Goal: Use online tool/utility: Utilize a website feature to perform a specific function

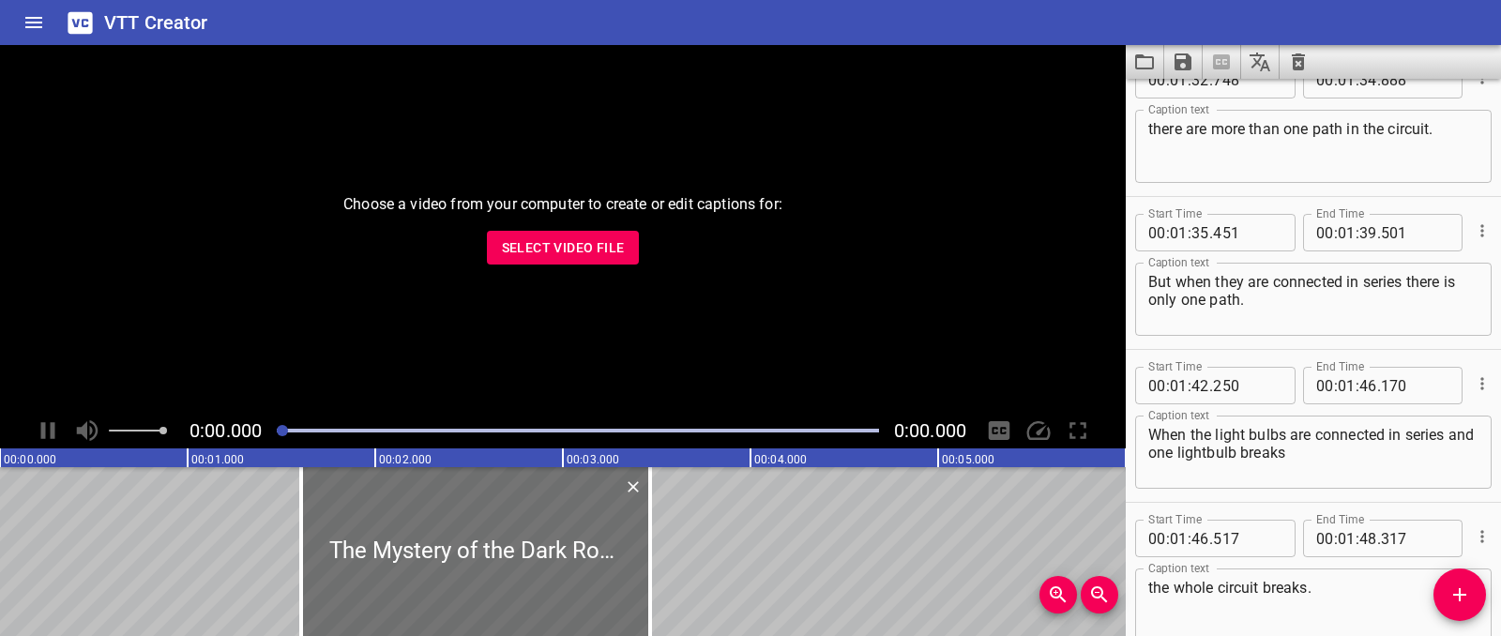
scroll to position [3507, 0]
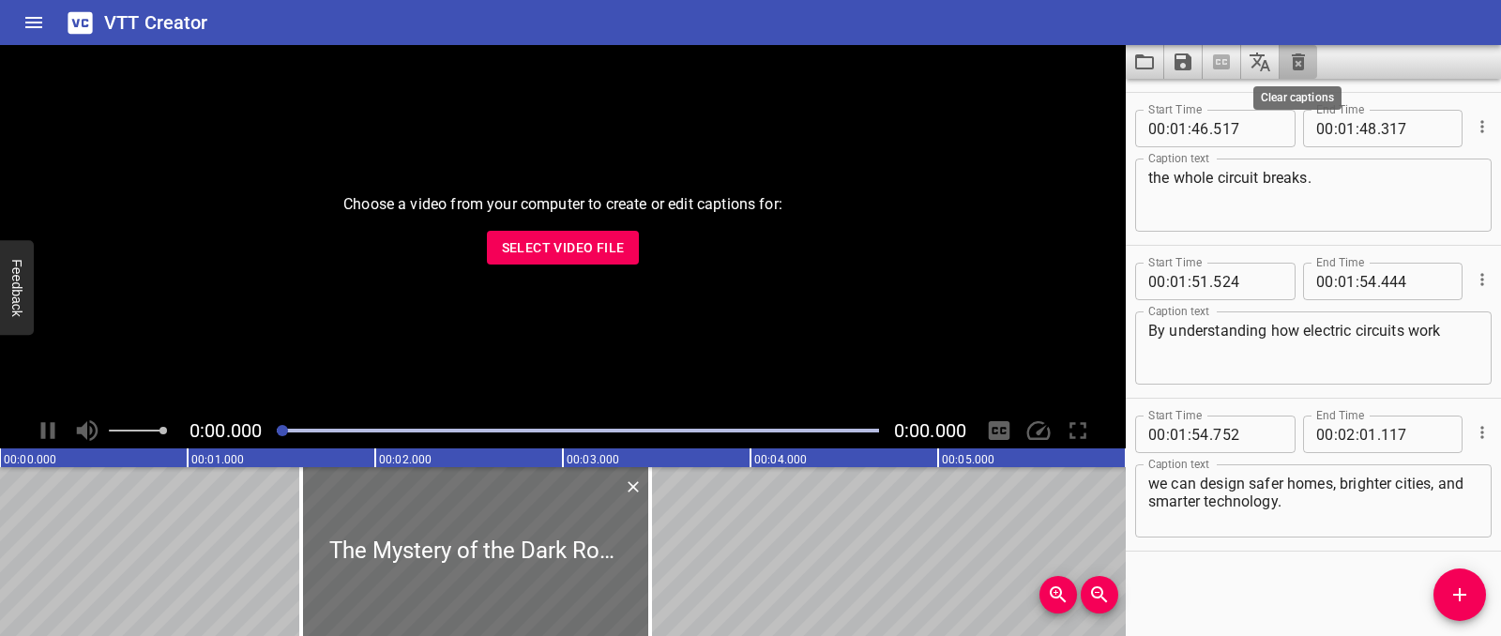
click at [1294, 60] on icon "Clear captions" at bounding box center [1298, 61] width 13 height 17
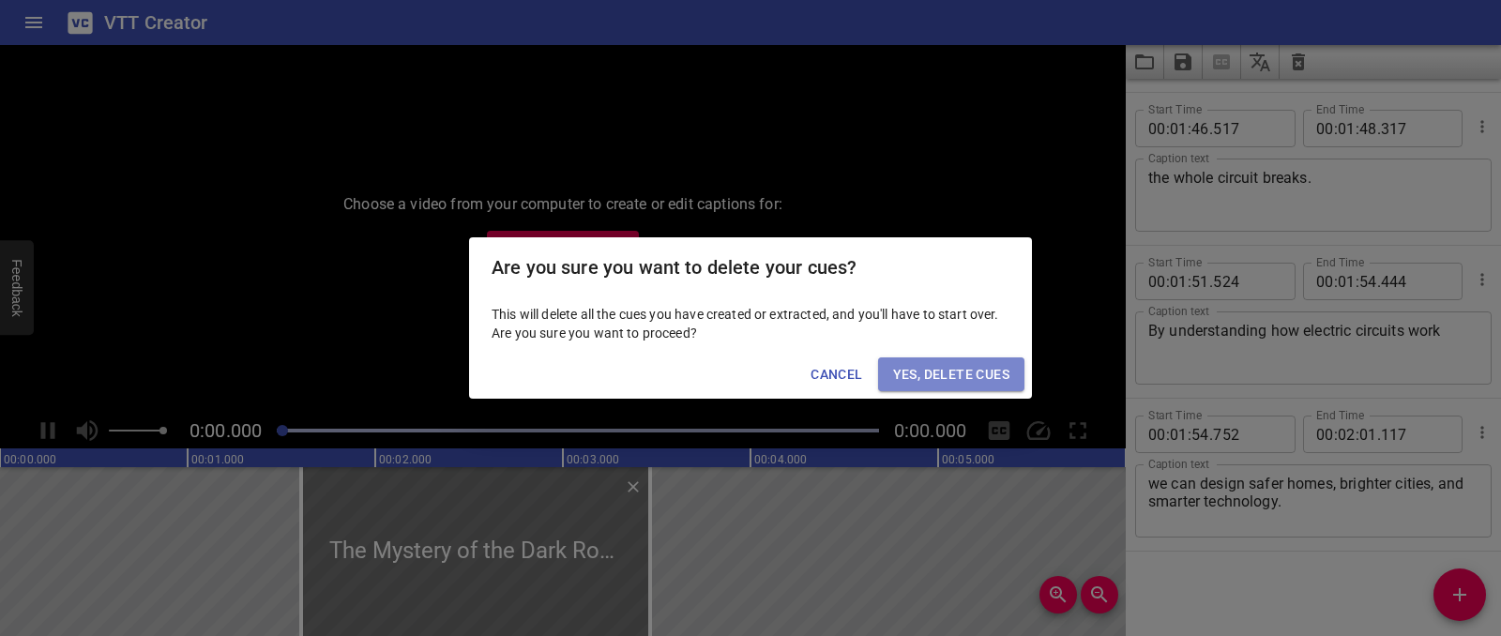
click at [990, 386] on button "Yes, Delete Cues" at bounding box center [951, 374] width 146 height 35
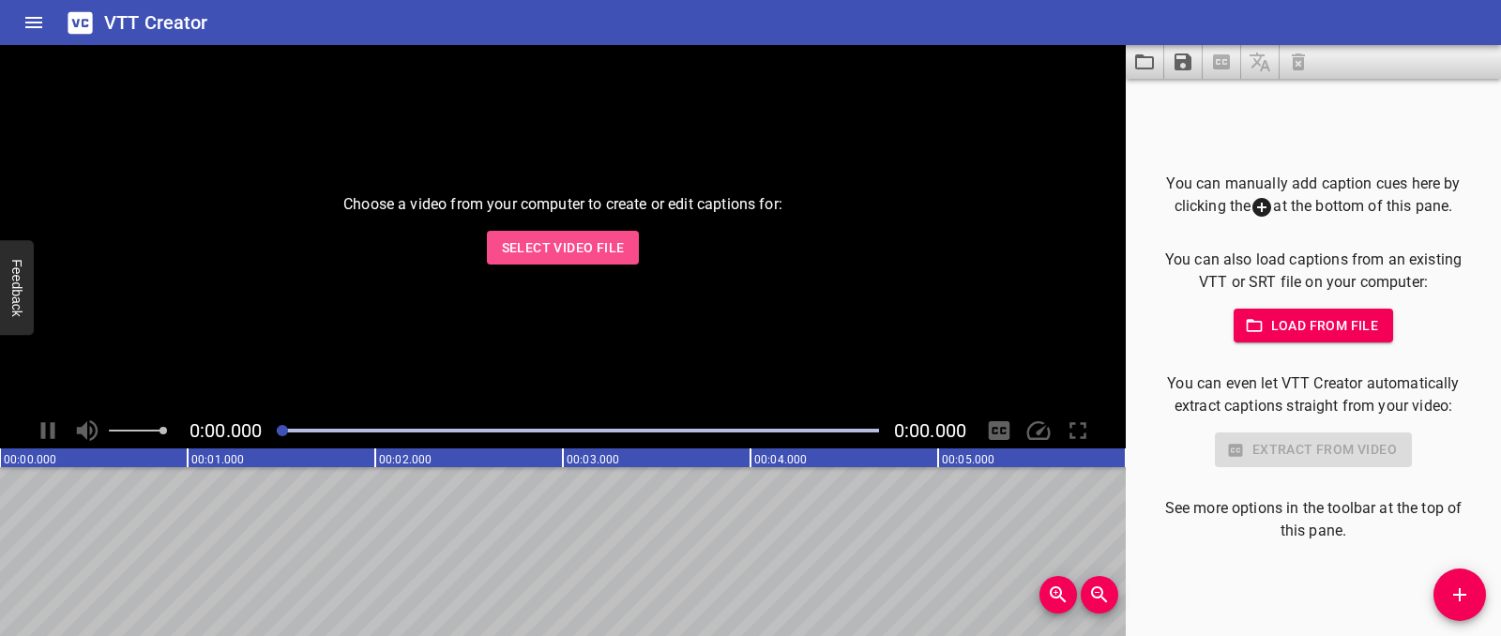
click at [525, 246] on span "Select Video File" at bounding box center [563, 247] width 123 height 23
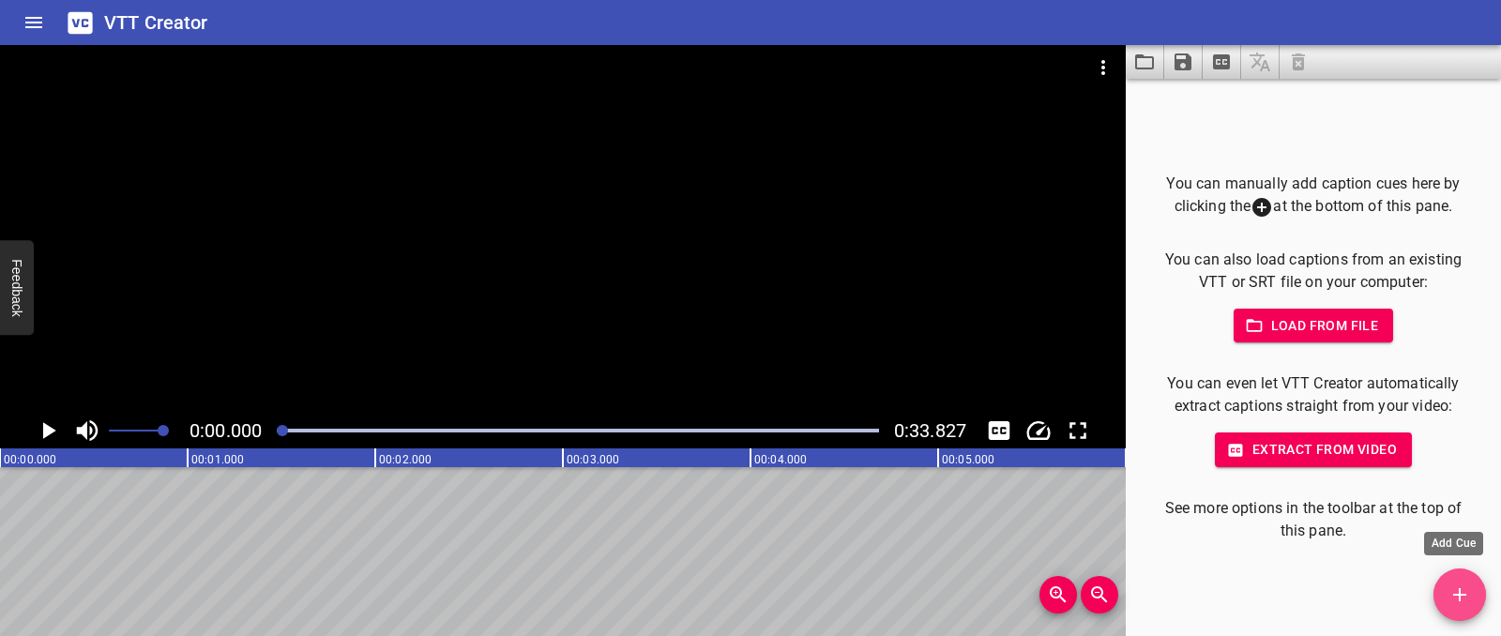
click at [1457, 594] on icon "Add Cue" at bounding box center [1459, 594] width 13 height 13
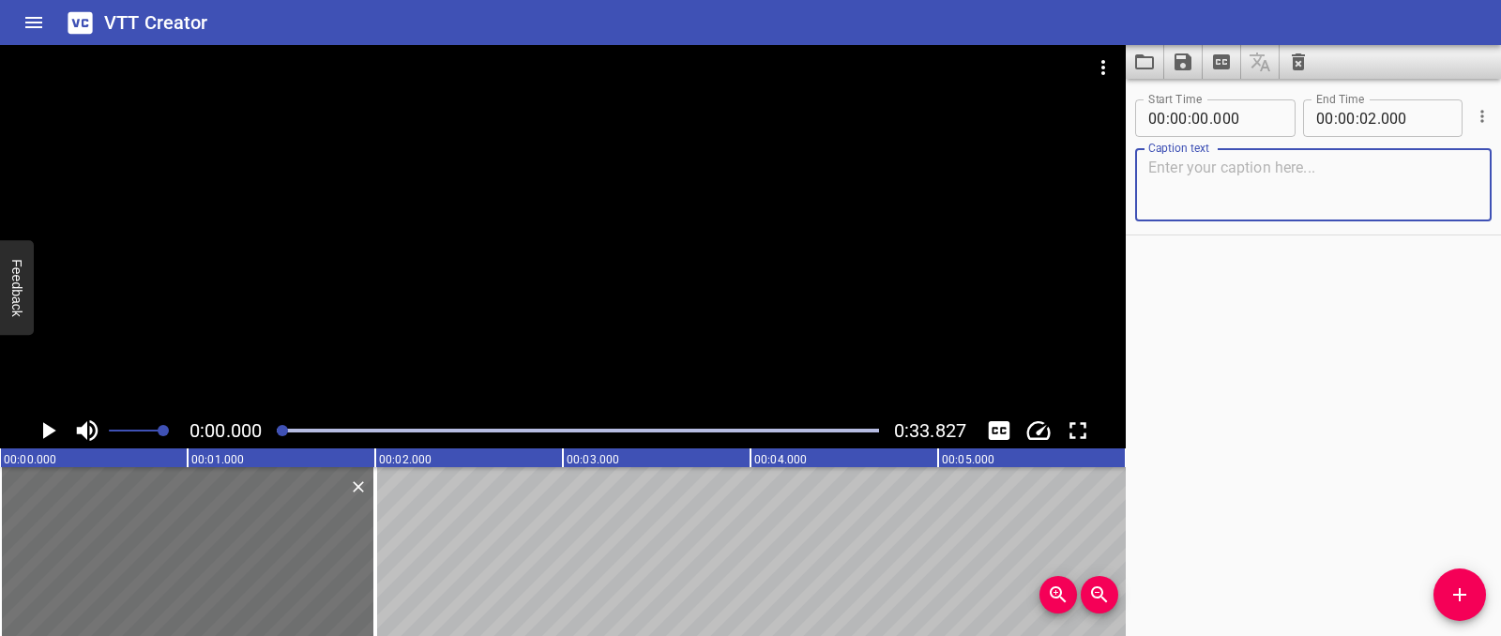
paste textarea "Maps"
type textarea "Maps"
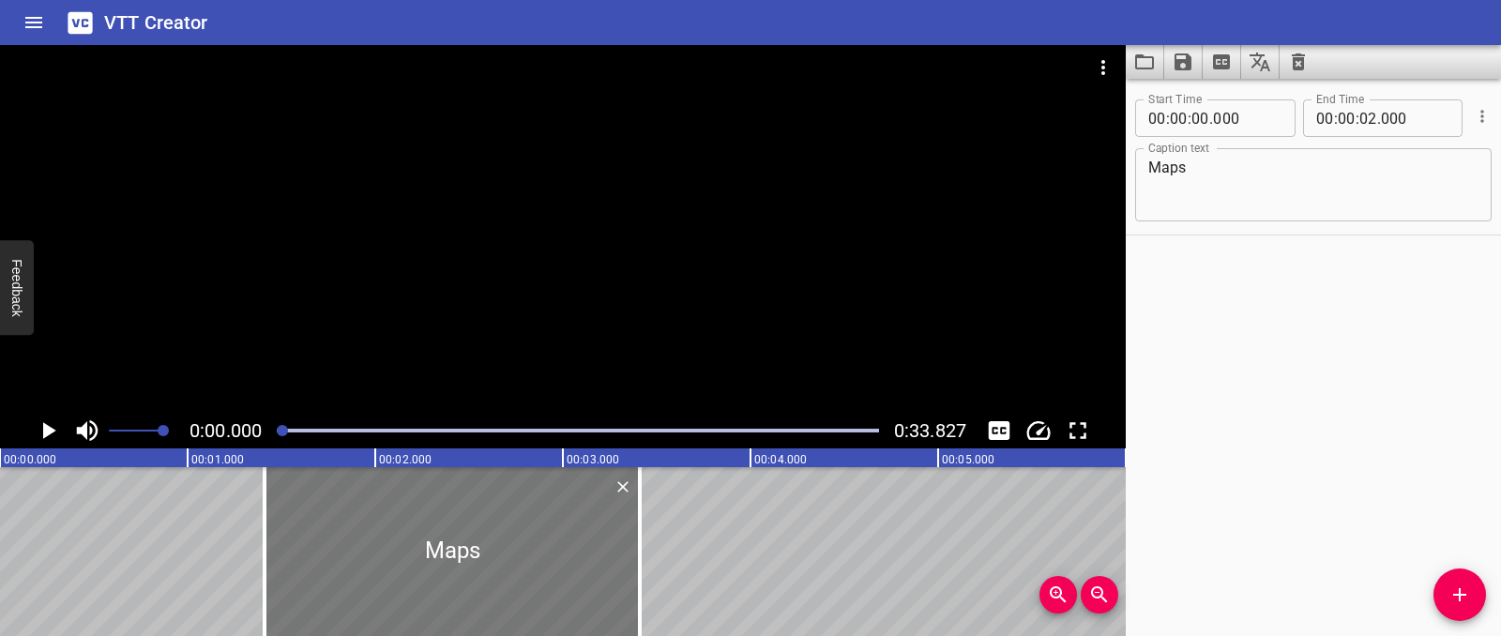
drag, startPoint x: 145, startPoint y: 518, endPoint x: 419, endPoint y: 520, distance: 274.0
click at [419, 520] on div at bounding box center [452, 551] width 375 height 169
type input "01"
type input "460"
type input "03"
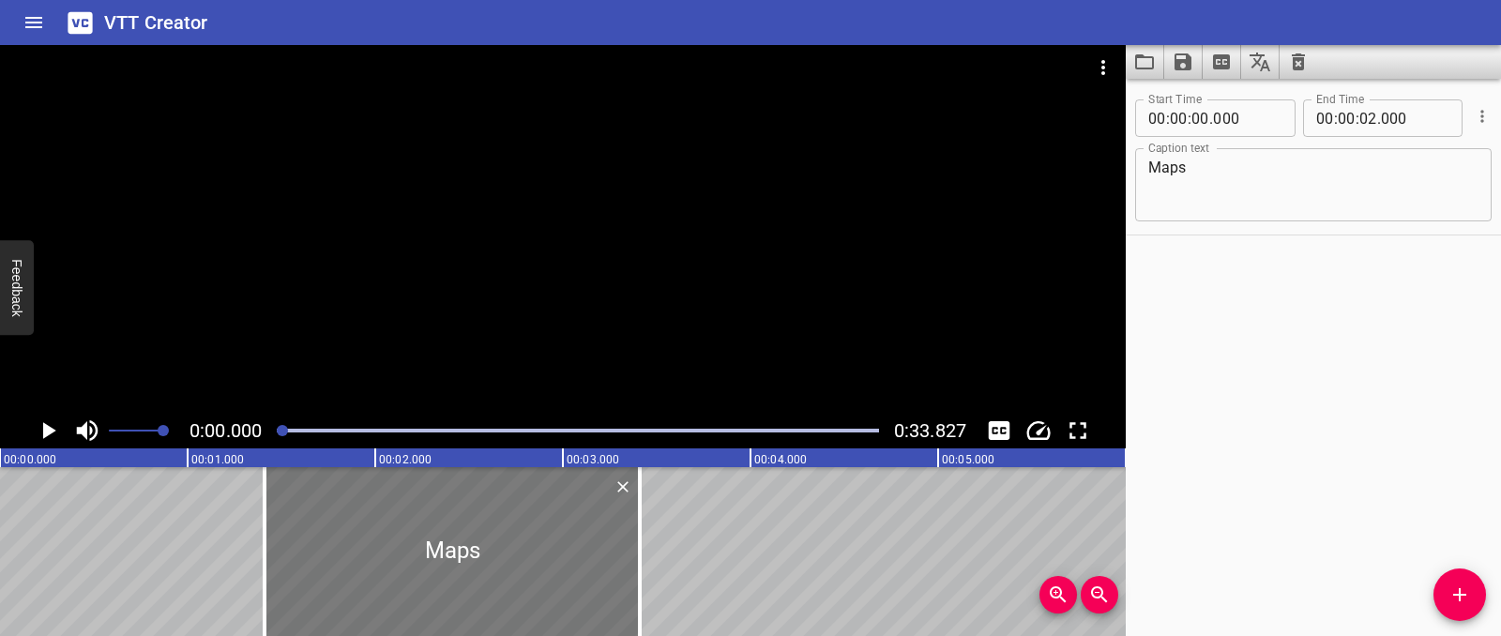
type input "460"
click at [51, 433] on icon "Play/Pause" at bounding box center [49, 430] width 13 height 17
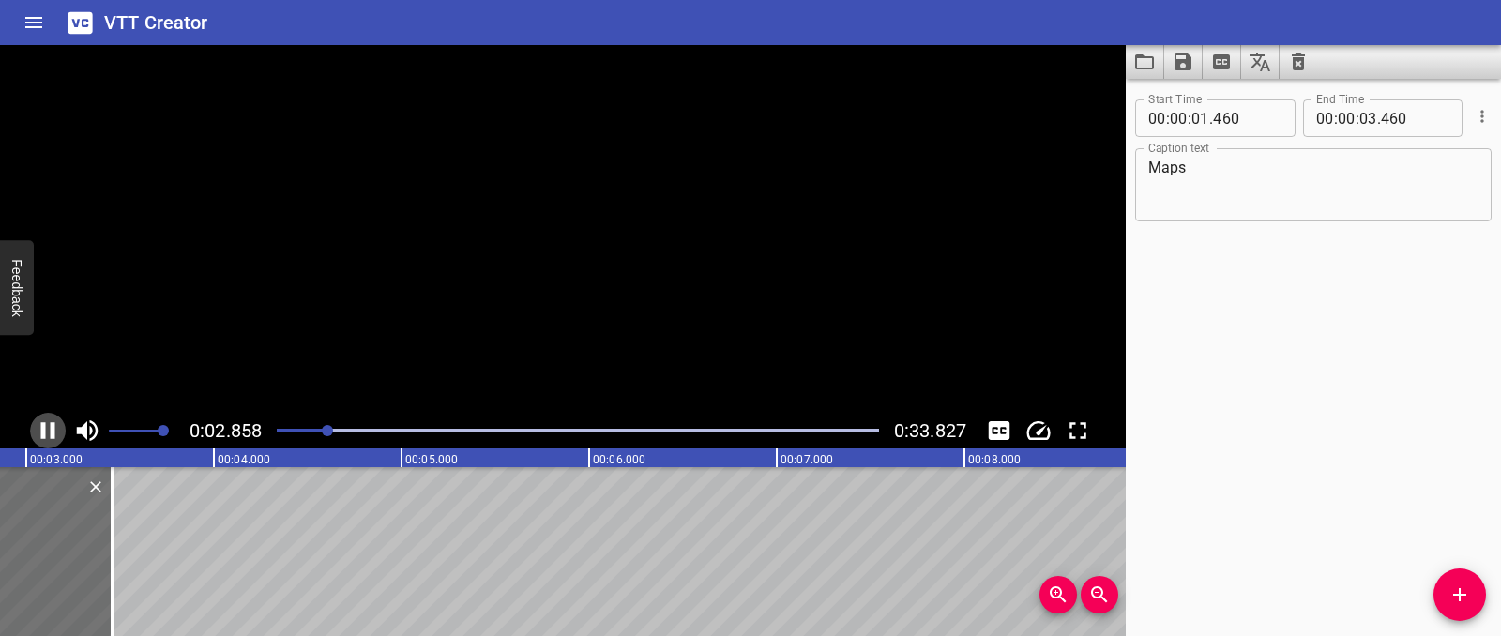
click at [51, 433] on icon "Play/Pause" at bounding box center [48, 430] width 14 height 17
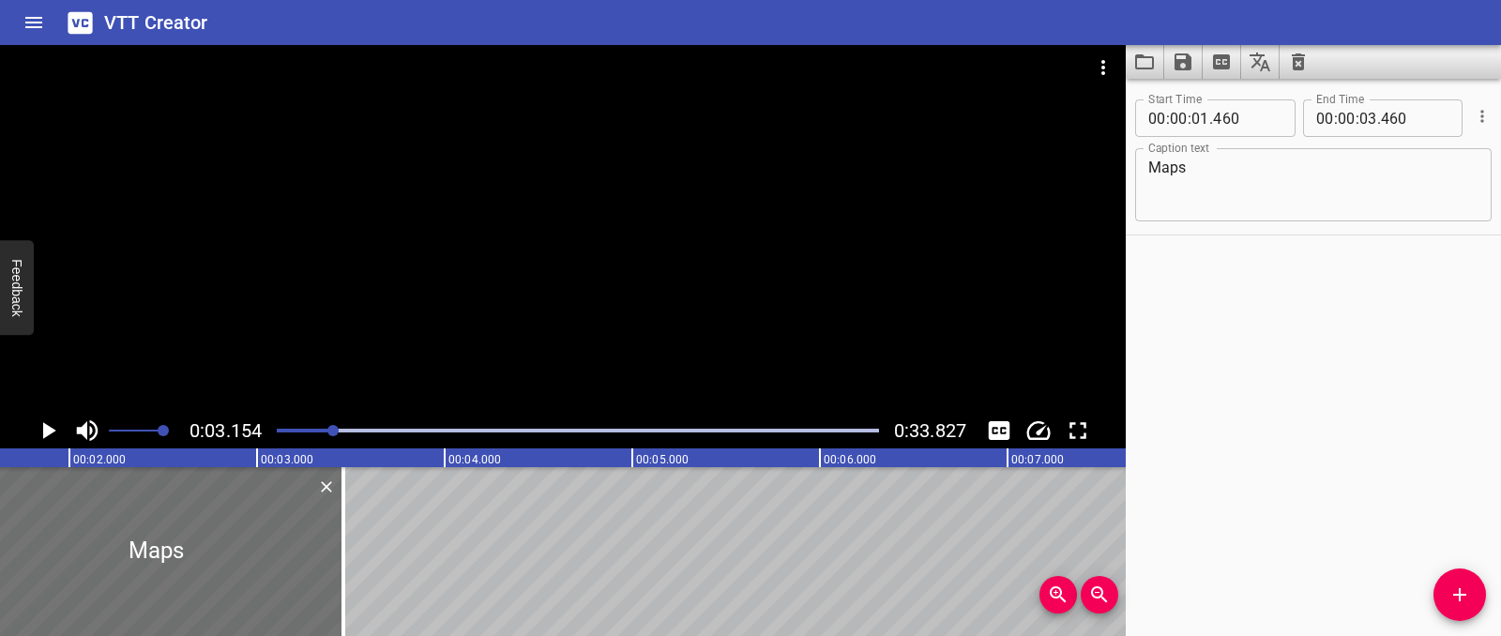
scroll to position [0, 250]
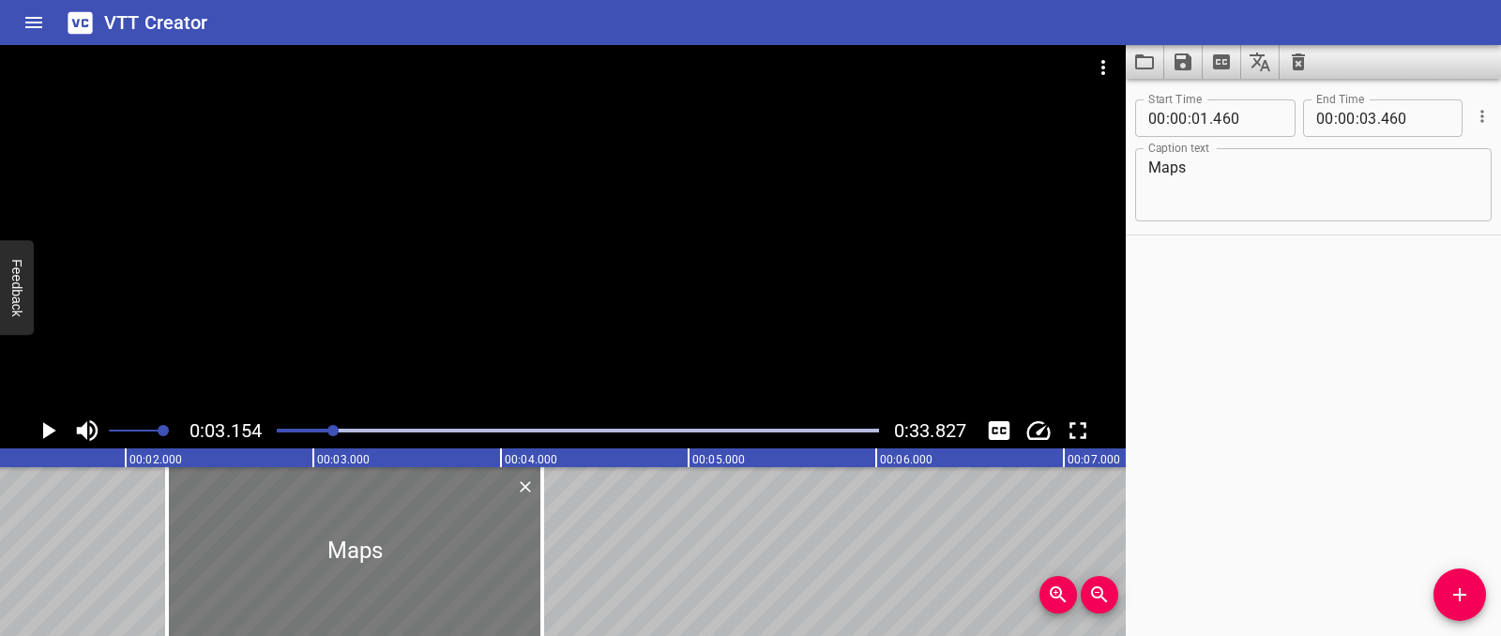
drag, startPoint x: 153, startPoint y: 555, endPoint x: 296, endPoint y: 555, distance: 142.6
click at [296, 555] on div at bounding box center [354, 551] width 375 height 169
type input "02"
type input "220"
type input "04"
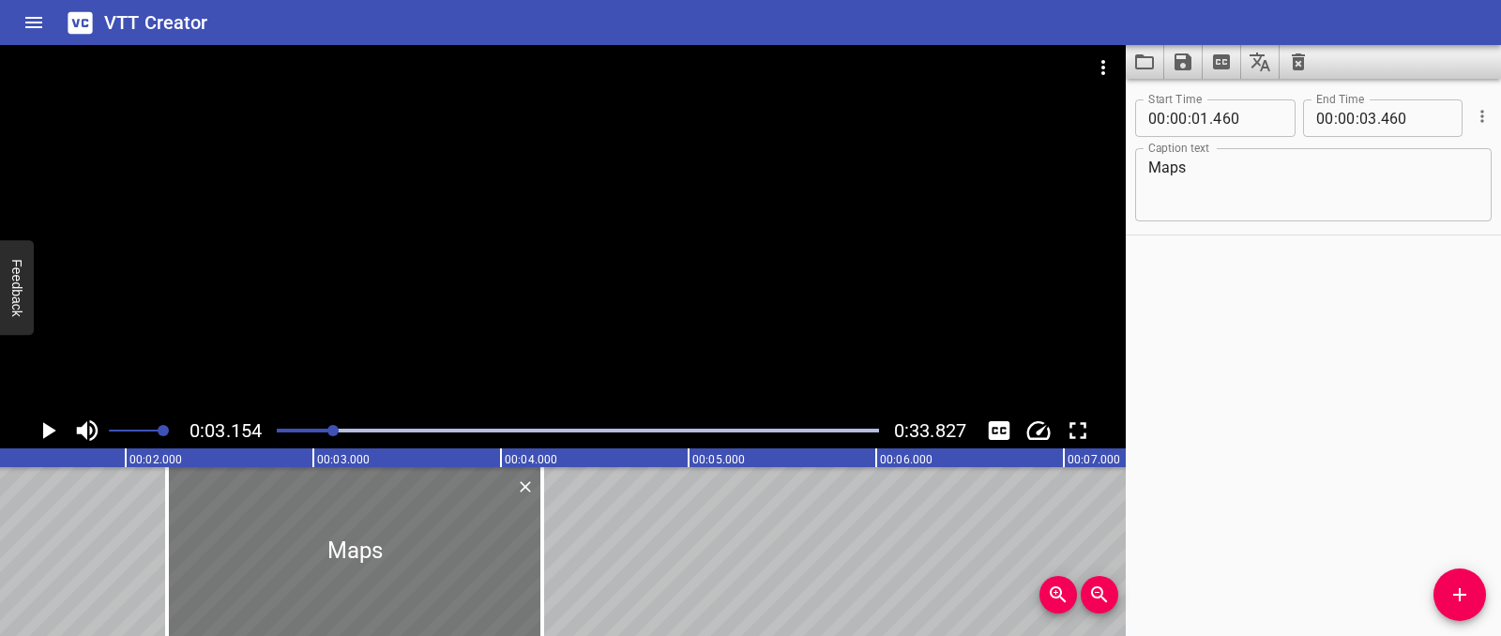
type input "220"
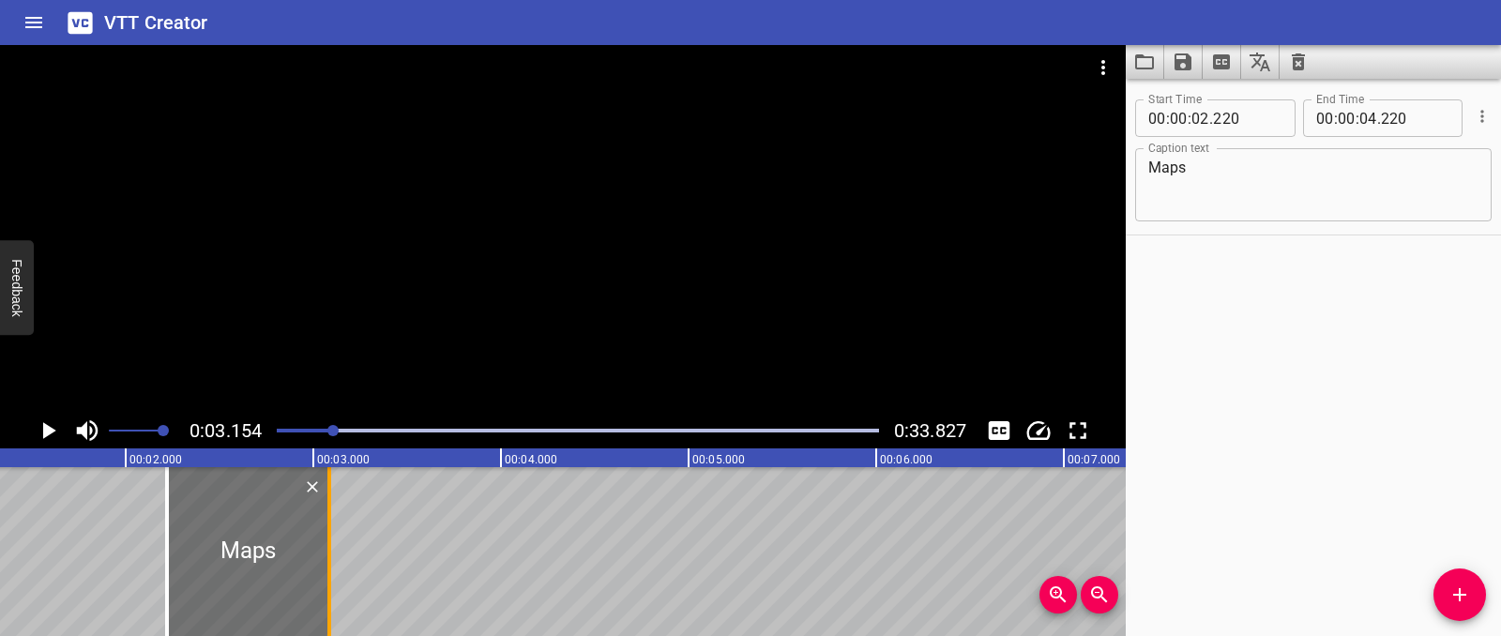
drag, startPoint x: 537, startPoint y: 542, endPoint x: 324, endPoint y: 545, distance: 213.0
click at [324, 545] on div at bounding box center [329, 551] width 19 height 169
type input "03"
type input "085"
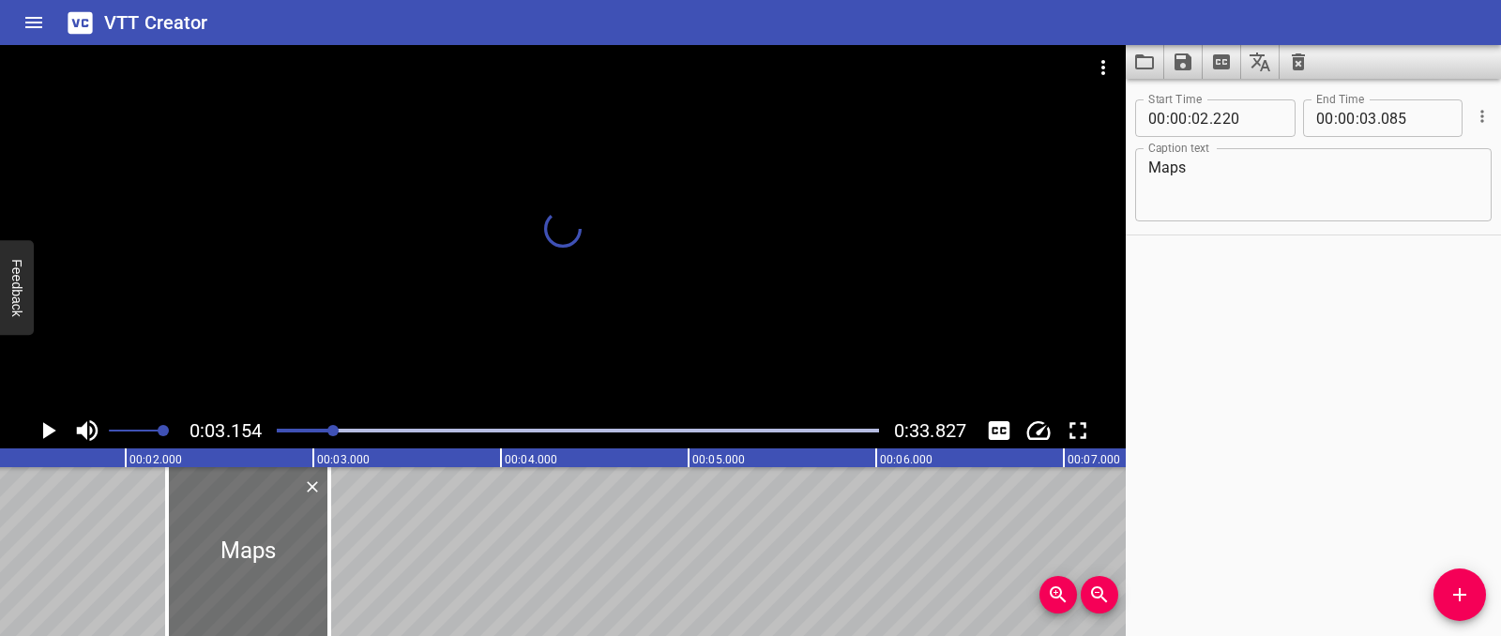
scroll to position [0, 265]
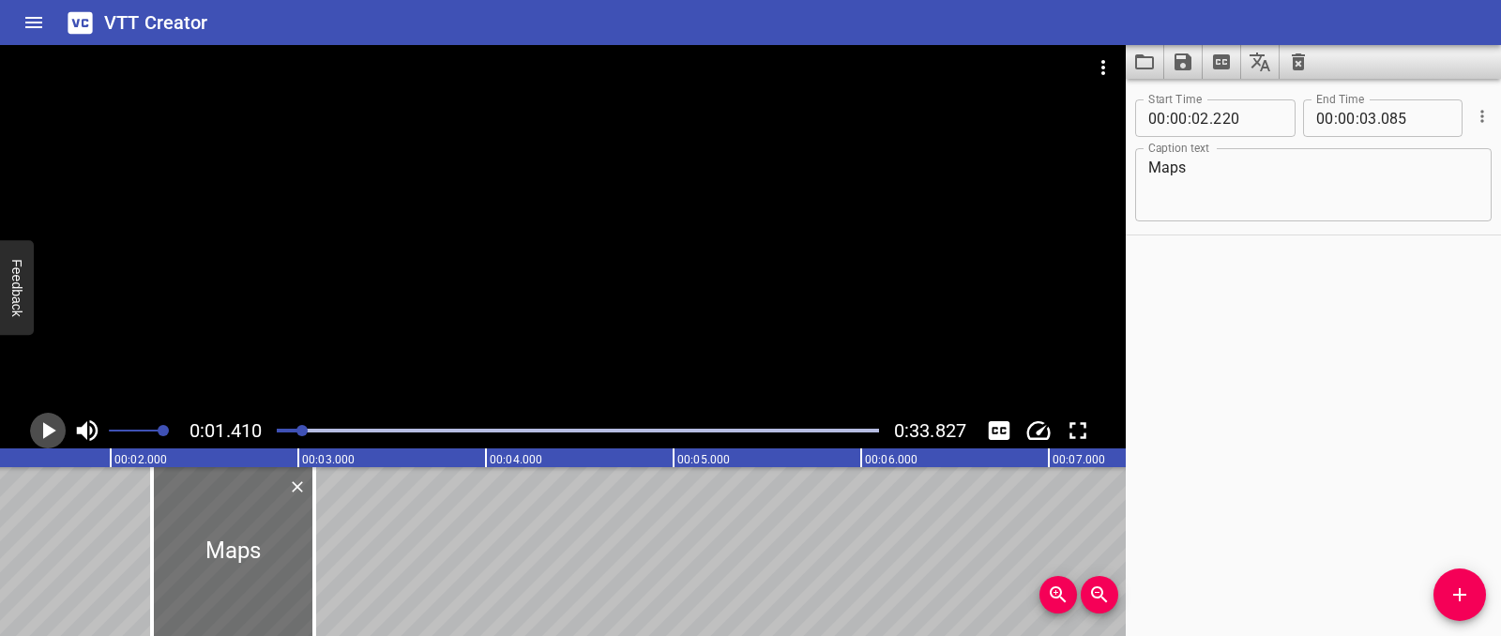
click at [44, 433] on icon "Play/Pause" at bounding box center [49, 430] width 13 height 17
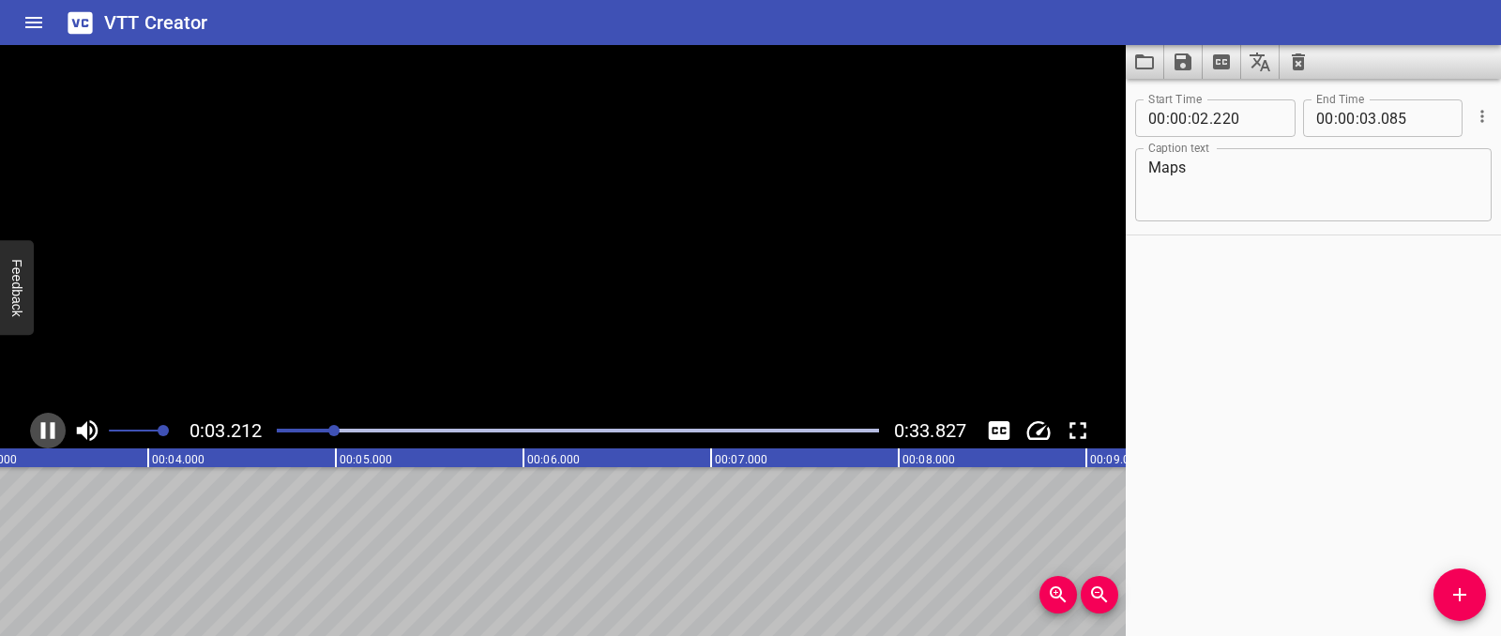
click at [44, 433] on icon "Play/Pause" at bounding box center [48, 430] width 14 height 17
click at [44, 433] on icon "Play/Pause" at bounding box center [49, 430] width 13 height 17
click at [44, 433] on icon "Play/Pause" at bounding box center [48, 430] width 14 height 17
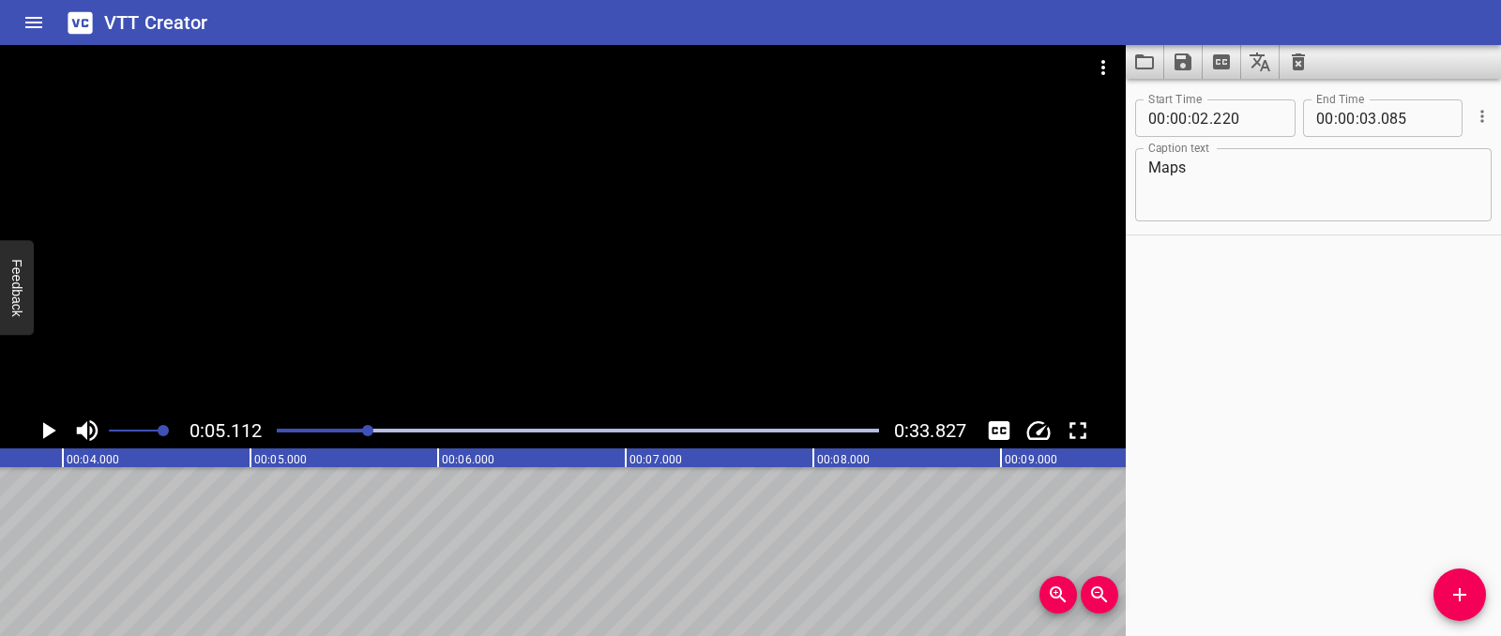
scroll to position [0, 678]
drag, startPoint x: 1454, startPoint y: 598, endPoint x: 1315, endPoint y: 587, distance: 140.2
click at [1454, 598] on icon "Add Cue" at bounding box center [1460, 595] width 23 height 23
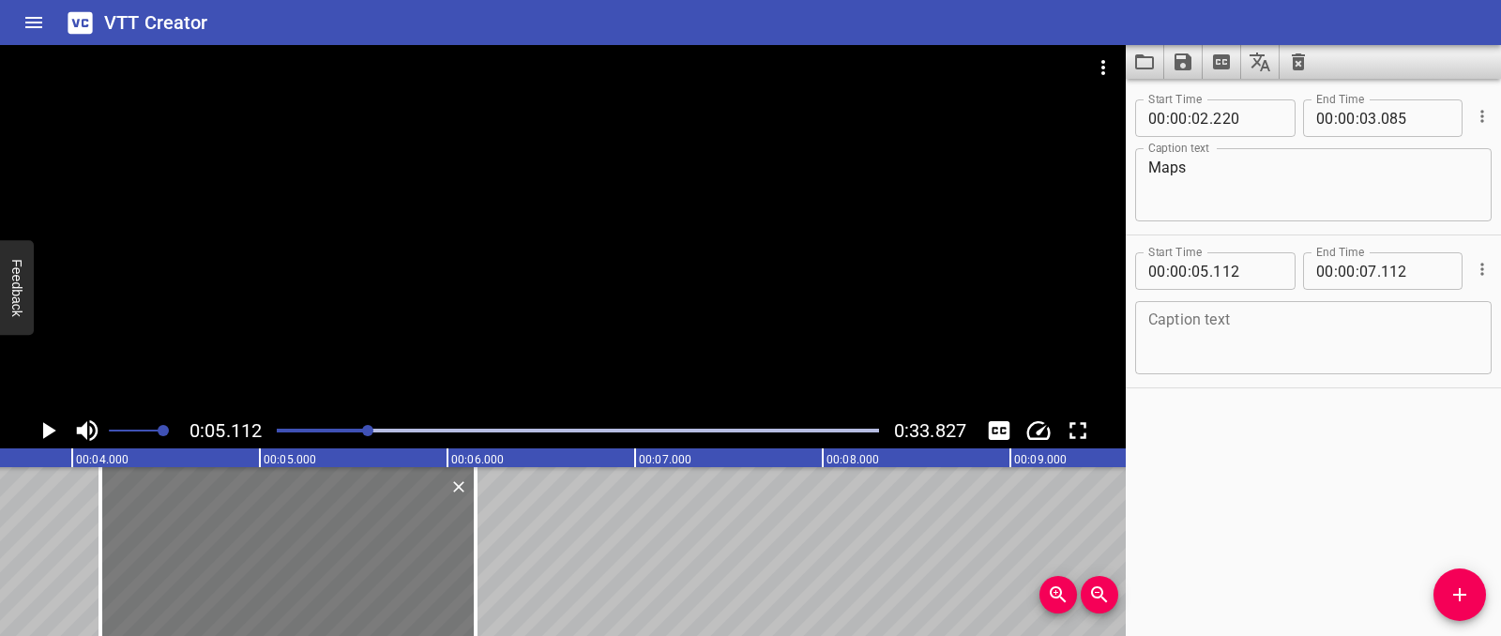
drag, startPoint x: 465, startPoint y: 570, endPoint x: 285, endPoint y: 566, distance: 180.2
click at [285, 566] on div at bounding box center [287, 551] width 375 height 169
type input "04"
type input "152"
type input "06"
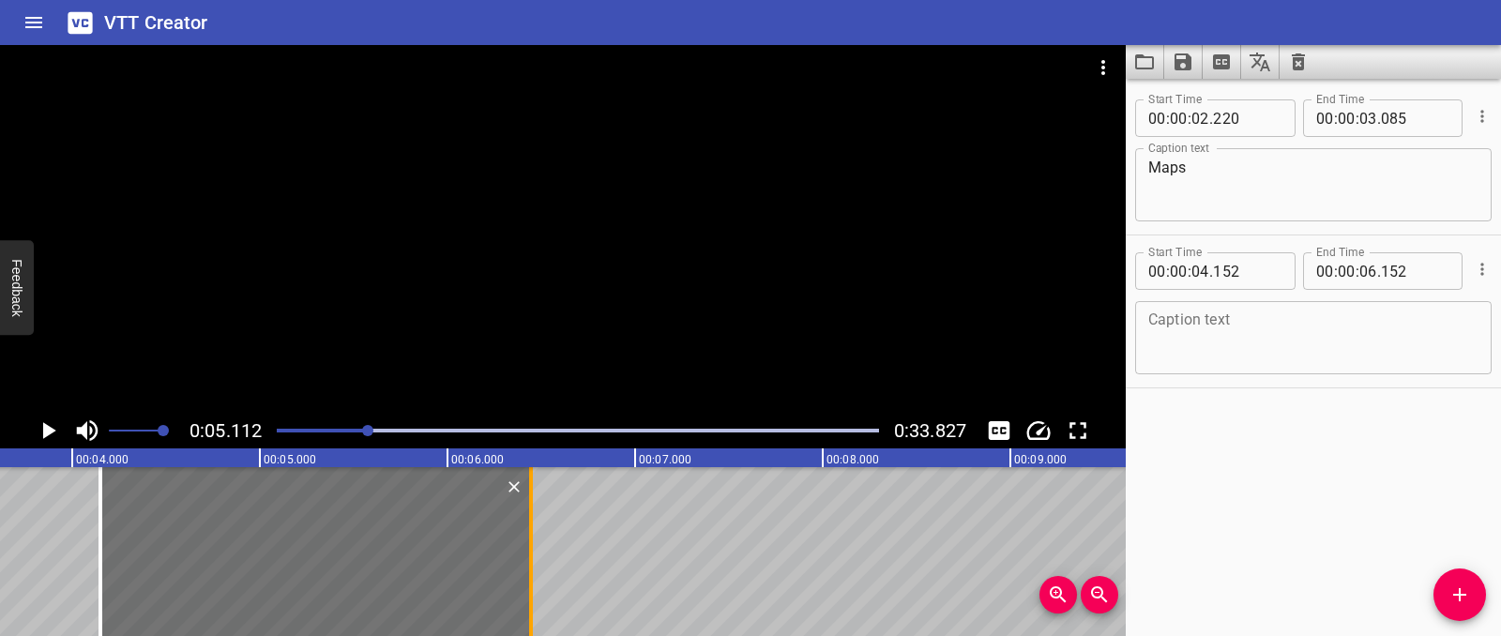
drag, startPoint x: 473, startPoint y: 570, endPoint x: 527, endPoint y: 570, distance: 54.4
click at [529, 570] on div at bounding box center [531, 551] width 4 height 169
type input "442"
click at [478, 576] on div at bounding box center [313, 551] width 430 height 169
type input "137"
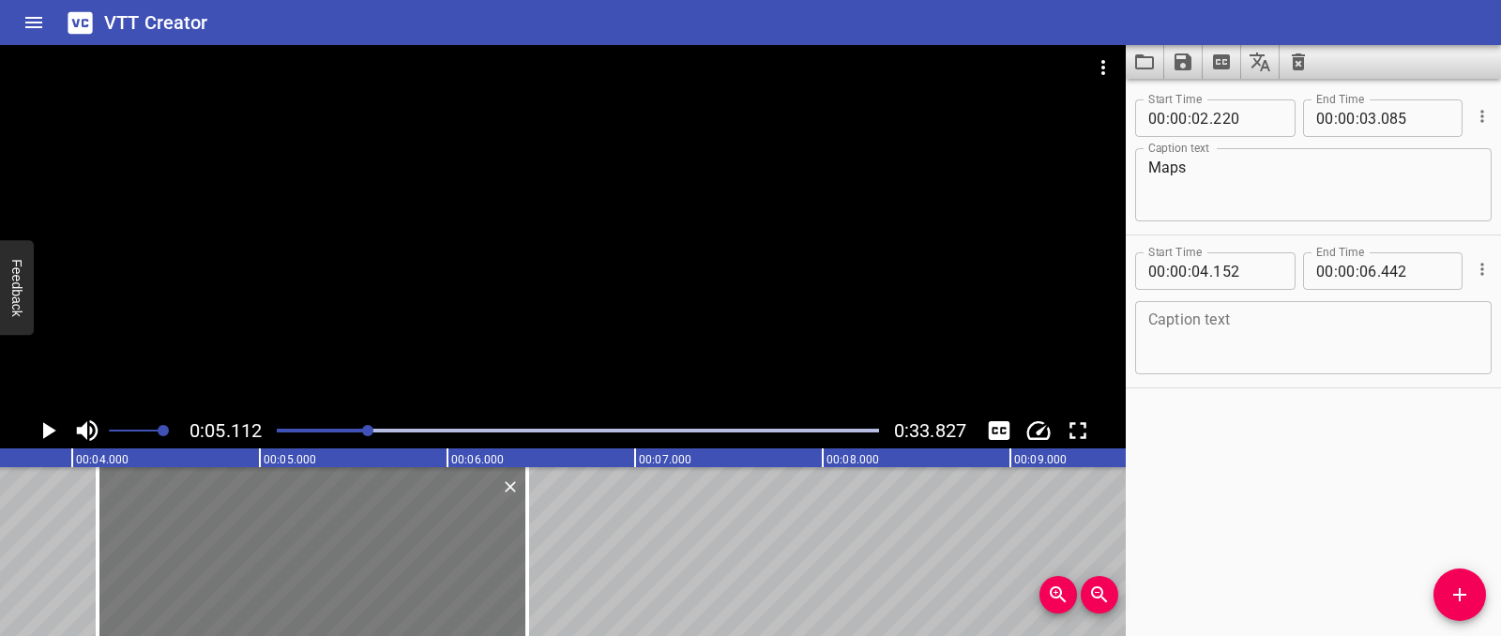
type input "427"
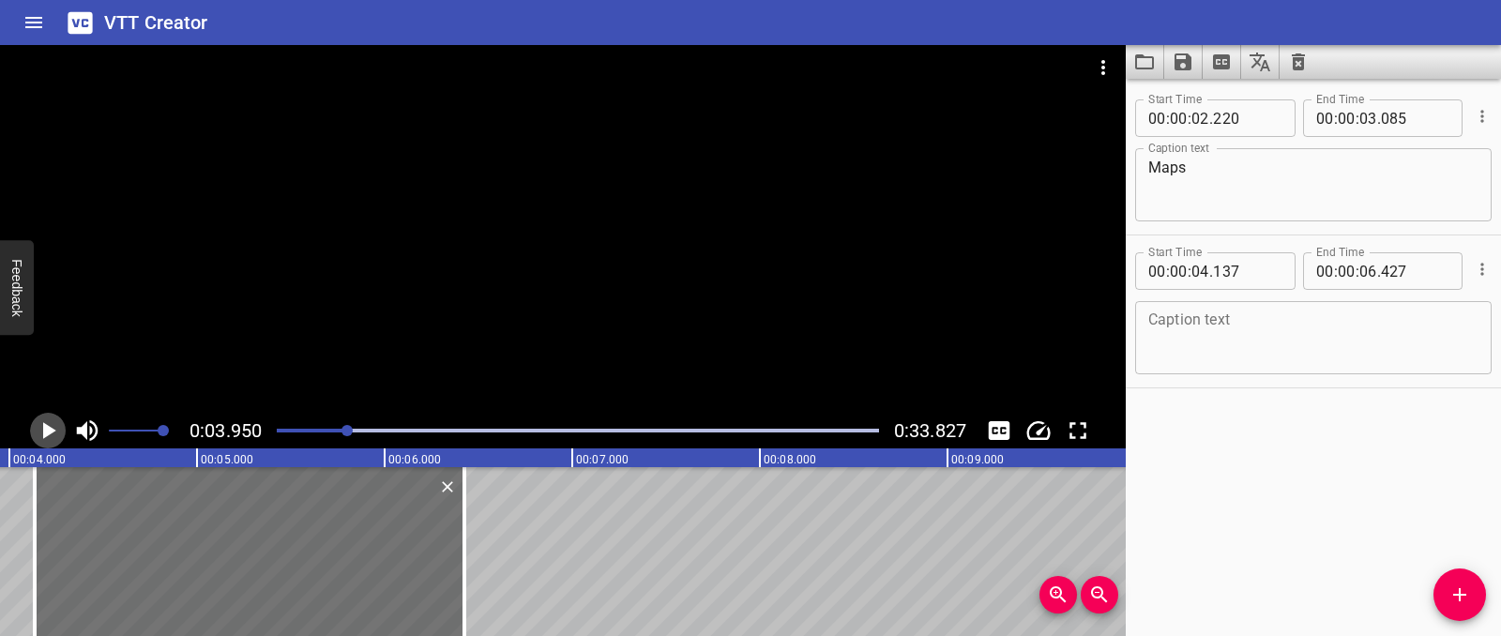
click at [44, 435] on icon "Play/Pause" at bounding box center [49, 430] width 13 height 17
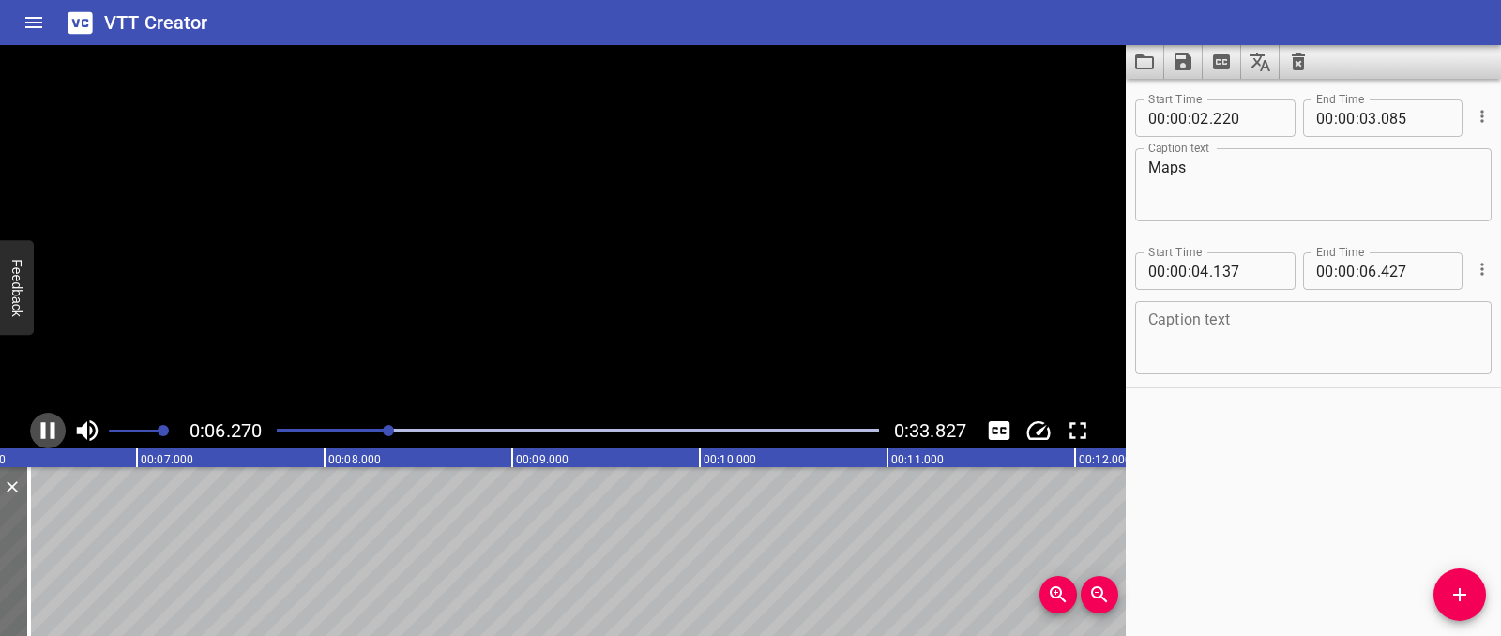
click at [44, 435] on icon "Play/Pause" at bounding box center [48, 430] width 14 height 17
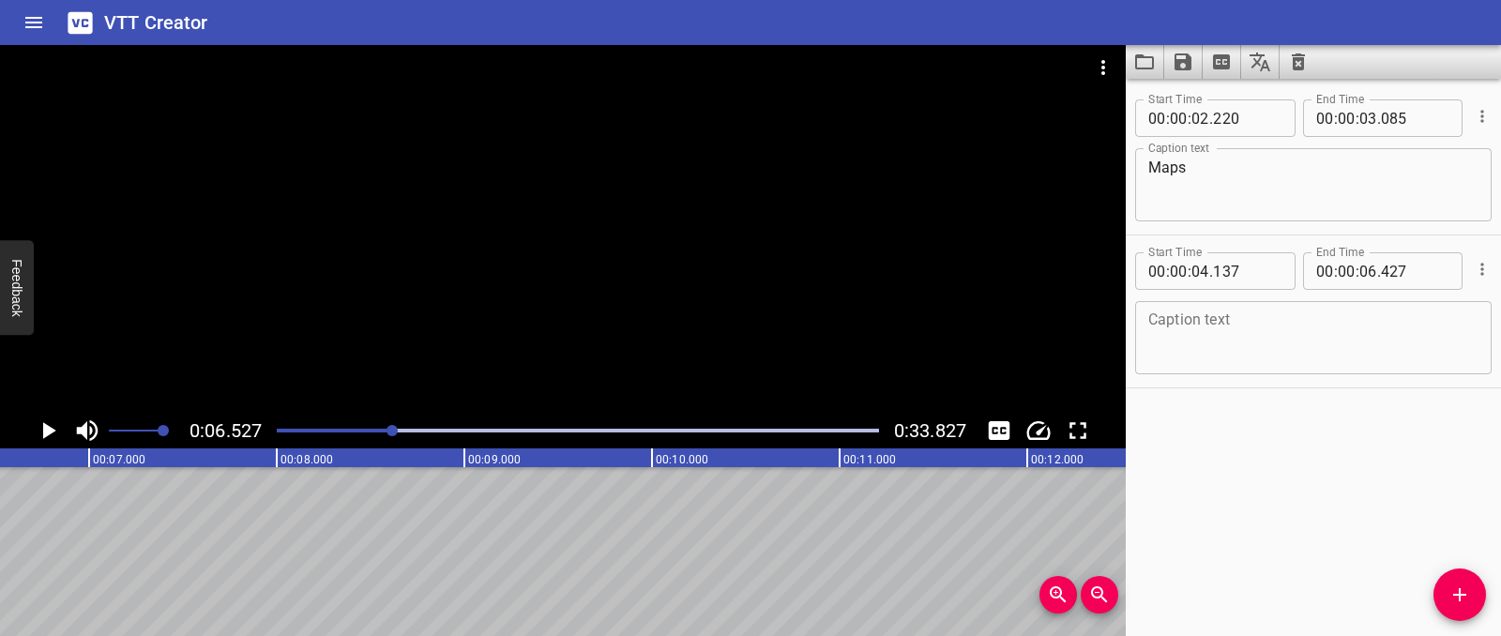
click at [1194, 324] on textarea at bounding box center [1313, 338] width 330 height 53
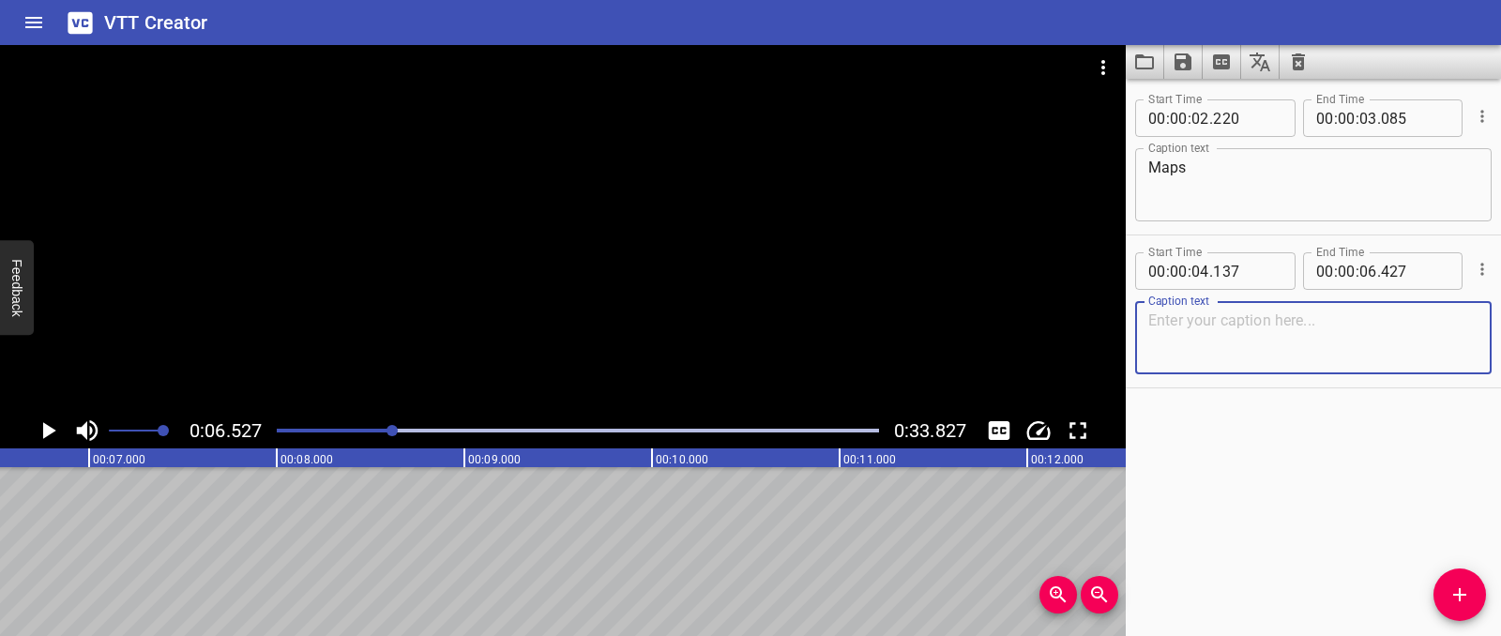
paste textarea "Do we have everything we need for the hike?"
type textarea "Do we have everything we need for the hike?"
click at [1447, 581] on button "Add Cue" at bounding box center [1460, 595] width 53 height 53
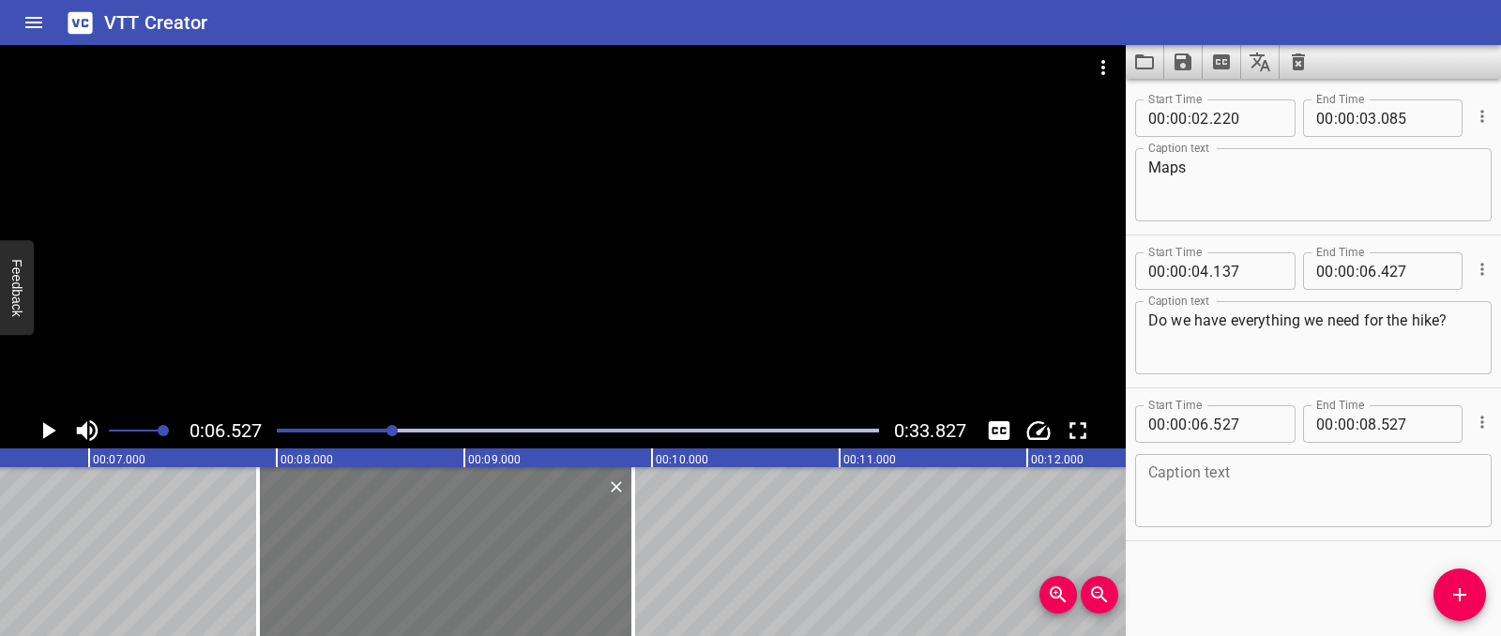
drag, startPoint x: 221, startPoint y: 531, endPoint x: 489, endPoint y: 533, distance: 267.4
click at [486, 536] on div at bounding box center [445, 551] width 375 height 169
type input "07"
type input "937"
type input "09"
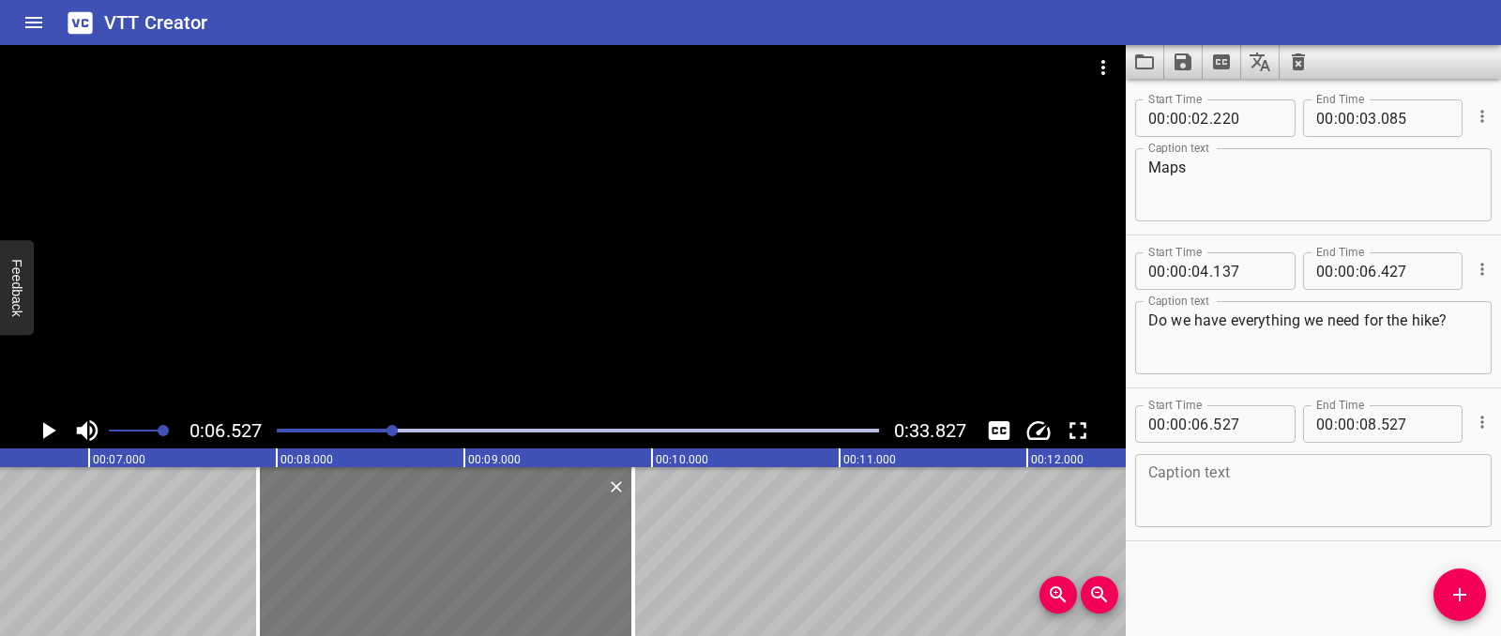
type input "937"
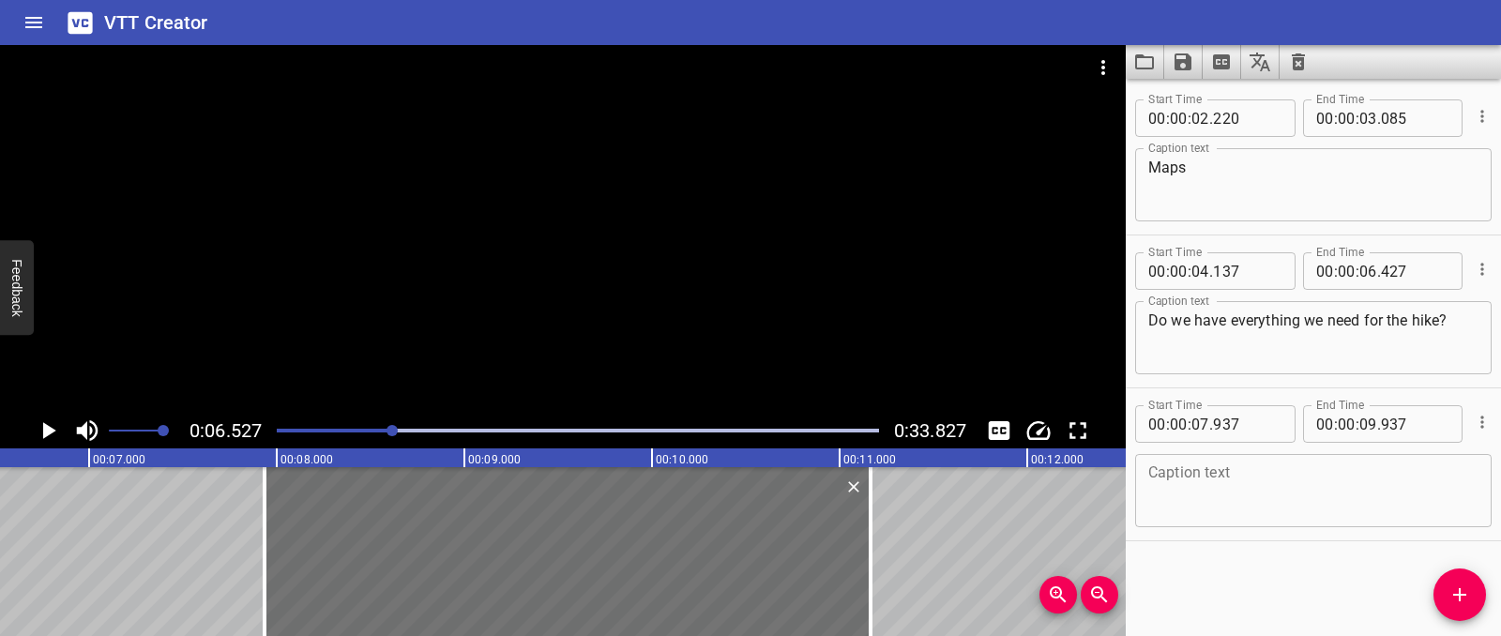
drag, startPoint x: 645, startPoint y: 537, endPoint x: 898, endPoint y: 490, distance: 257.6
click at [875, 543] on div at bounding box center [870, 551] width 19 height 169
type input "11"
type input "167"
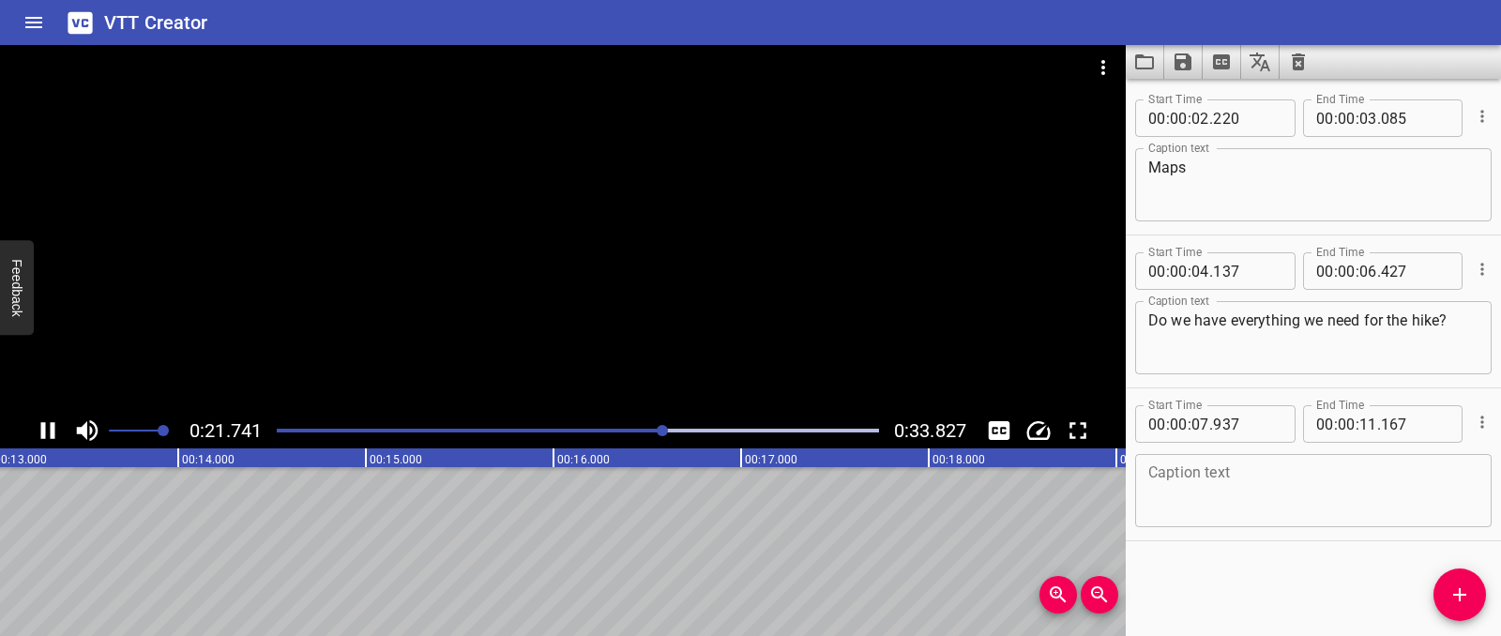
click at [729, 245] on div at bounding box center [563, 229] width 1126 height 368
click at [136, 427] on span at bounding box center [136, 431] width 54 height 26
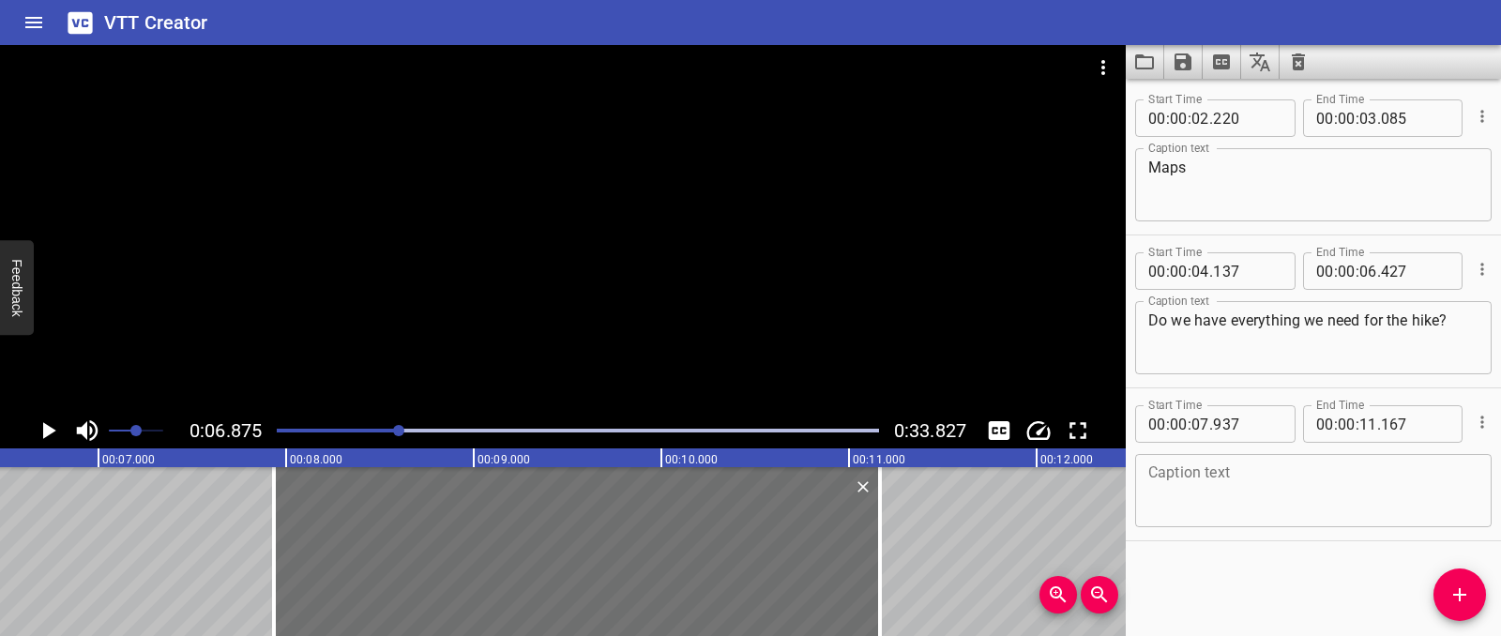
scroll to position [0, 1290]
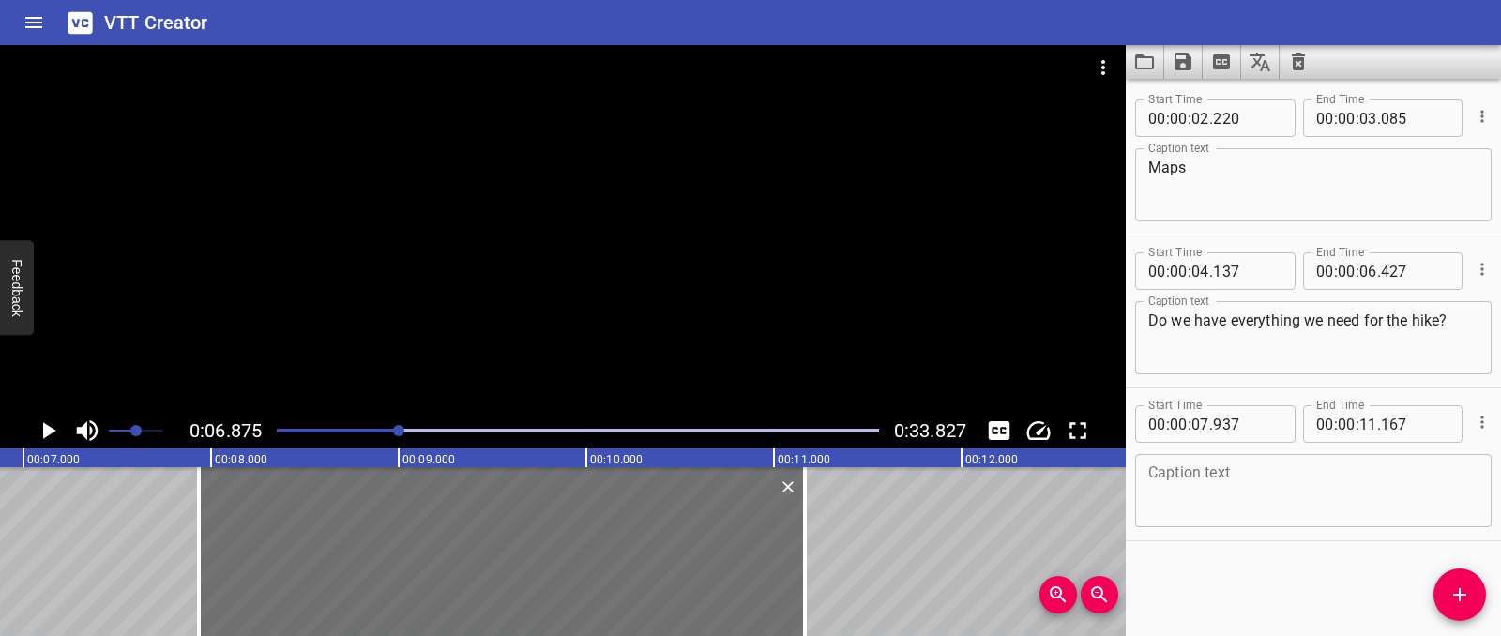
click at [1257, 470] on textarea at bounding box center [1313, 490] width 330 height 53
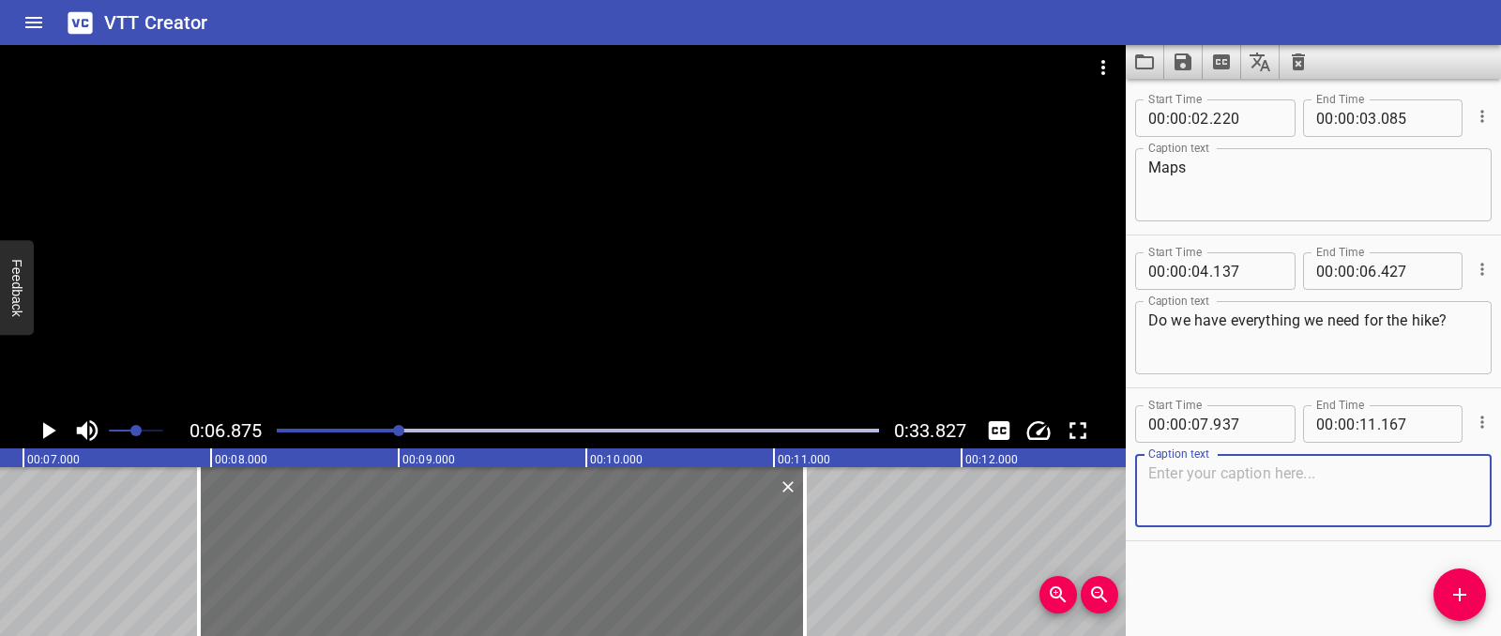
paste textarea "I took care of the maps!"
click at [1333, 472] on textarea "I took care of the maps!" at bounding box center [1313, 490] width 330 height 53
type textarea "I took care of the maps!"
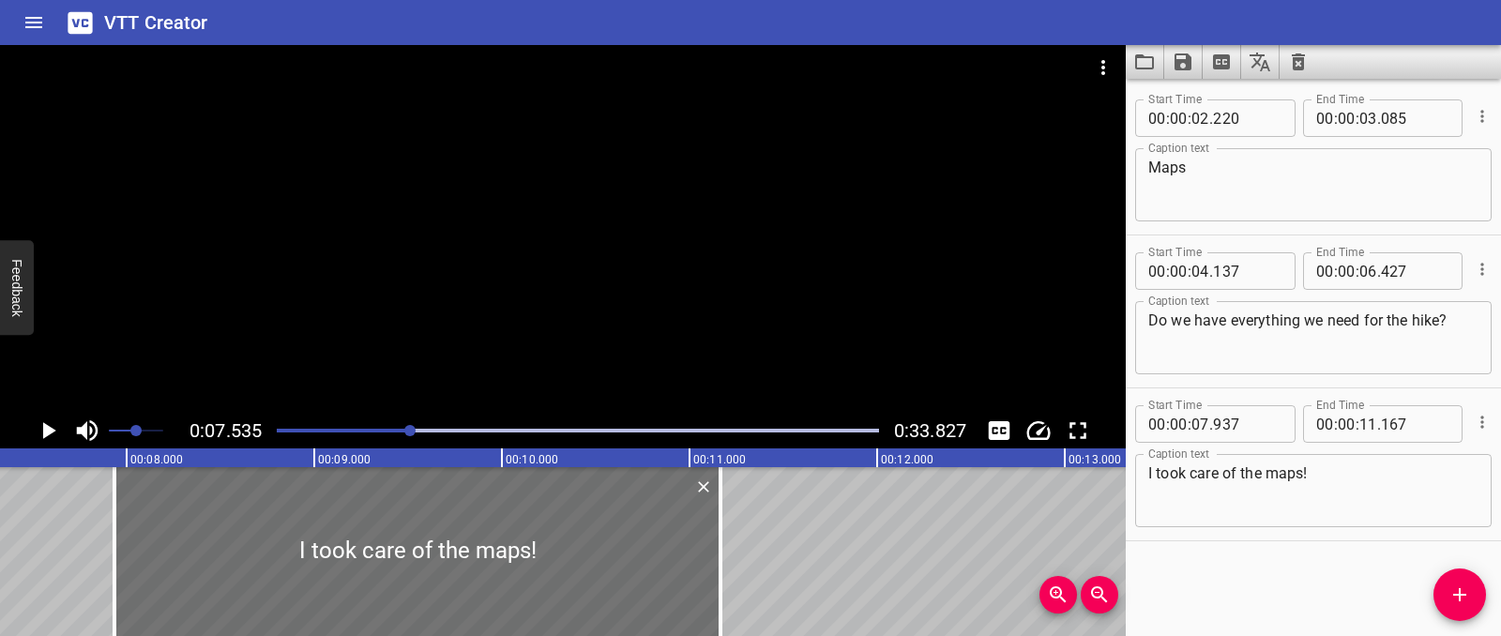
scroll to position [0, 1414]
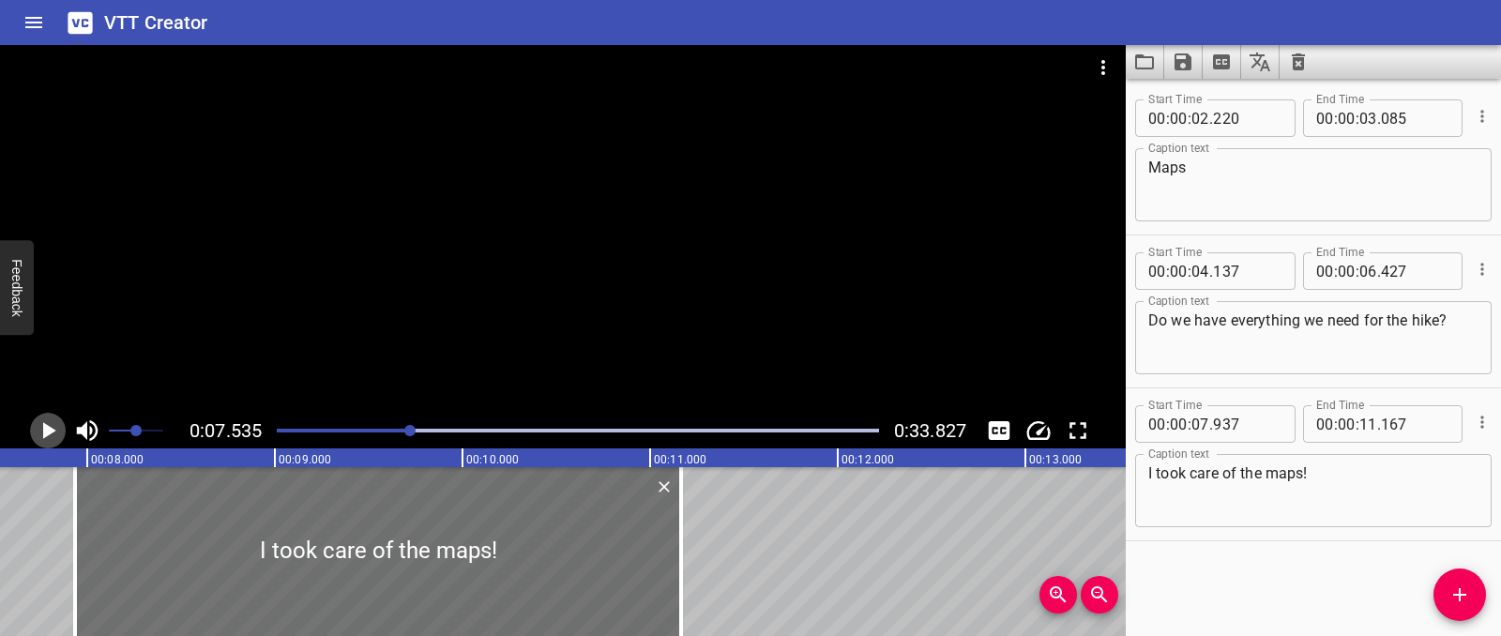
click at [38, 428] on icon "Play/Pause" at bounding box center [48, 431] width 28 height 28
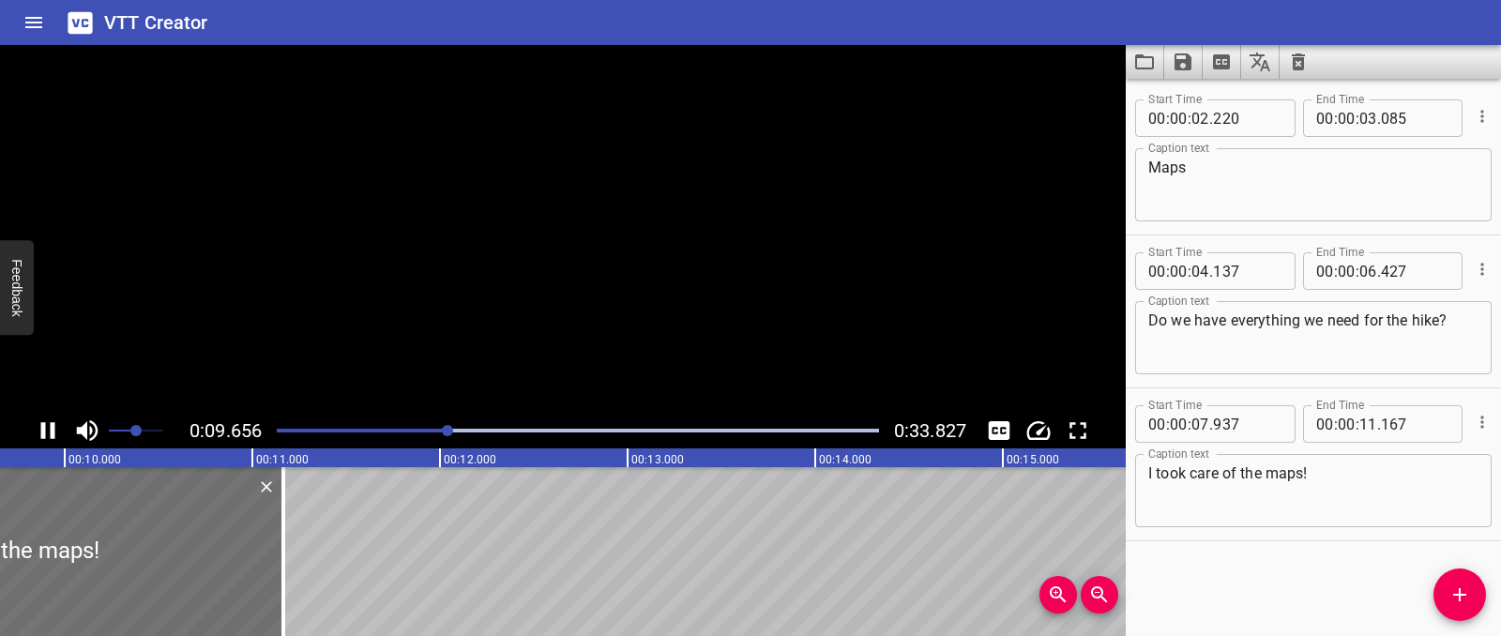
click at [38, 428] on icon "Play/Pause" at bounding box center [48, 431] width 28 height 28
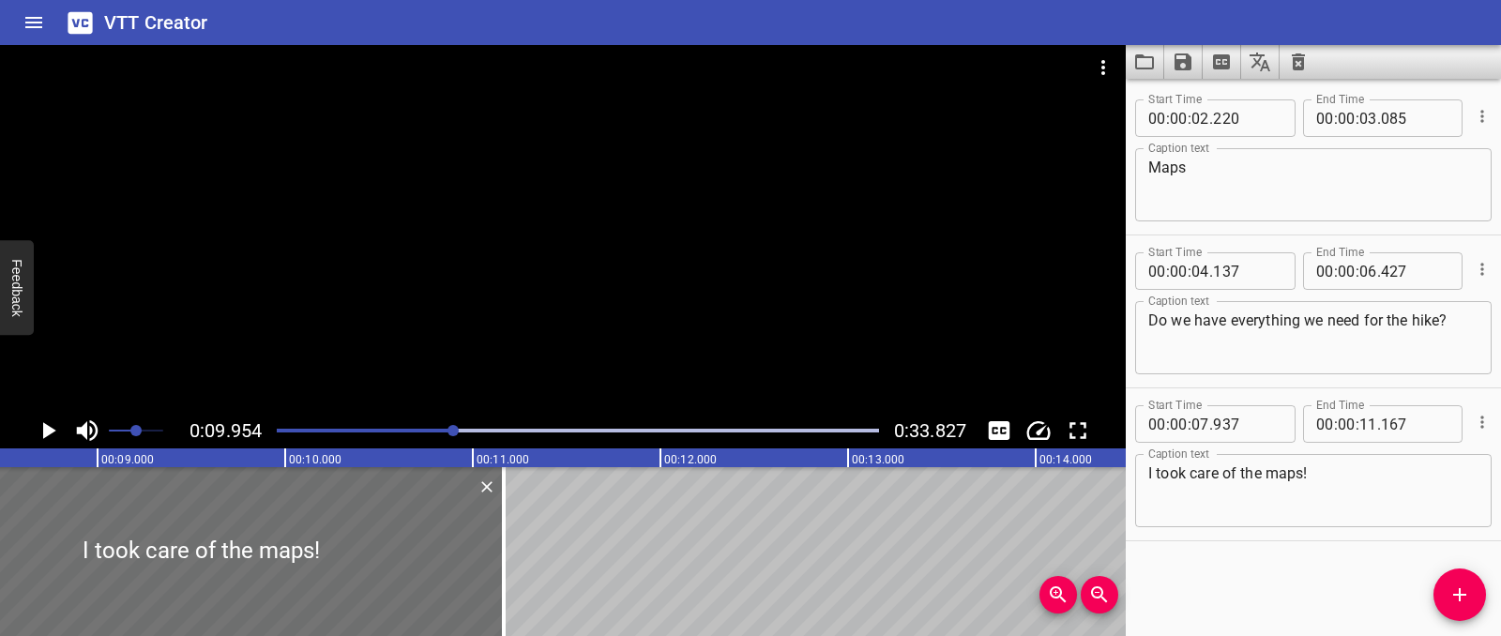
scroll to position [0, 1544]
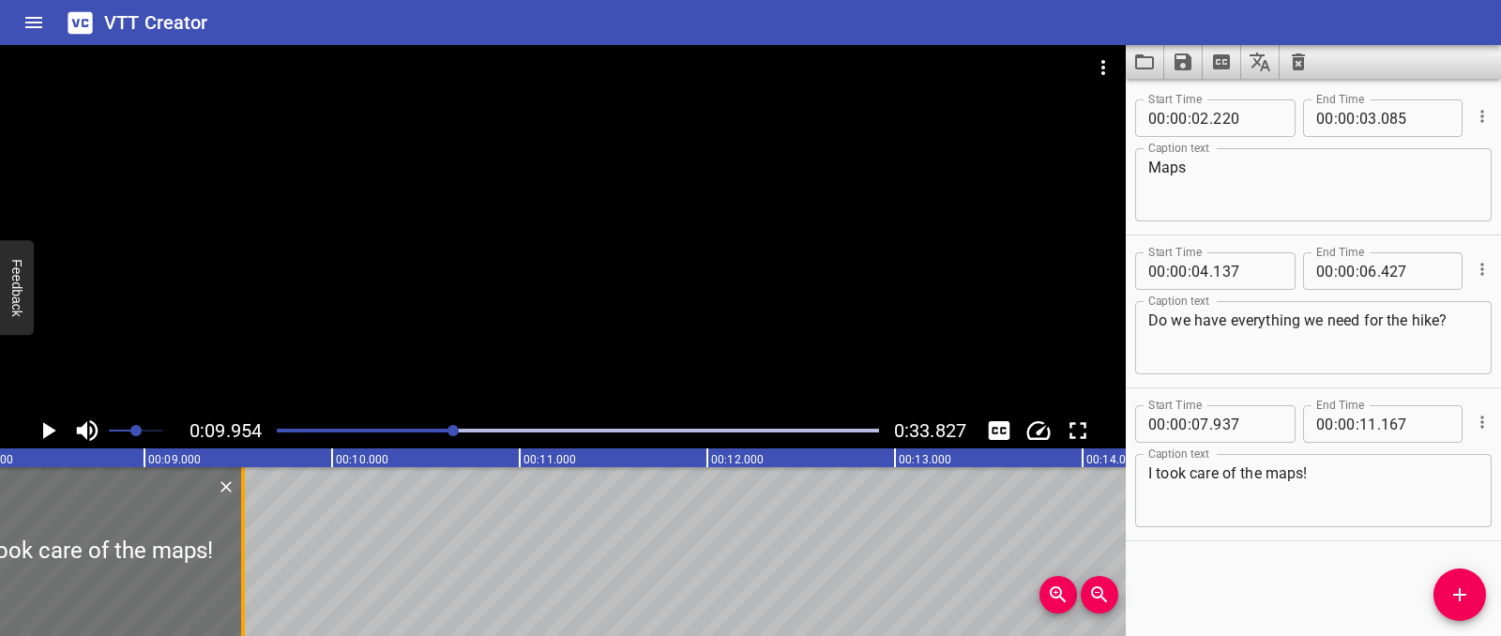
drag, startPoint x: 546, startPoint y: 564, endPoint x: 238, endPoint y: 551, distance: 308.0
click at [238, 551] on div at bounding box center [243, 551] width 19 height 169
type input "09"
type input "527"
click at [1458, 587] on icon "Add Cue" at bounding box center [1460, 595] width 23 height 23
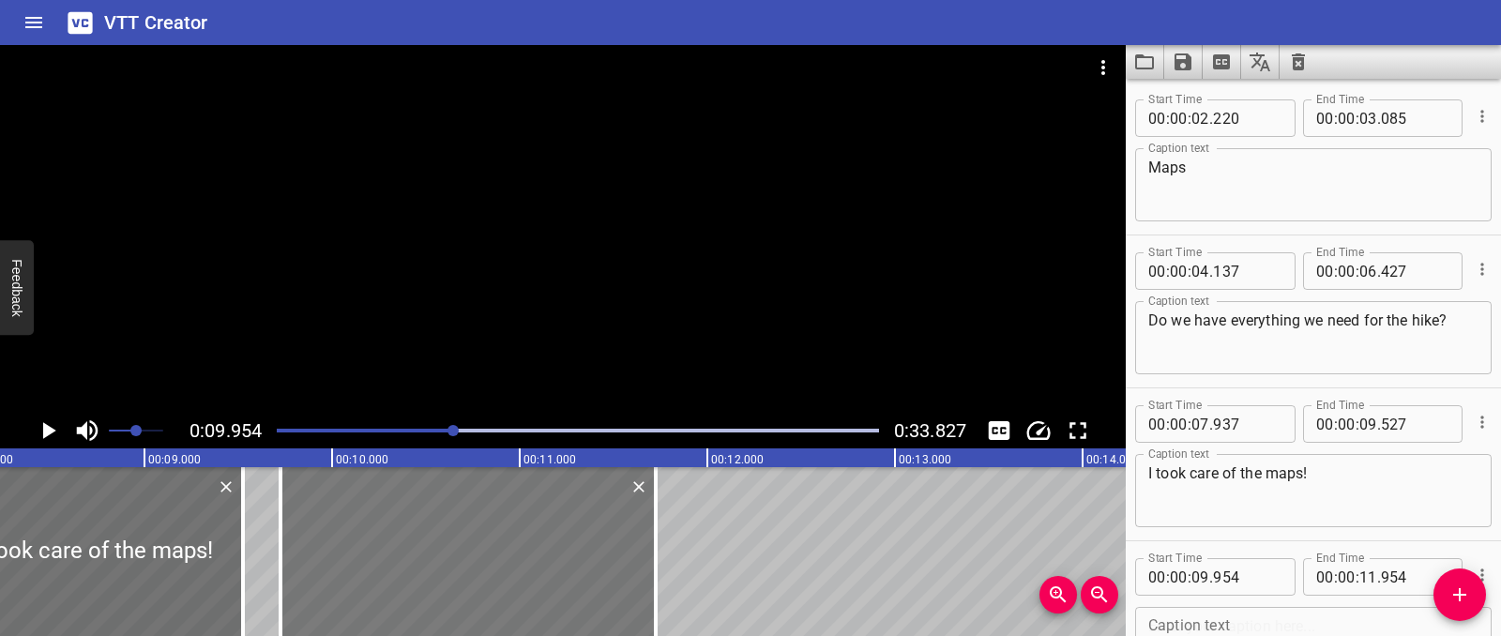
drag, startPoint x: 646, startPoint y: 563, endPoint x: 602, endPoint y: 564, distance: 43.2
click at [602, 564] on div at bounding box center [468, 551] width 375 height 169
type input "724"
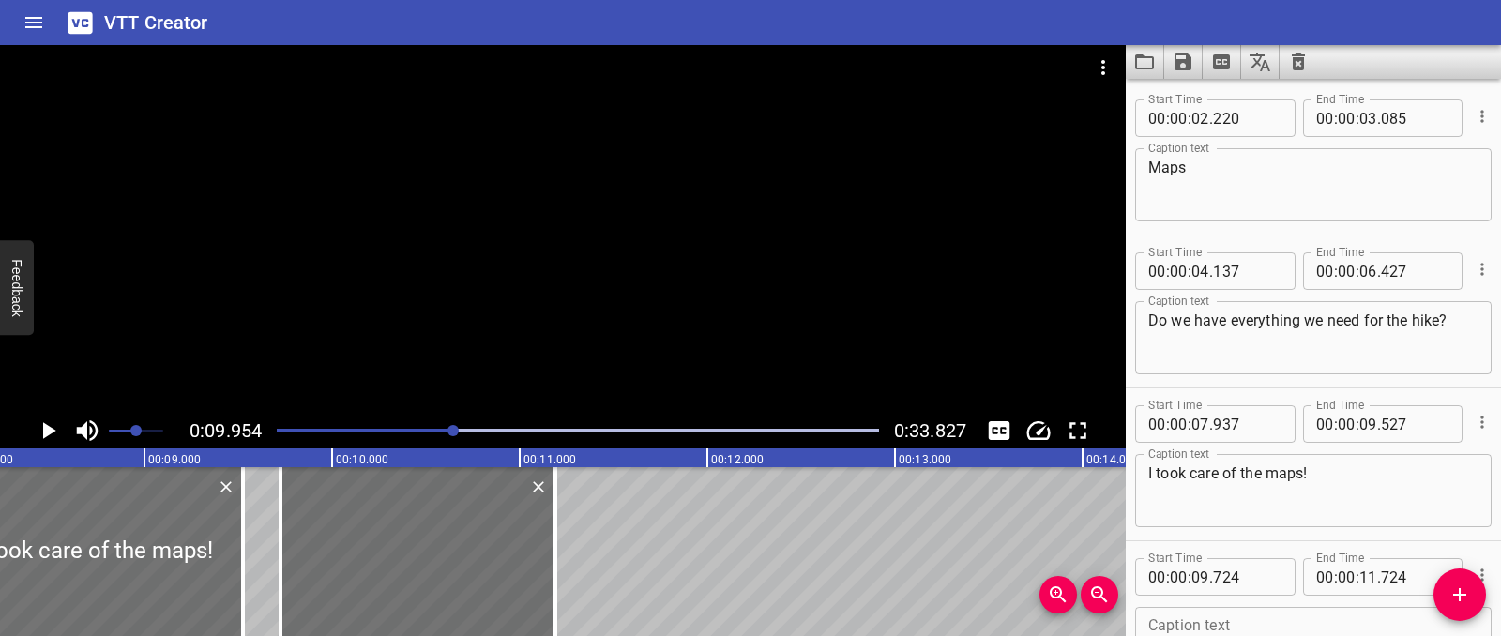
drag, startPoint x: 661, startPoint y: 569, endPoint x: 850, endPoint y: 556, distance: 189.0
click at [561, 569] on div at bounding box center [555, 551] width 19 height 169
type input "189"
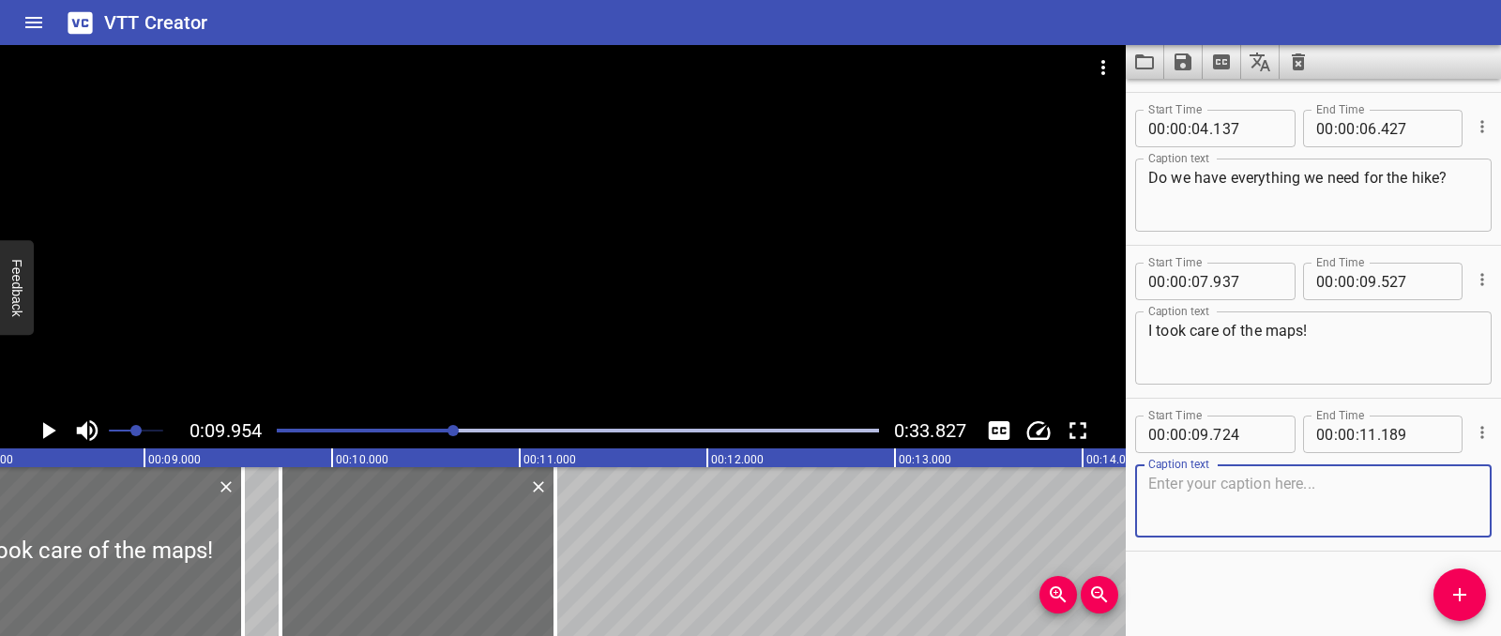
click at [1297, 497] on textarea at bounding box center [1313, 501] width 330 height 53
paste textarea "And I packed the snacks!"
type textarea "And I packed the snacks!"
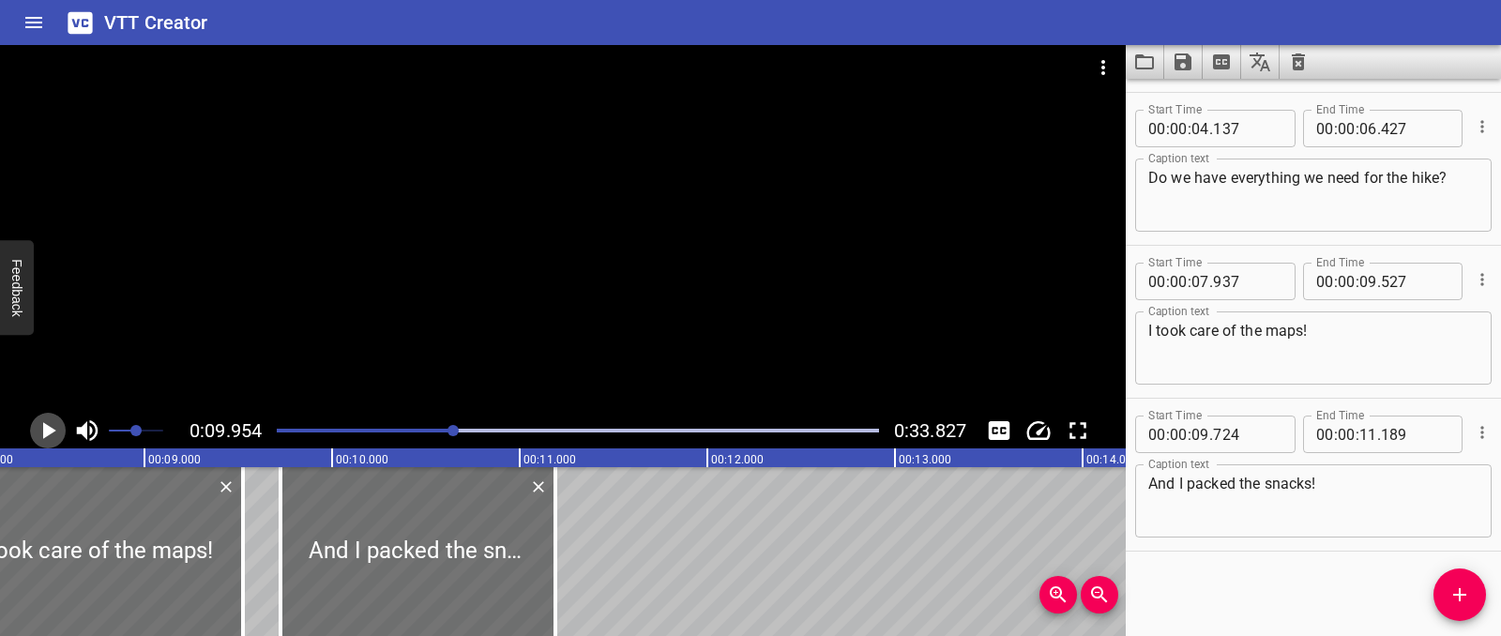
click at [59, 438] on icon "Play/Pause" at bounding box center [48, 431] width 28 height 28
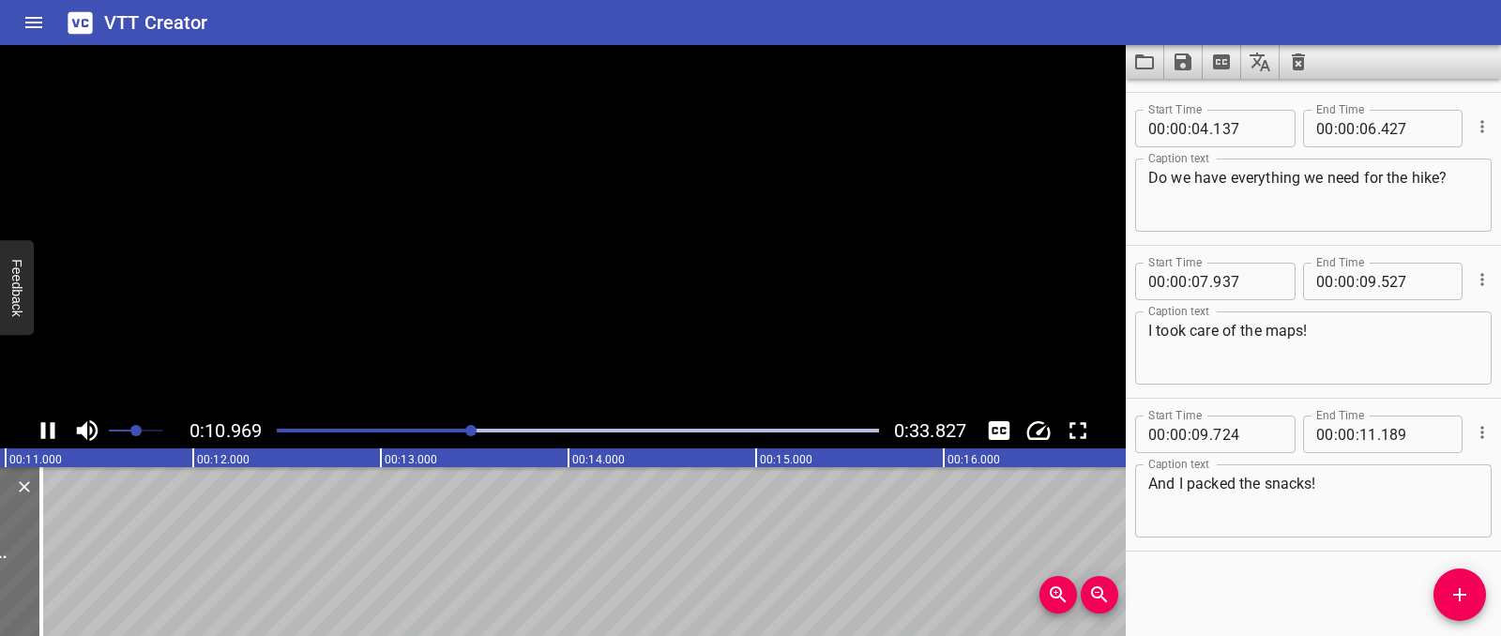
click at [59, 438] on icon "Play/Pause" at bounding box center [48, 431] width 28 height 28
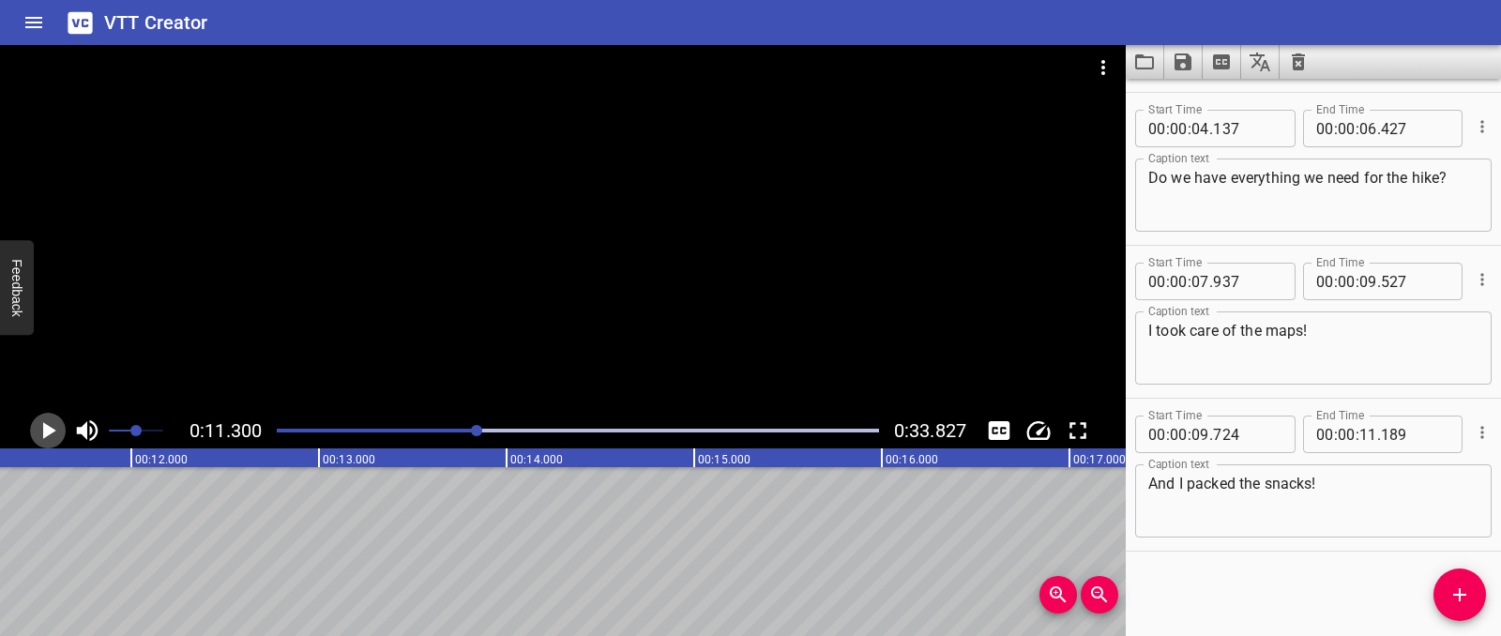
click at [37, 440] on icon "Play/Pause" at bounding box center [48, 431] width 28 height 28
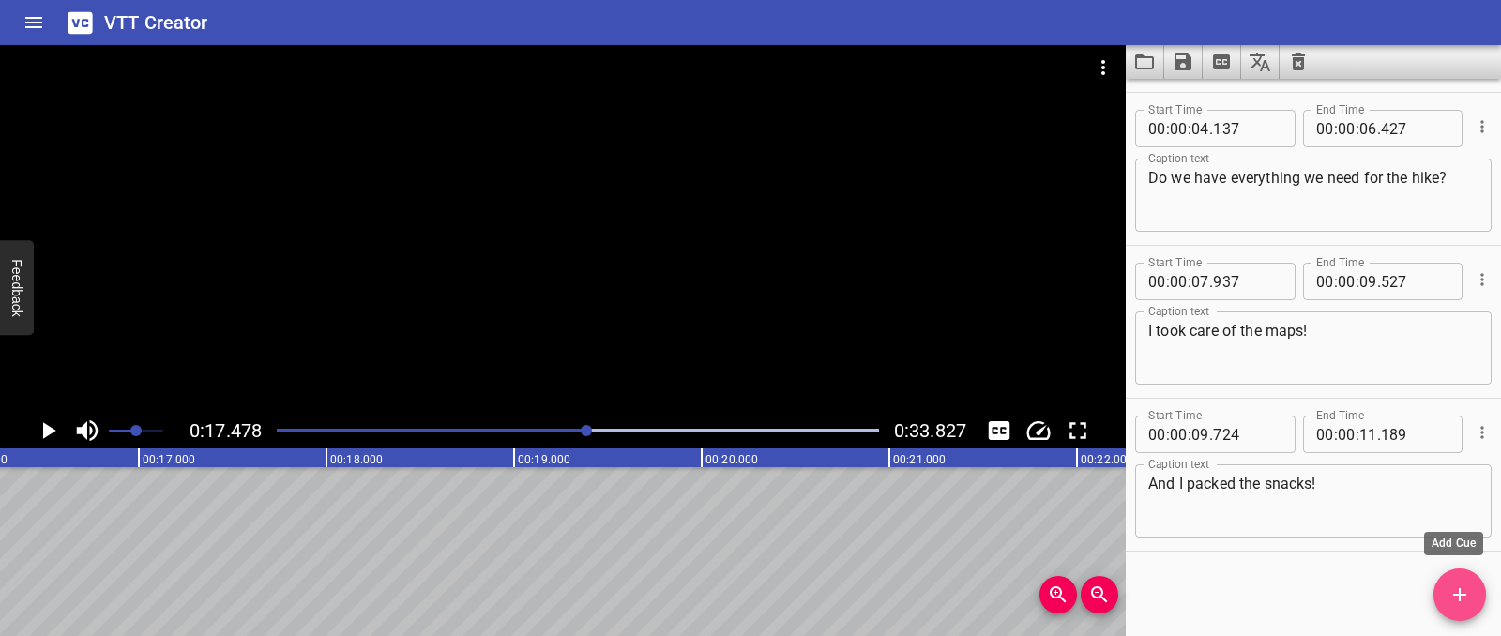
click at [1462, 599] on icon "Add Cue" at bounding box center [1460, 595] width 23 height 23
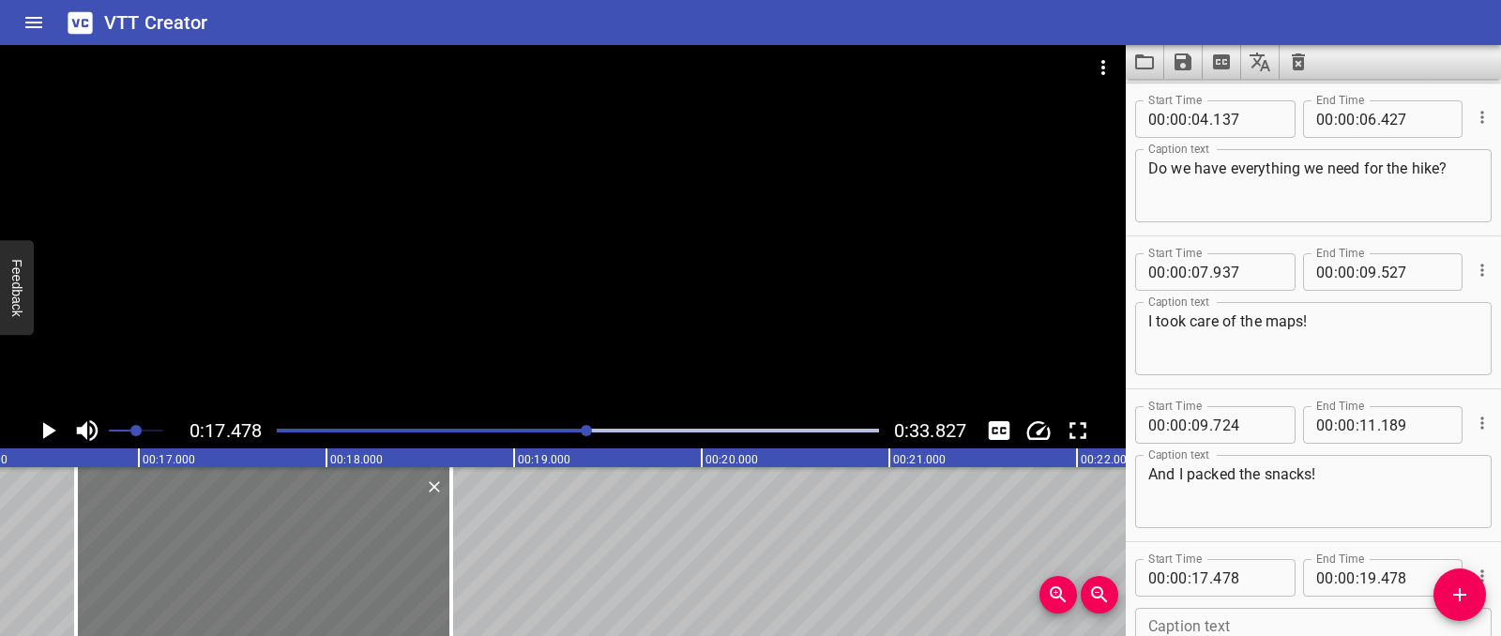
drag, startPoint x: 517, startPoint y: 554, endPoint x: 364, endPoint y: 543, distance: 153.3
click at [364, 543] on div at bounding box center [263, 551] width 375 height 169
type input "16"
type input "663"
type input "18"
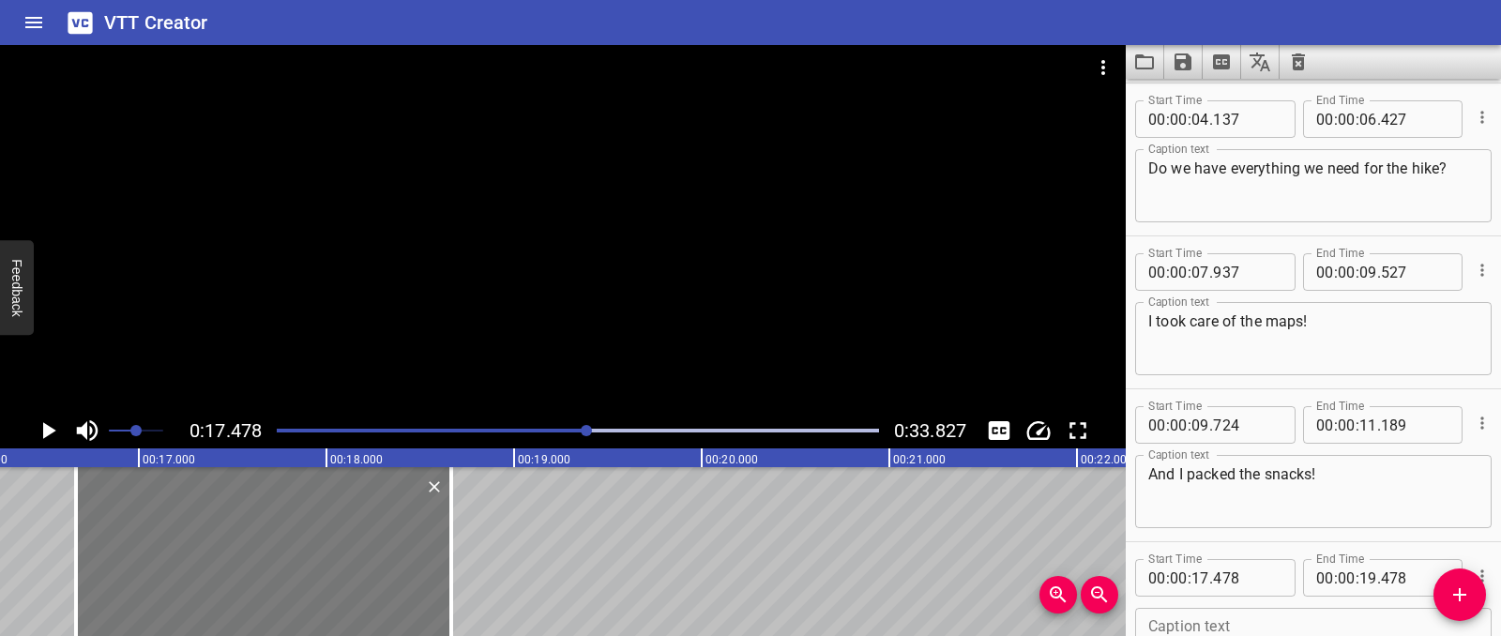
type input "663"
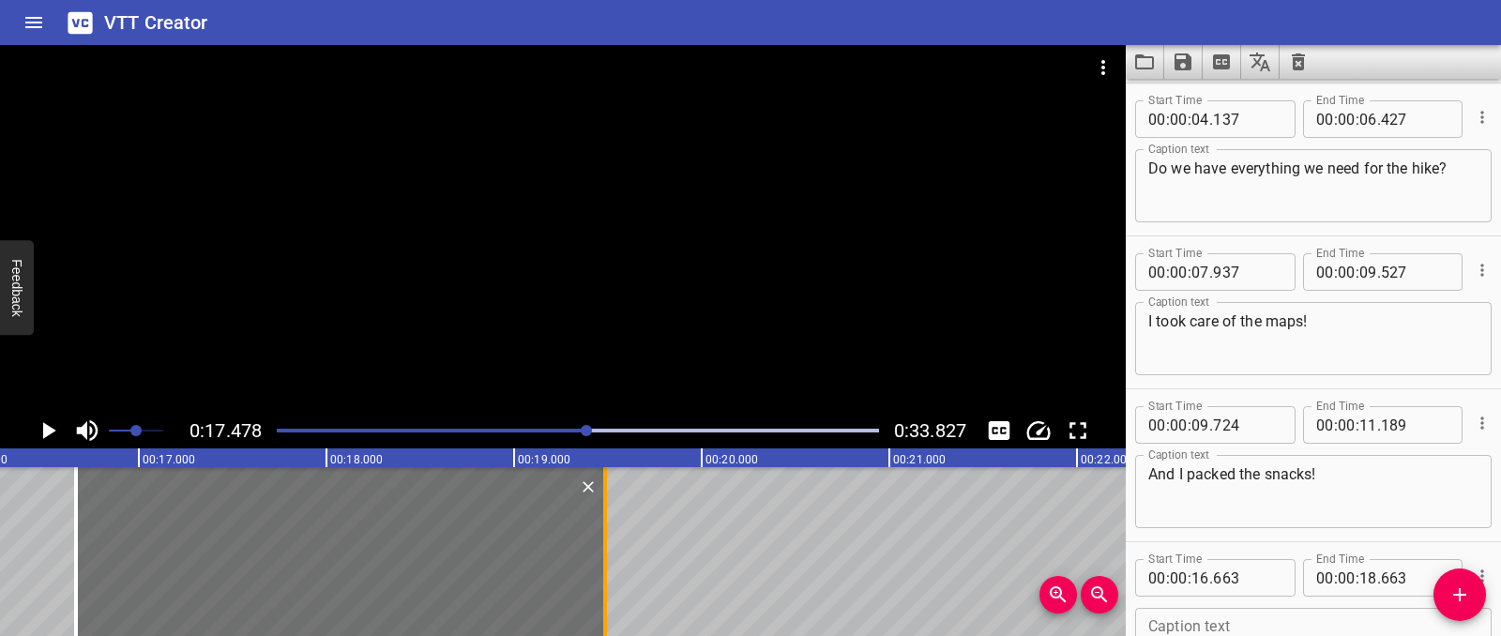
drag, startPoint x: 445, startPoint y: 538, endPoint x: 599, endPoint y: 537, distance: 153.9
click at [599, 537] on div at bounding box center [605, 551] width 19 height 169
type input "19"
type input "483"
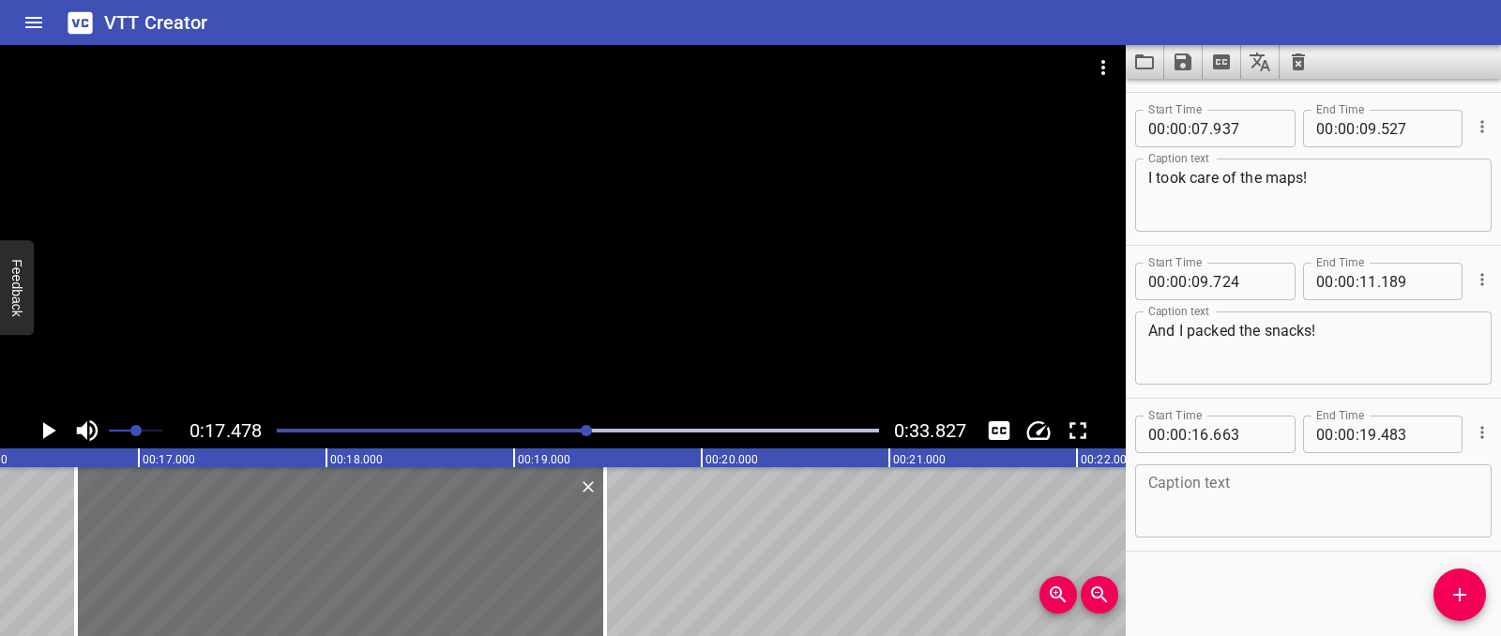
click at [1224, 509] on textarea at bounding box center [1313, 501] width 330 height 53
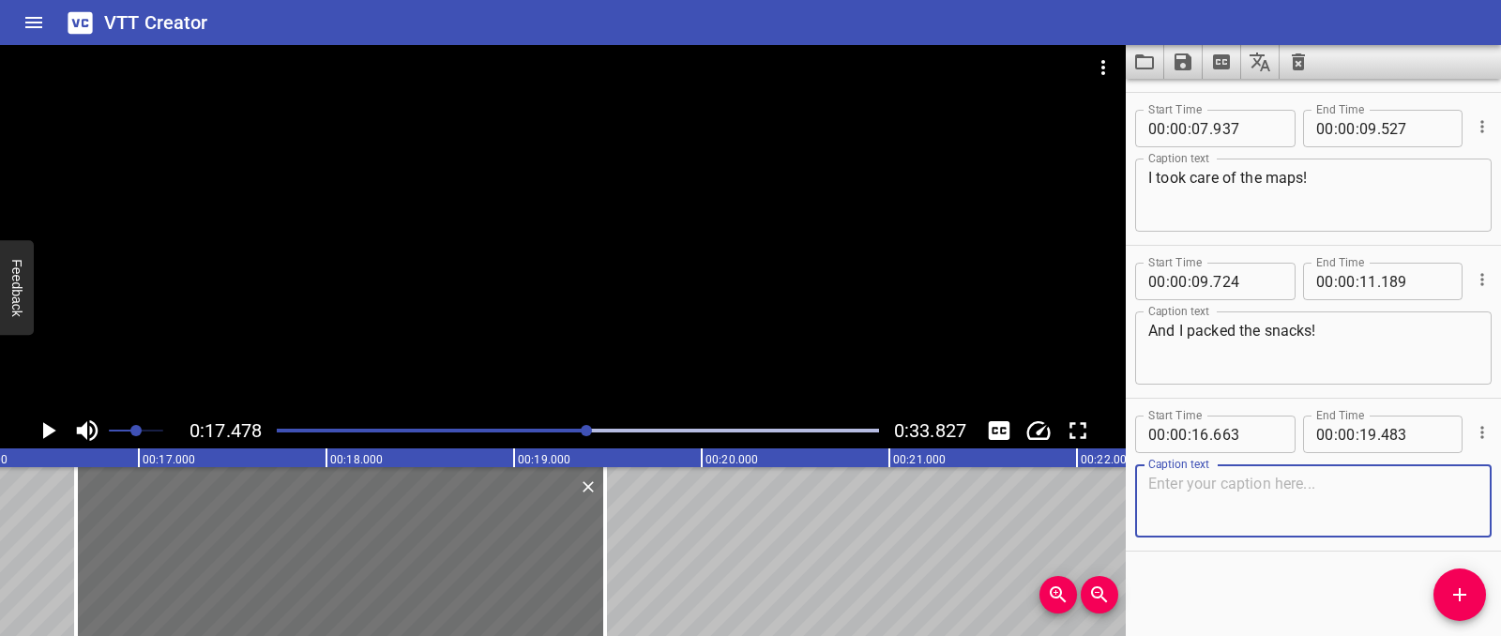
paste textarea "I don’t know what these colors and lines mean…"
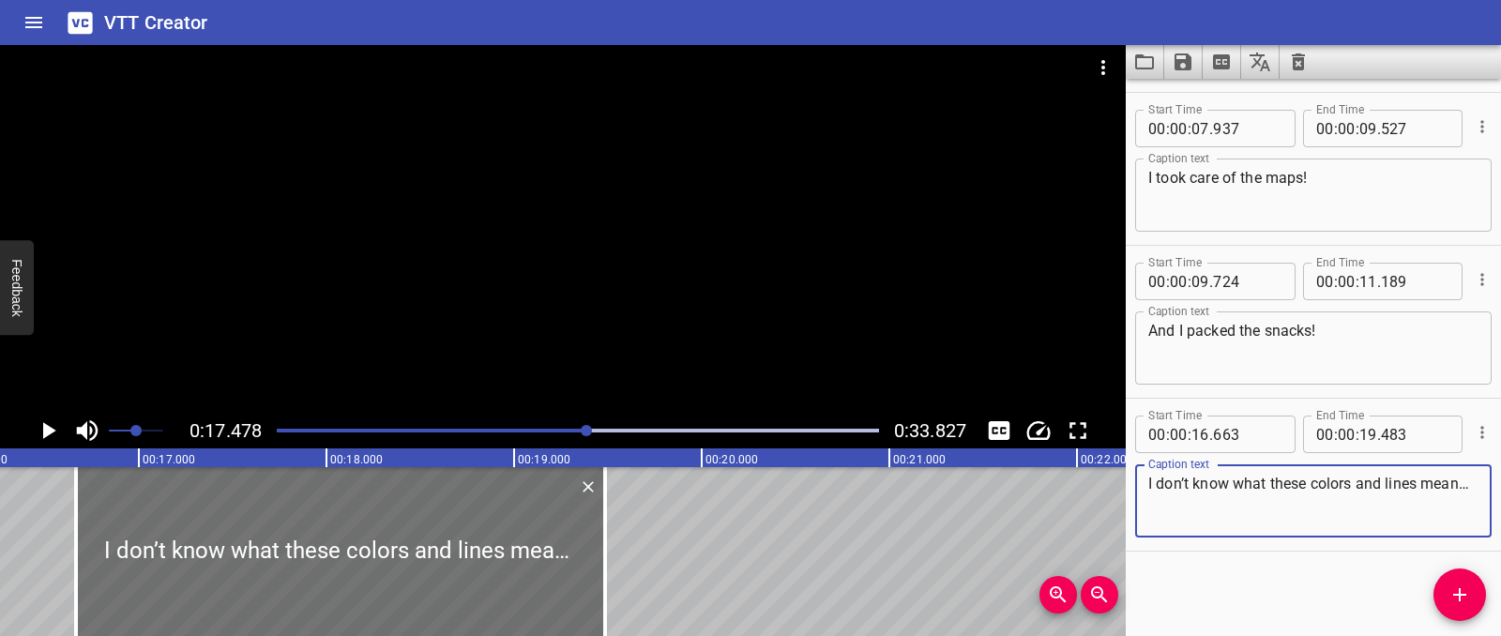
type textarea "I don’t know what these colors and lines mean…"
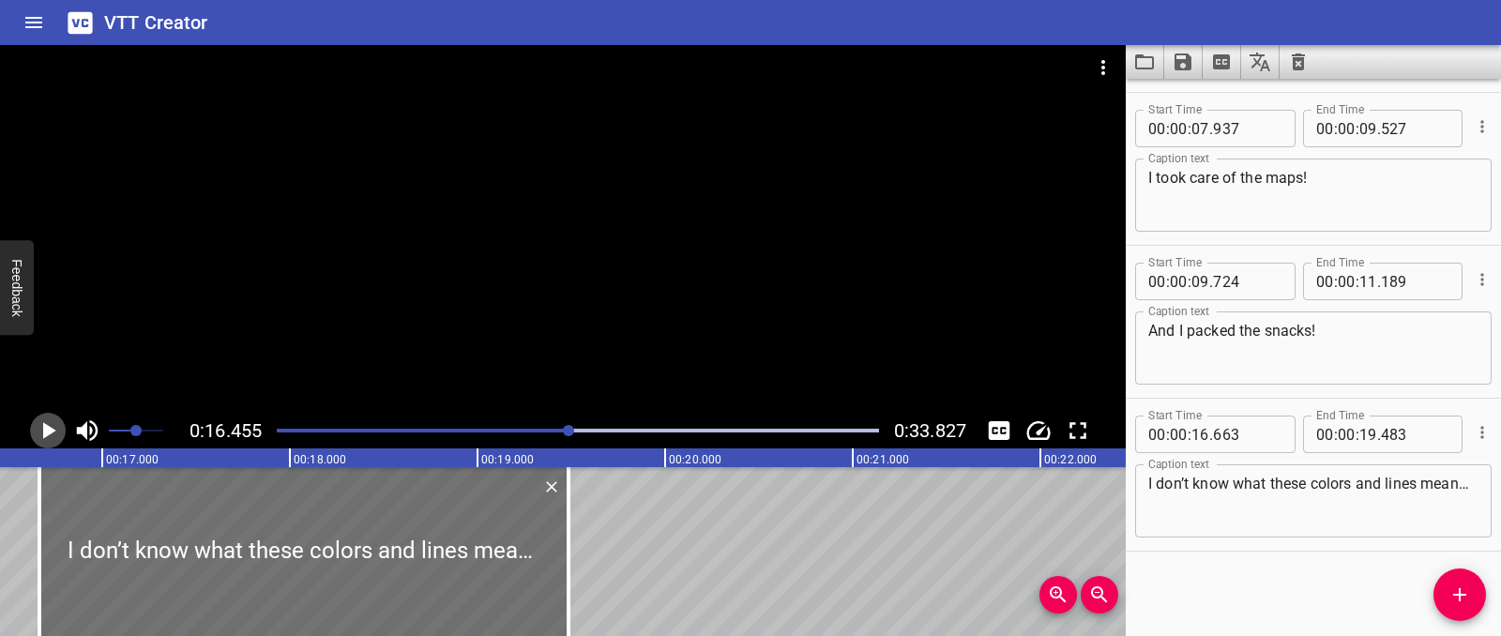
click at [46, 425] on icon "Play/Pause" at bounding box center [49, 430] width 13 height 17
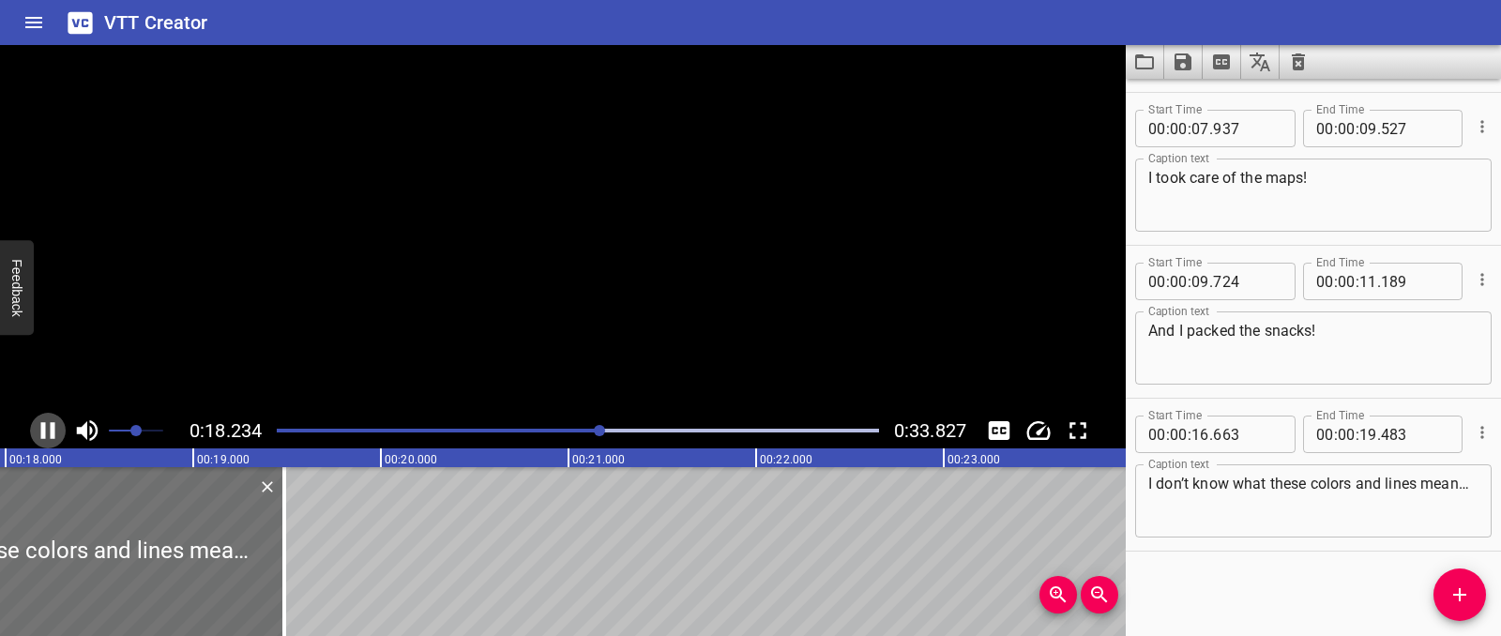
click at [46, 425] on icon "Play/Pause" at bounding box center [48, 431] width 28 height 28
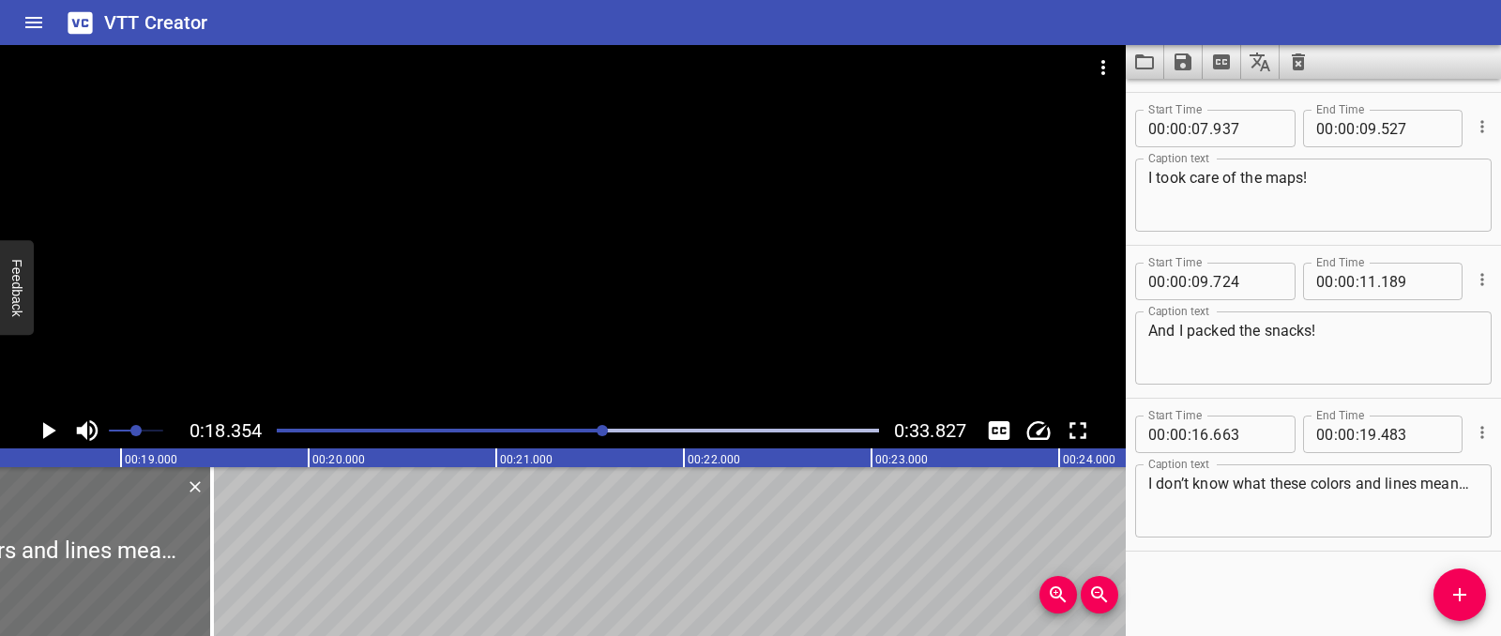
click at [52, 433] on icon "Play/Pause" at bounding box center [49, 430] width 13 height 17
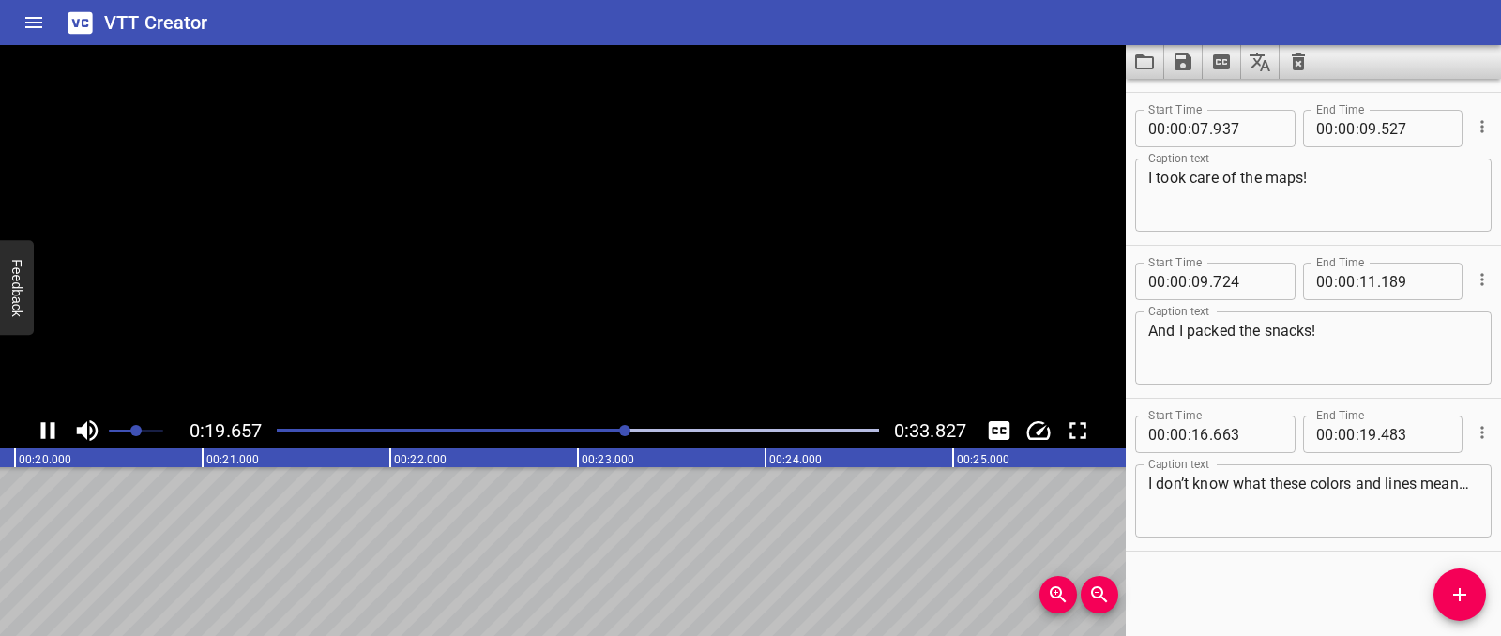
click at [52, 433] on icon "Play/Pause" at bounding box center [48, 430] width 14 height 17
click at [1460, 616] on button "Add Cue" at bounding box center [1460, 595] width 53 height 53
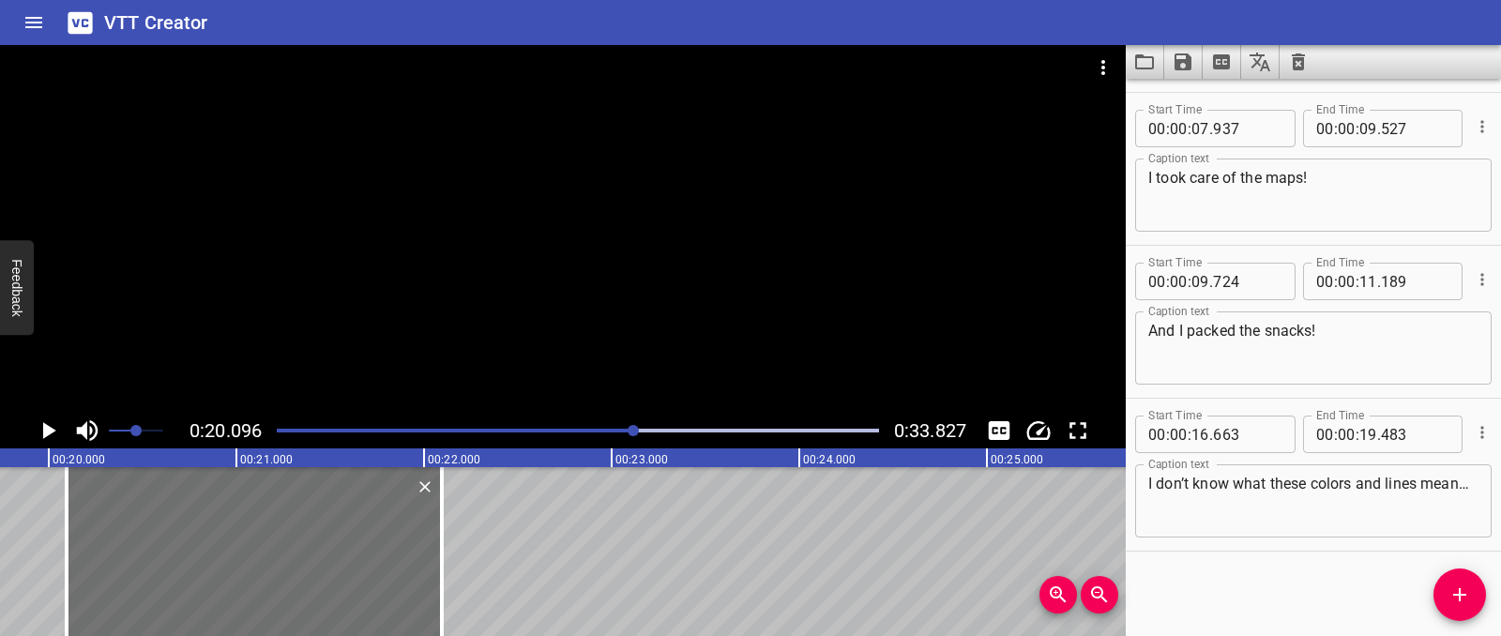
scroll to position [305, 0]
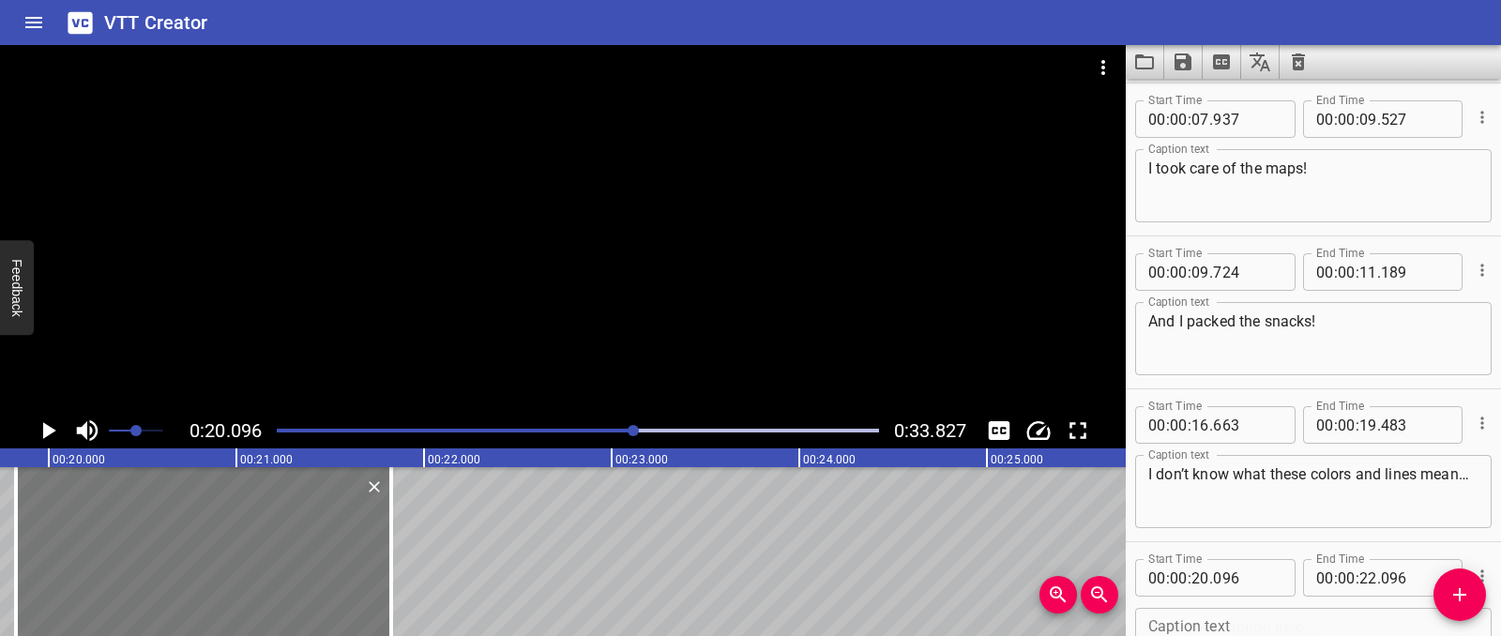
drag, startPoint x: 350, startPoint y: 562, endPoint x: 299, endPoint y: 558, distance: 50.8
click at [299, 558] on div at bounding box center [203, 551] width 375 height 169
type input "19"
type input "826"
type input "21"
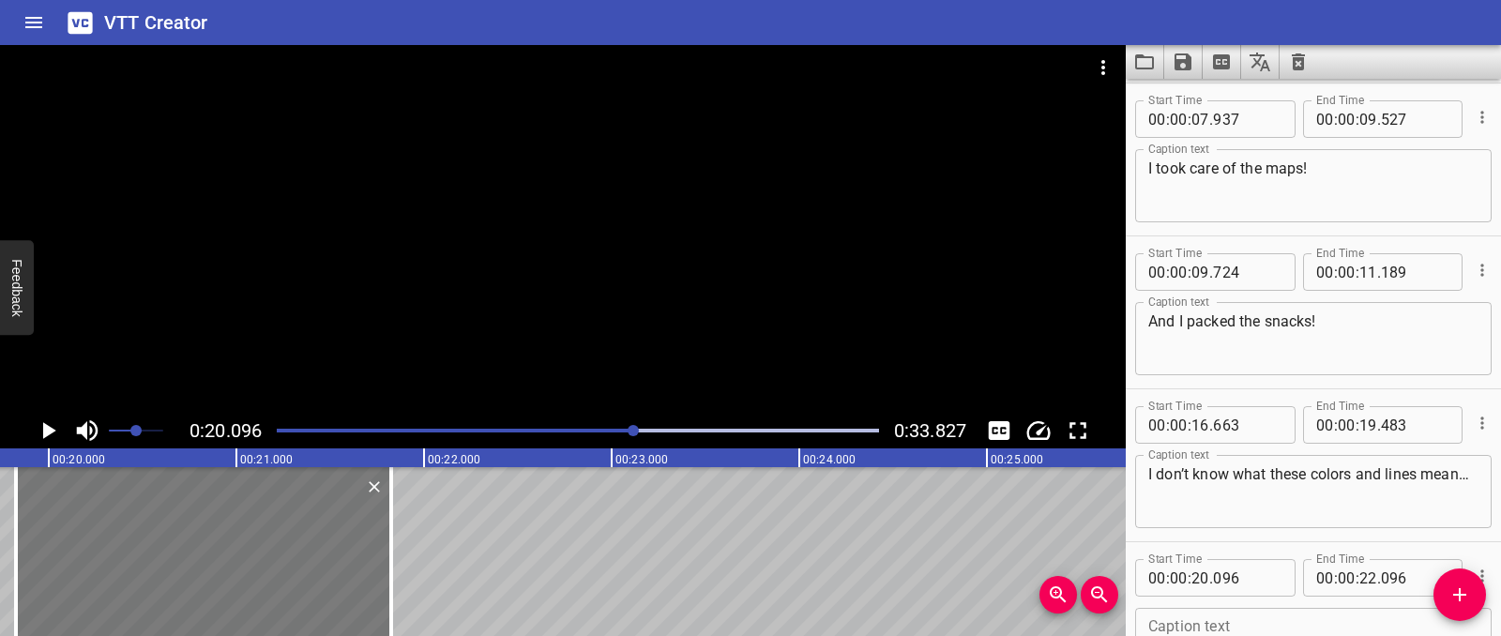
type input "826"
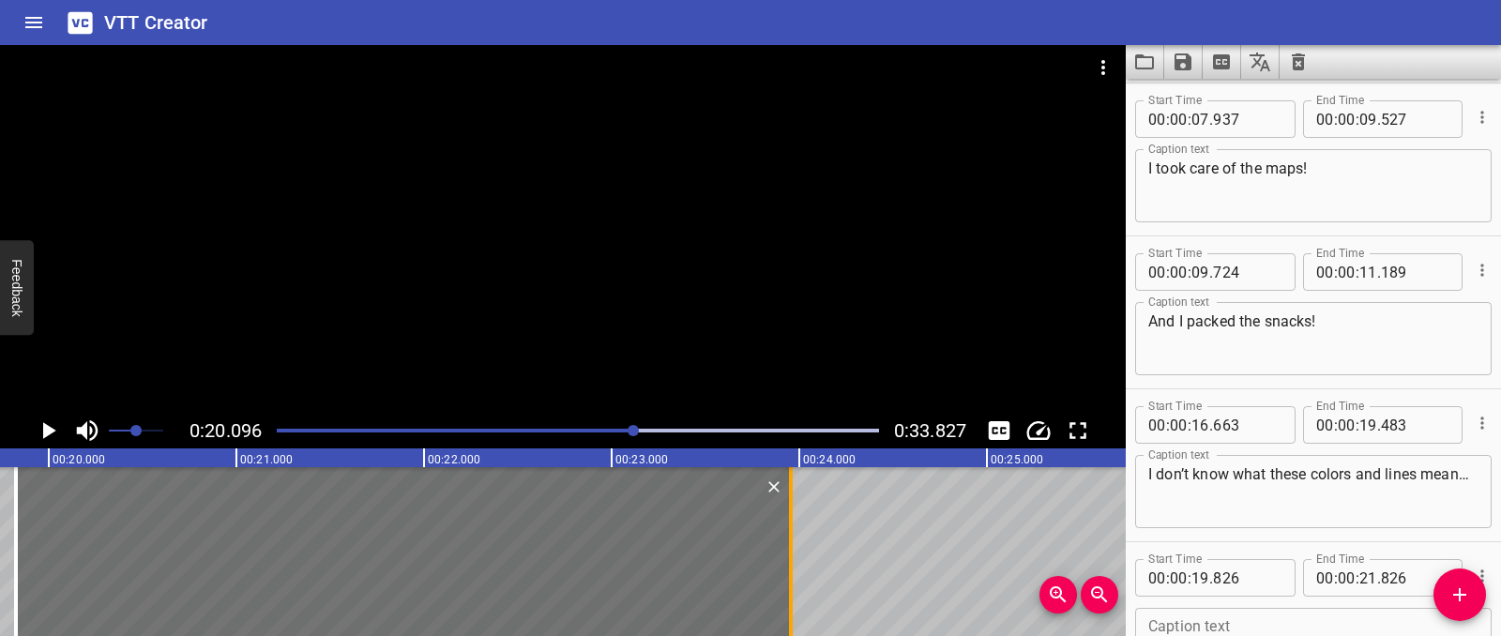
drag, startPoint x: 388, startPoint y: 550, endPoint x: 787, endPoint y: 535, distance: 400.0
click at [787, 535] on div at bounding box center [791, 551] width 19 height 169
type input "23"
type input "956"
click at [37, 442] on icon "Play/Pause" at bounding box center [48, 431] width 28 height 28
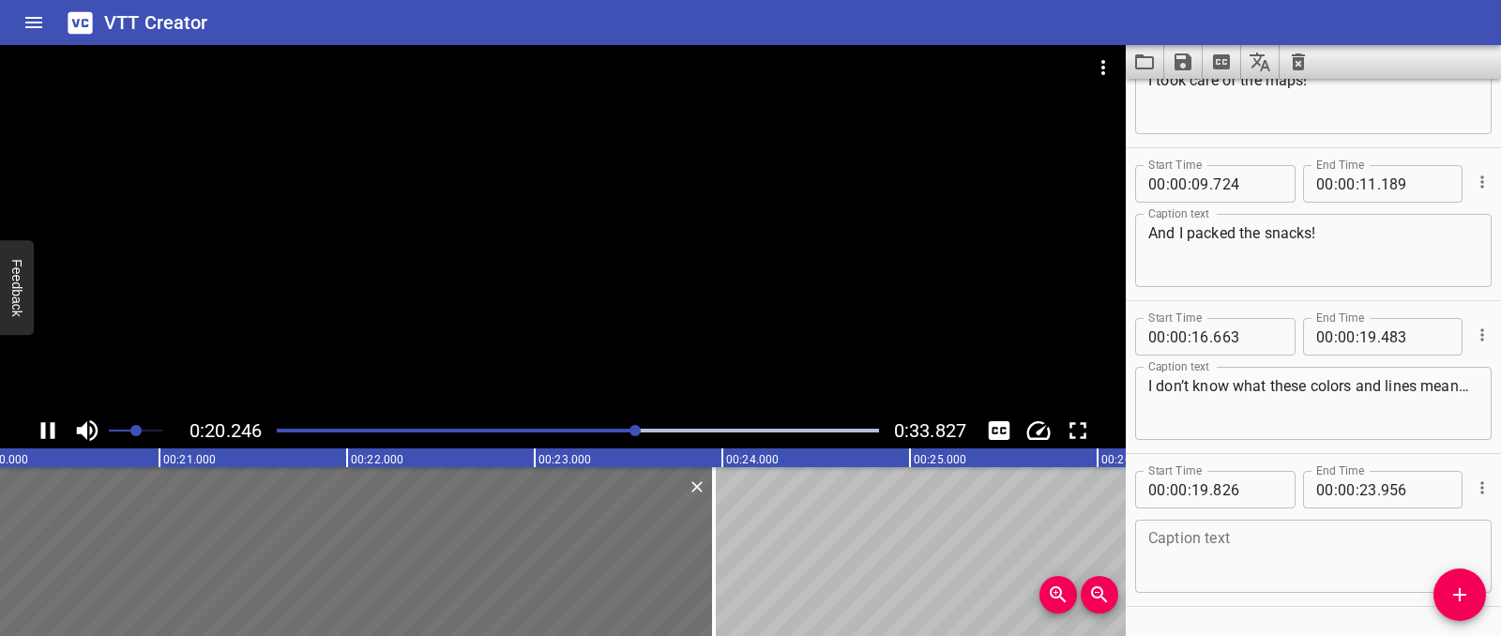
scroll to position [449, 0]
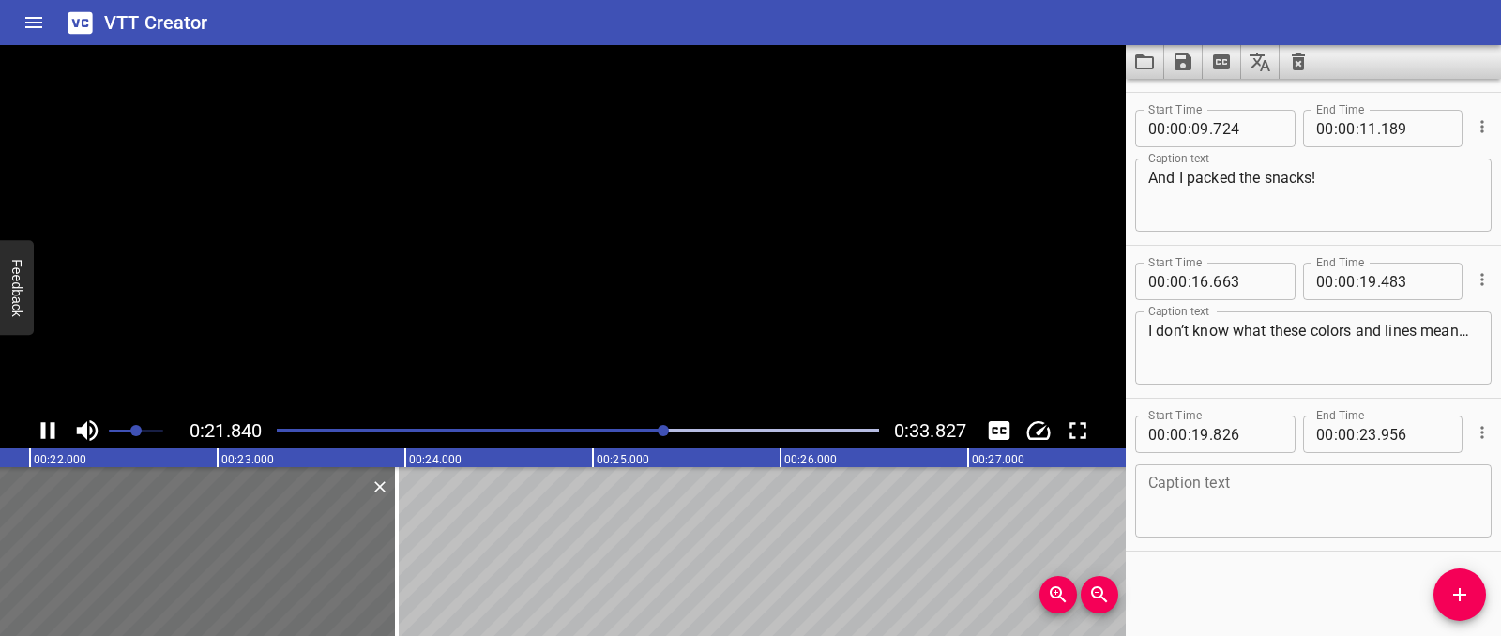
click at [37, 442] on icon "Play/Pause" at bounding box center [48, 431] width 28 height 28
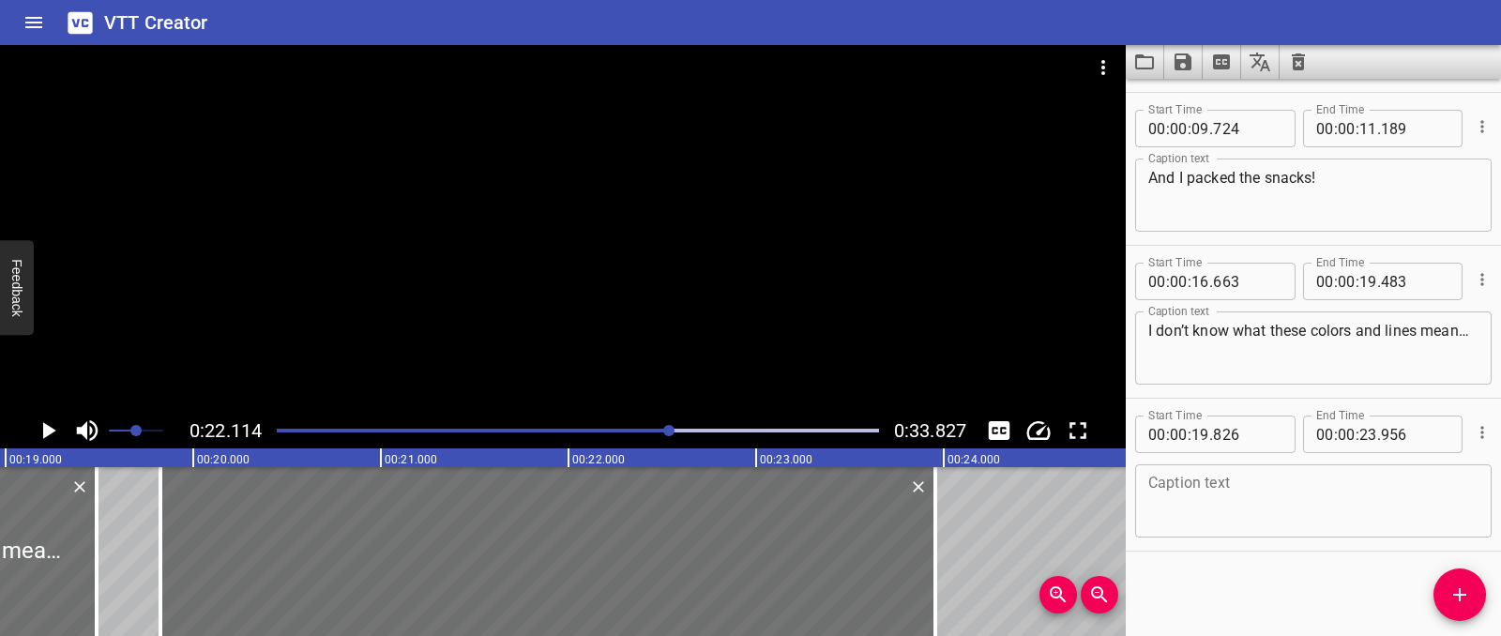
scroll to position [0, 3541]
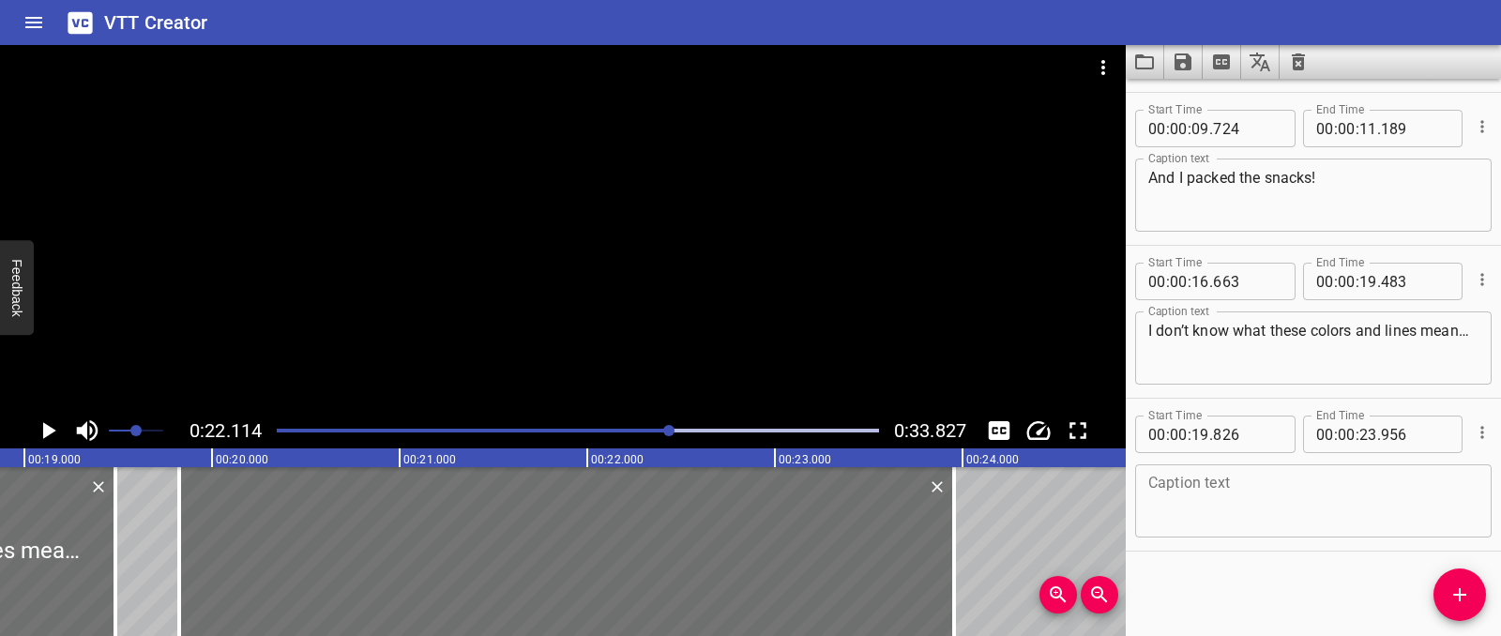
click at [1212, 470] on div "Caption text" at bounding box center [1313, 500] width 357 height 73
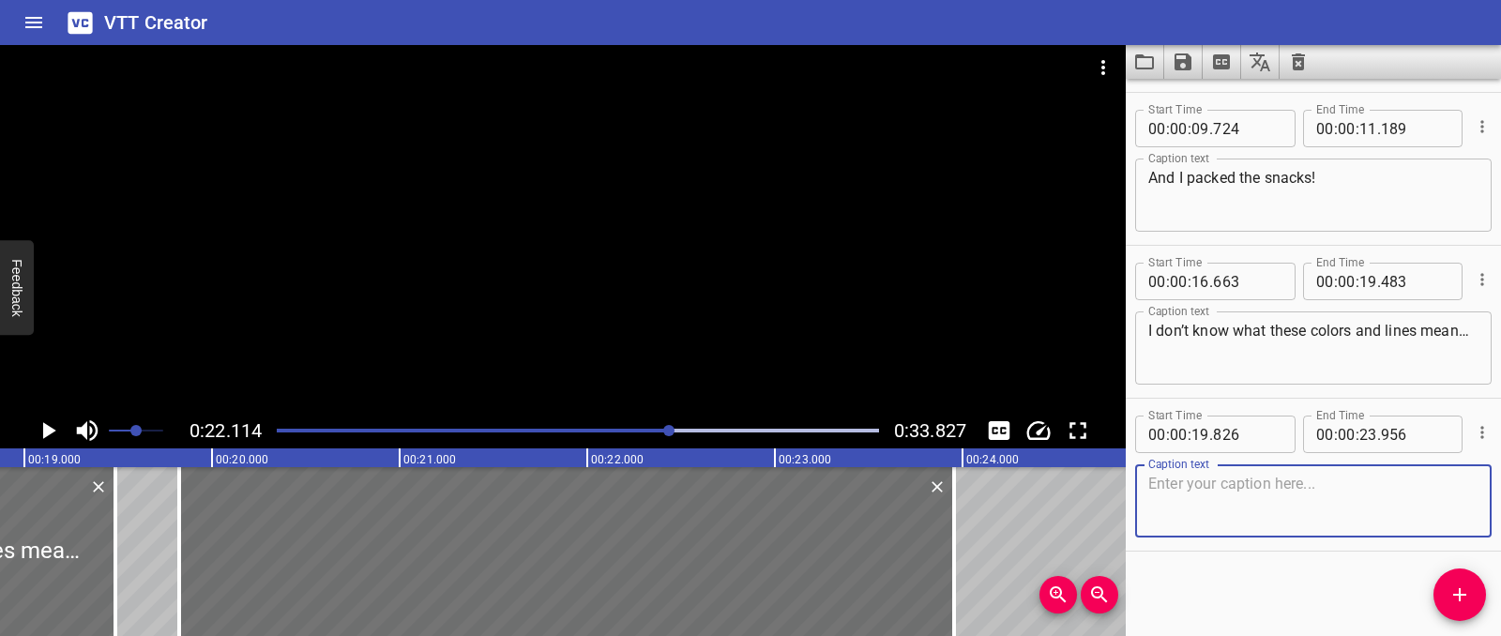
paste textarea "These colors and lines will help us have safe hiking trip.."
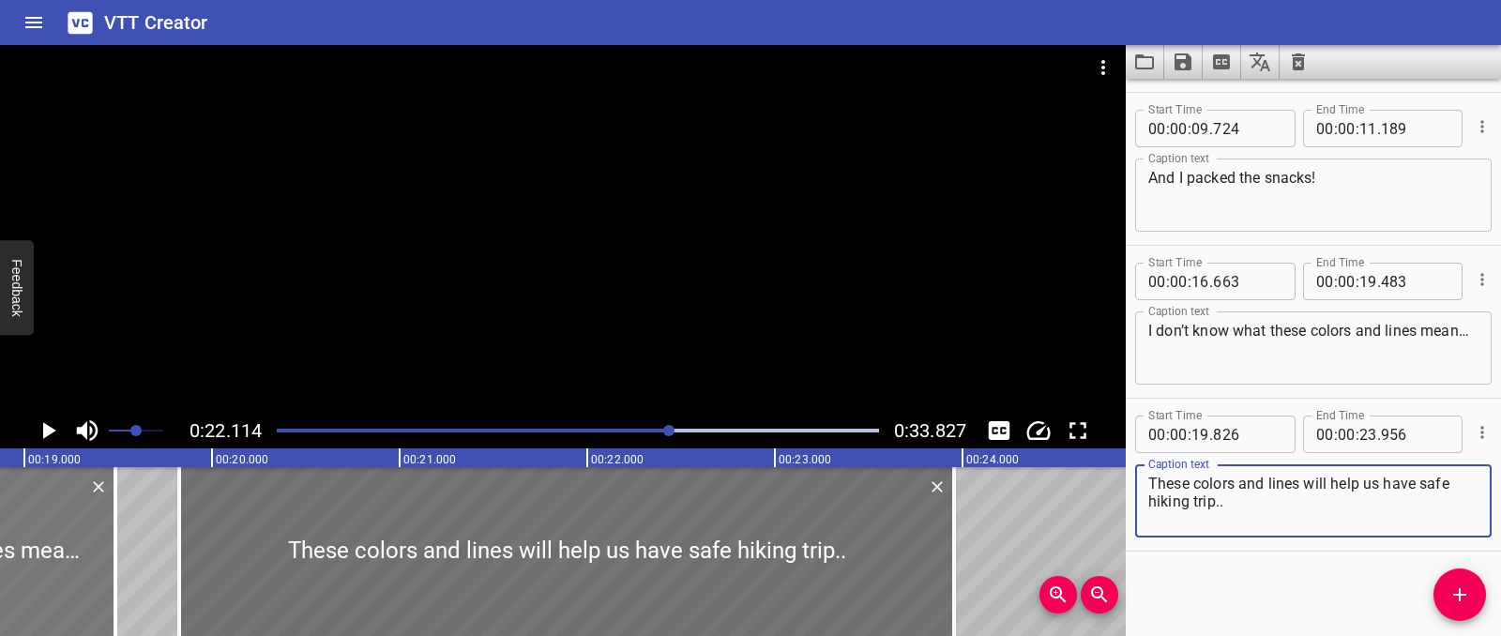
type textarea "These colors and lines will help us have safe hiking trip.."
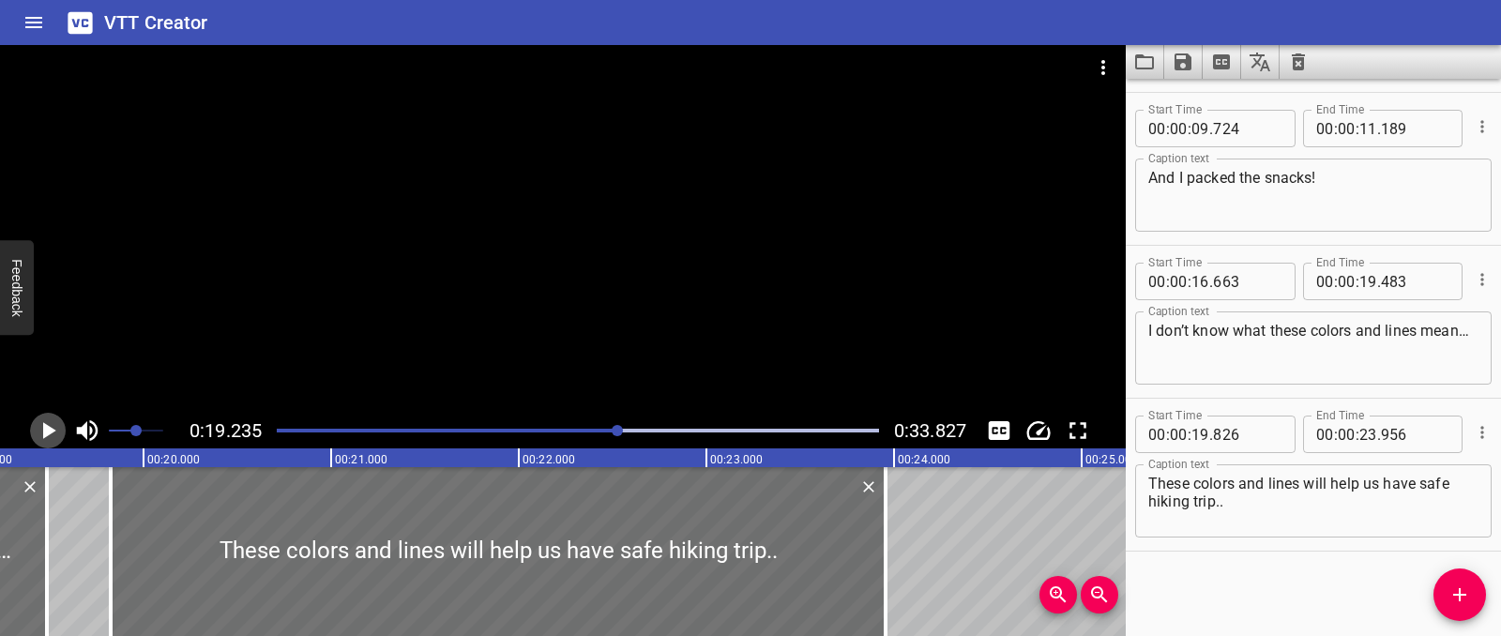
click at [50, 432] on icon "Play/Pause" at bounding box center [49, 430] width 13 height 17
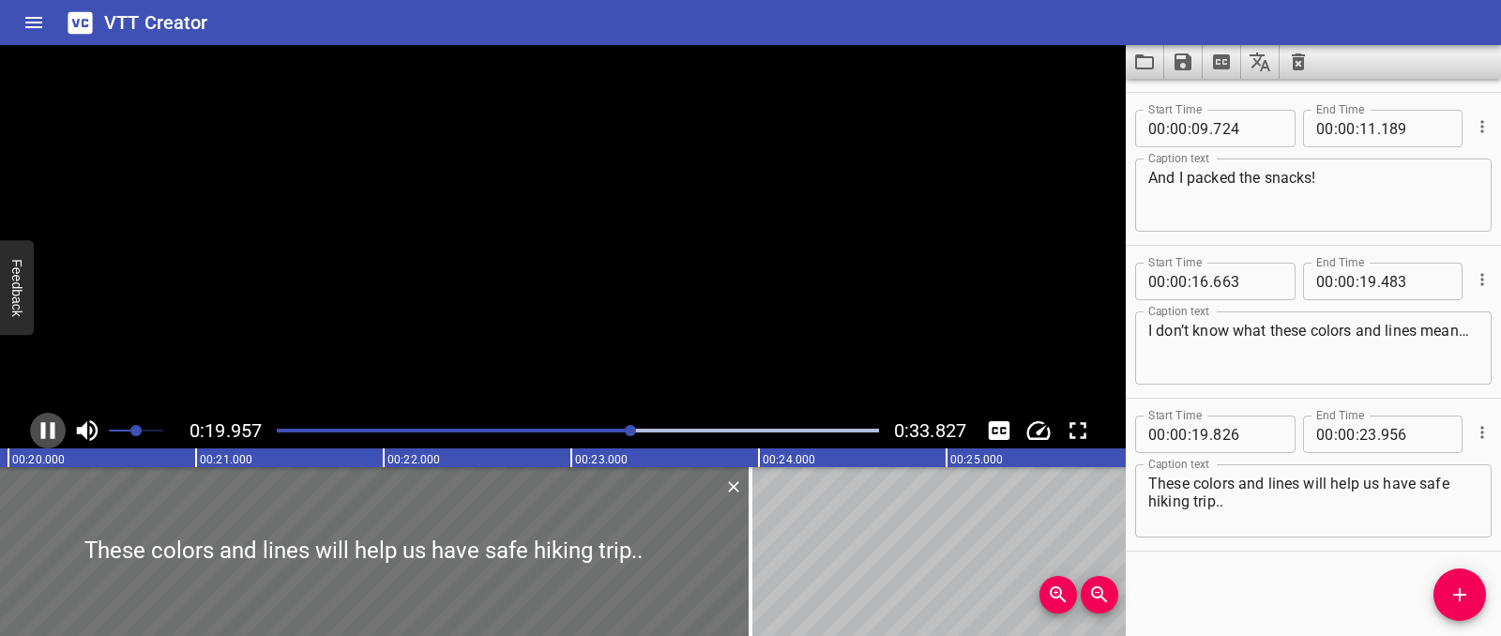
click at [50, 432] on icon "Play/Pause" at bounding box center [48, 430] width 14 height 17
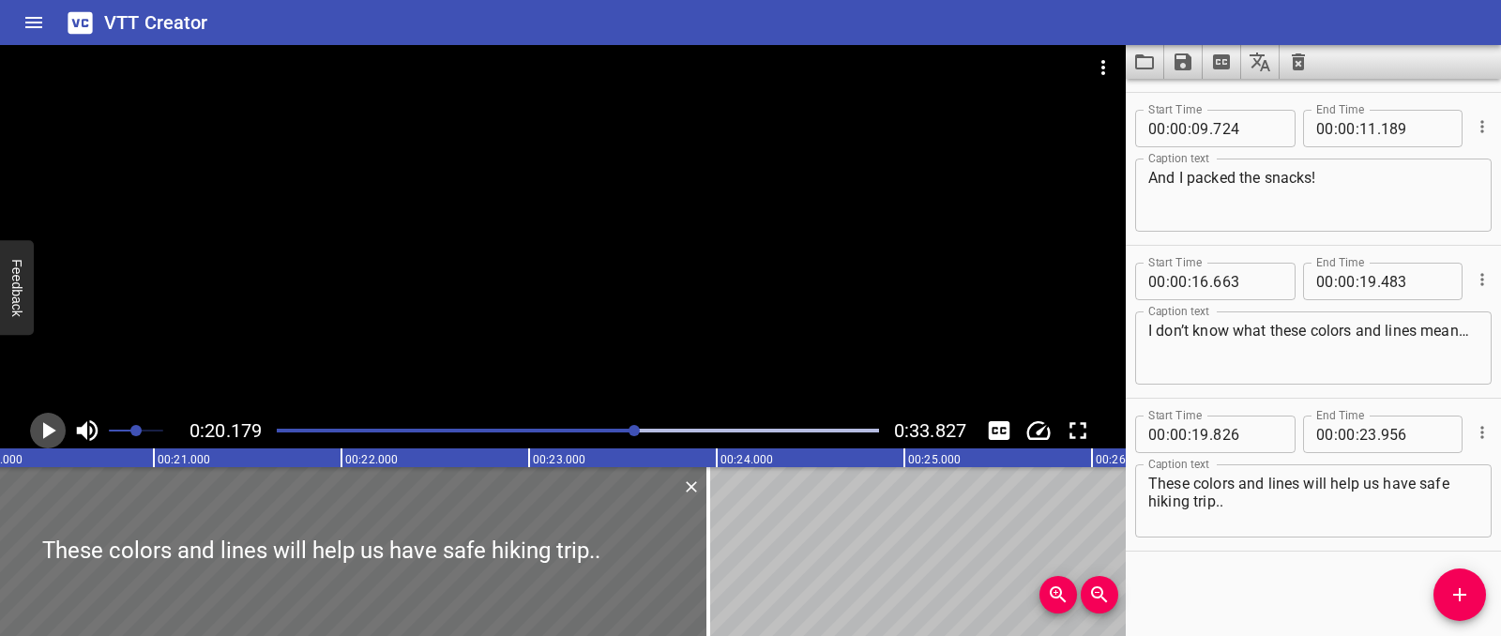
click at [50, 432] on icon "Play/Pause" at bounding box center [49, 430] width 13 height 17
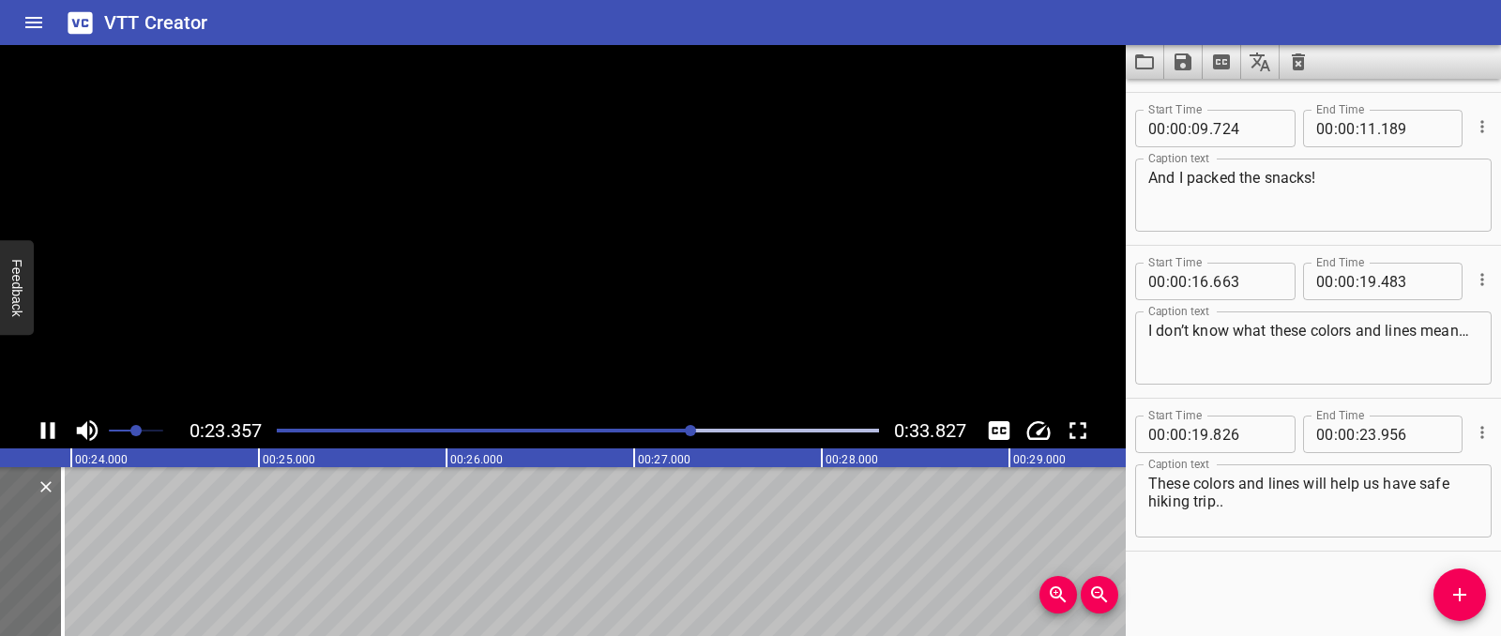
click at [50, 432] on icon "Play/Pause" at bounding box center [48, 430] width 14 height 17
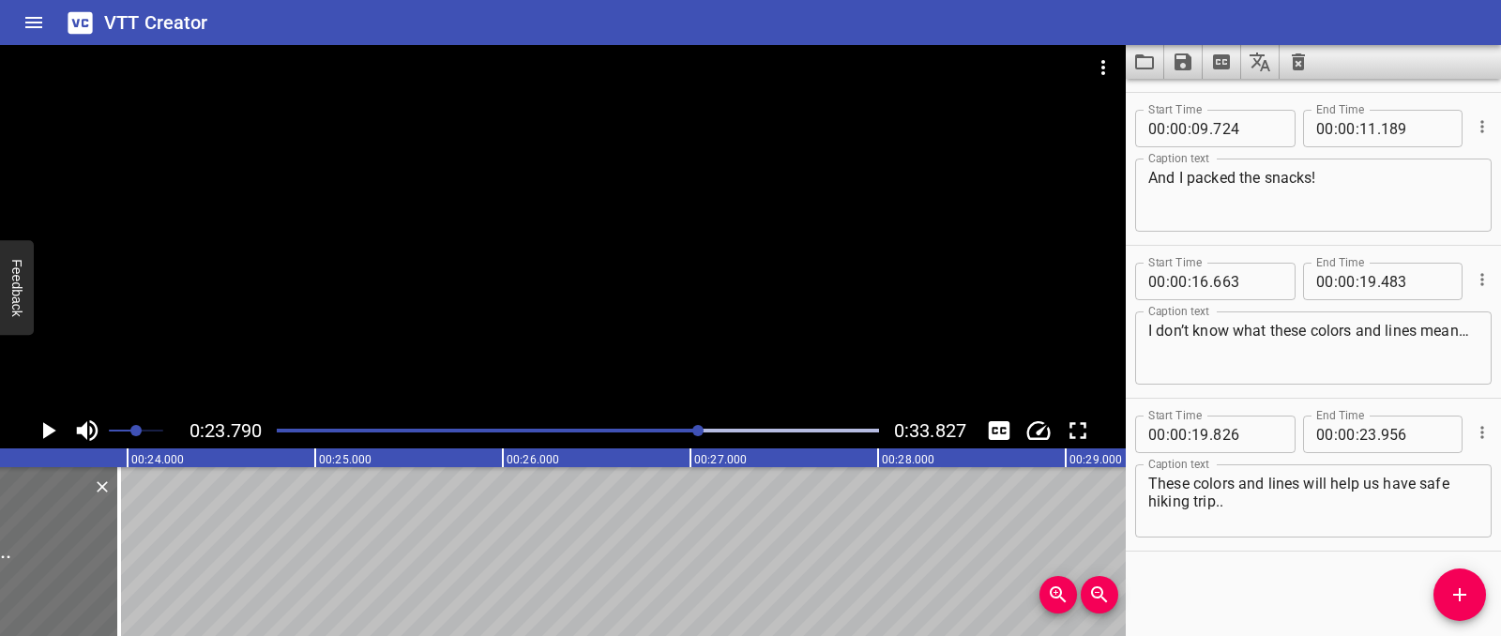
scroll to position [0, 4311]
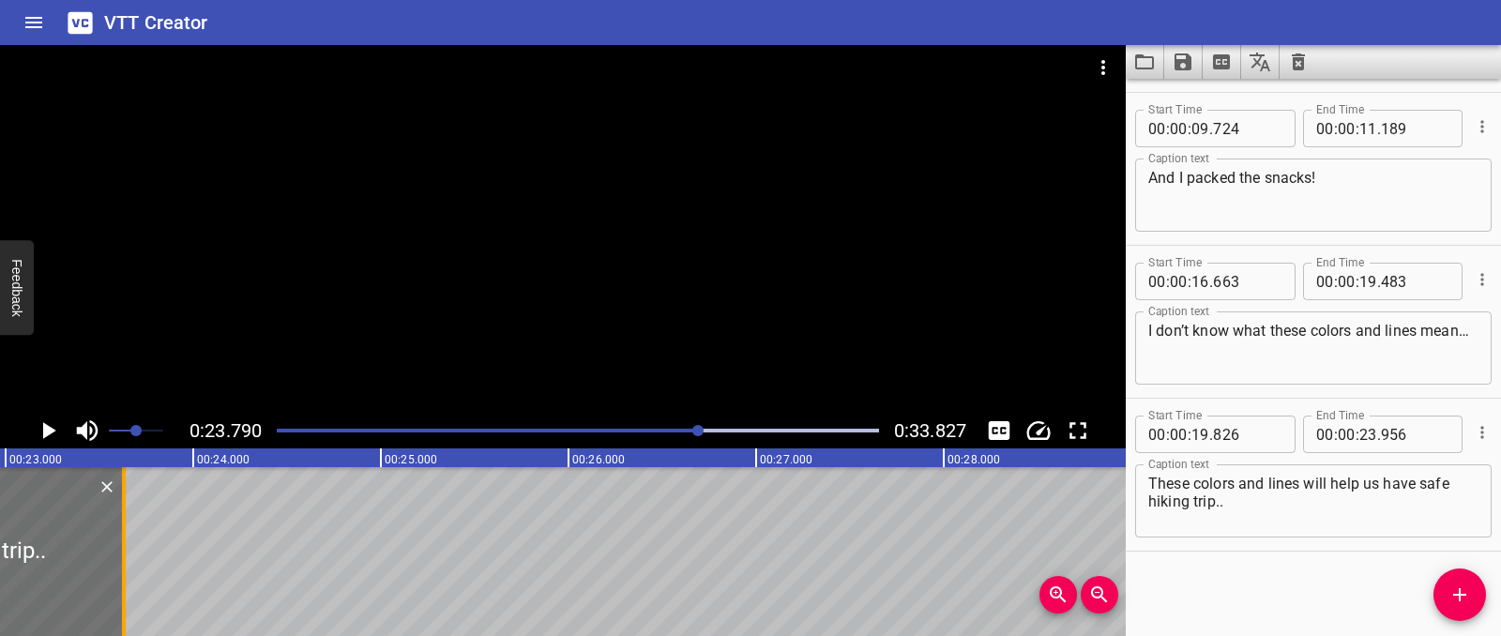
drag, startPoint x: 175, startPoint y: 549, endPoint x: 124, endPoint y: 550, distance: 51.6
click at [124, 550] on div at bounding box center [124, 551] width 4 height 169
type input "631"
click at [1449, 596] on icon "Add Cue" at bounding box center [1460, 595] width 23 height 23
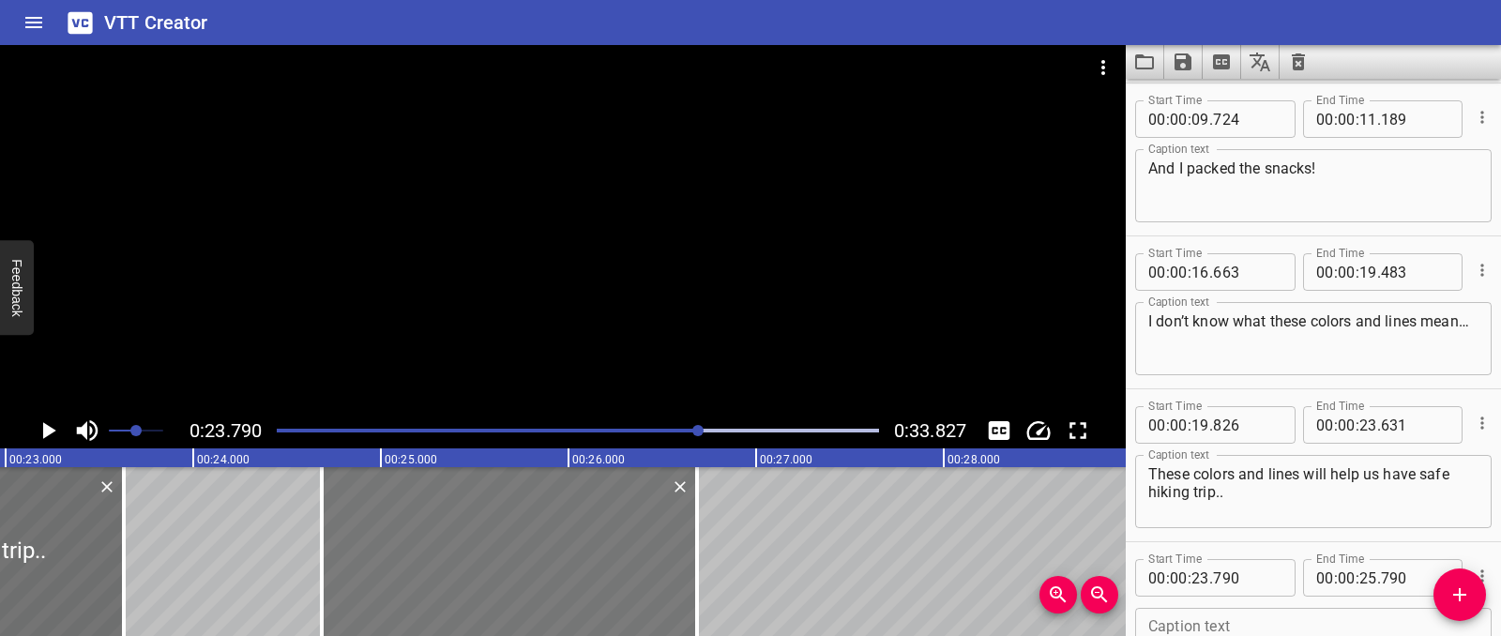
drag, startPoint x: 469, startPoint y: 555, endPoint x: 637, endPoint y: 540, distance: 168.5
click at [637, 540] on div at bounding box center [509, 551] width 375 height 169
type input "24"
type input "685"
type input "26"
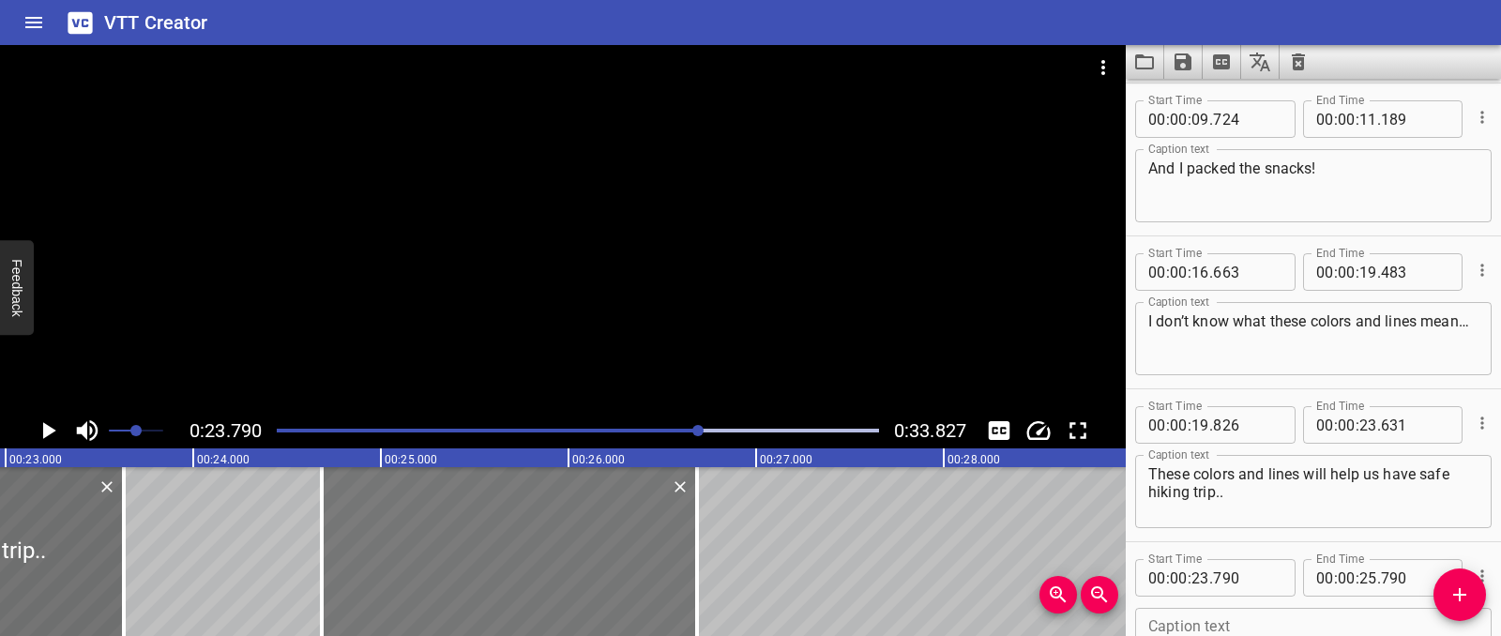
type input "685"
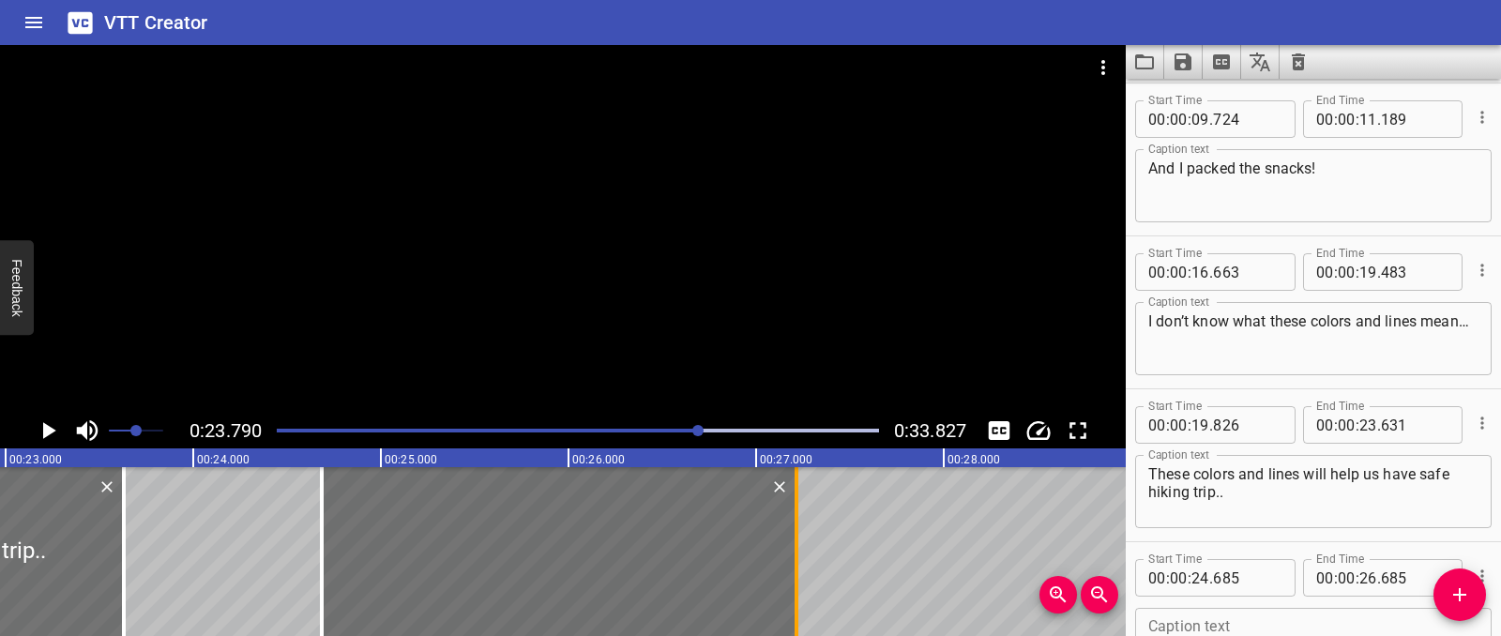
drag, startPoint x: 693, startPoint y: 539, endPoint x: 793, endPoint y: 539, distance: 99.5
click at [793, 539] on div at bounding box center [796, 551] width 19 height 169
type input "27"
type input "215"
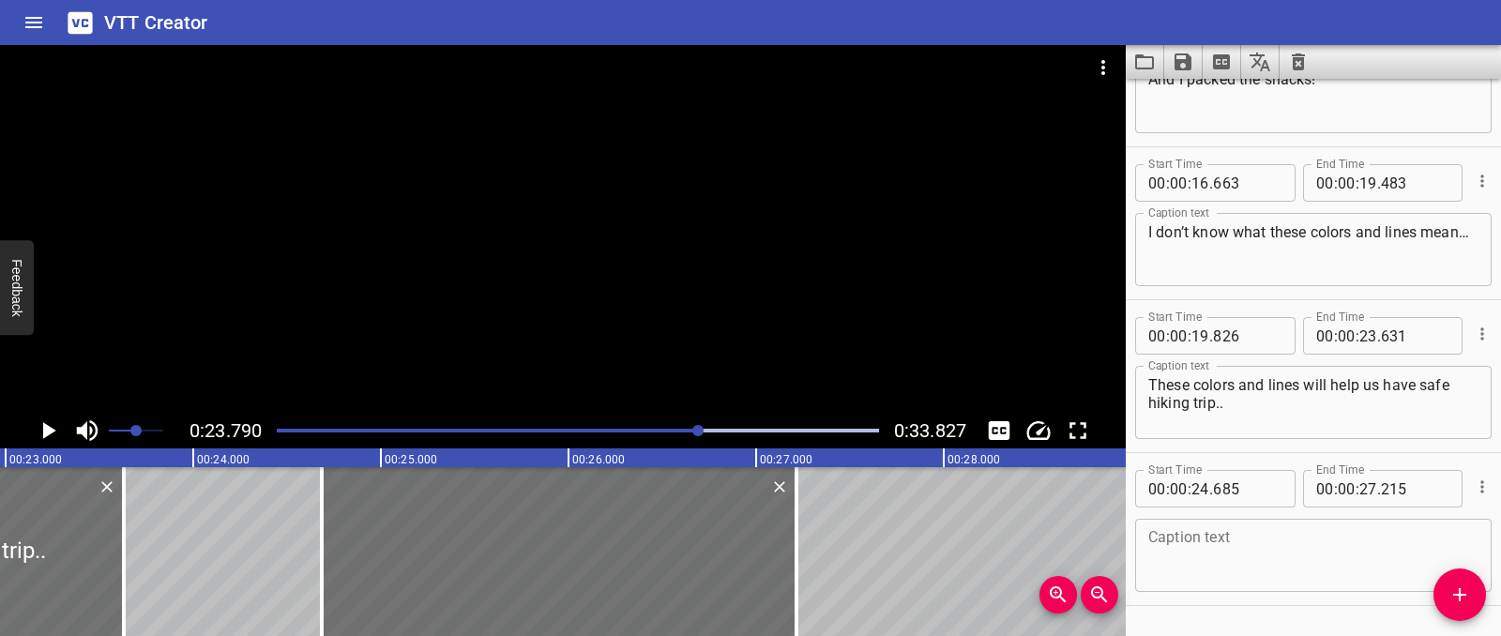
scroll to position [601, 0]
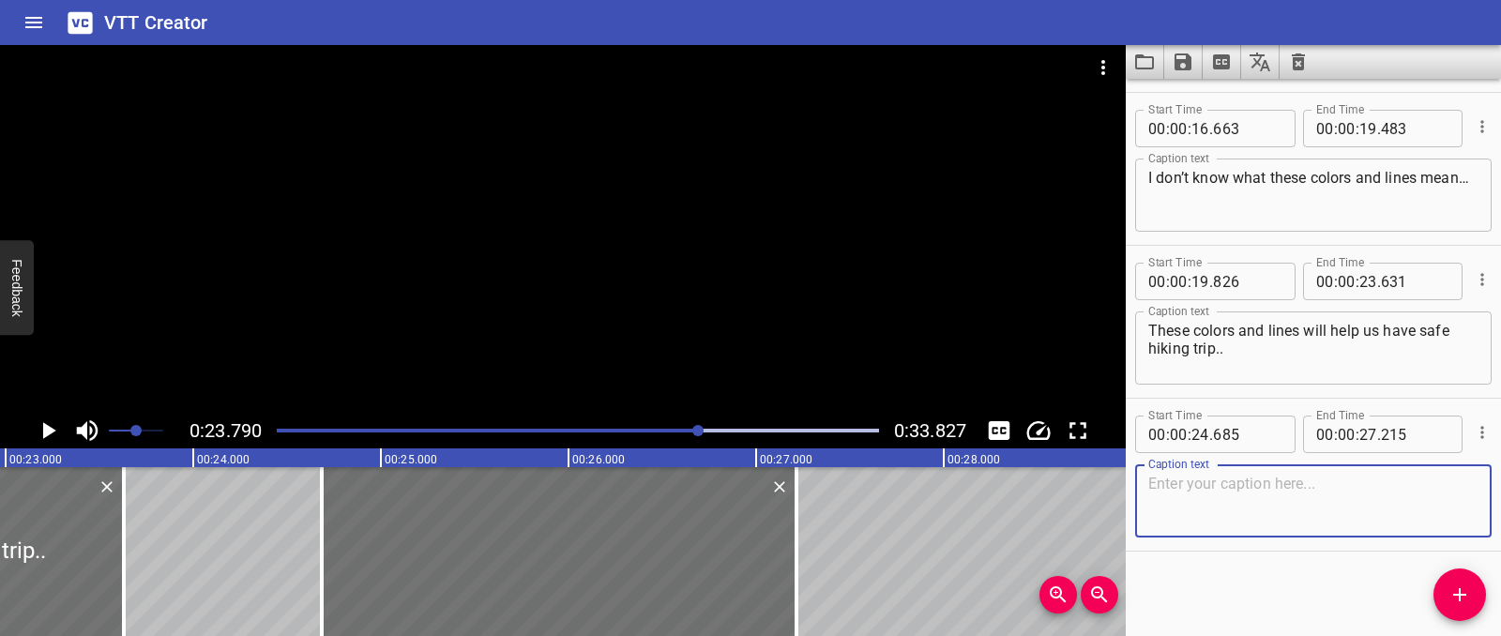
click at [1224, 500] on textarea at bounding box center [1313, 501] width 330 height 53
paste textarea "I can’t wait to see the volcano up close!"
type textarea "I can’t wait to see the volcano up close!"
click at [41, 433] on icon "Play/Pause" at bounding box center [48, 431] width 28 height 28
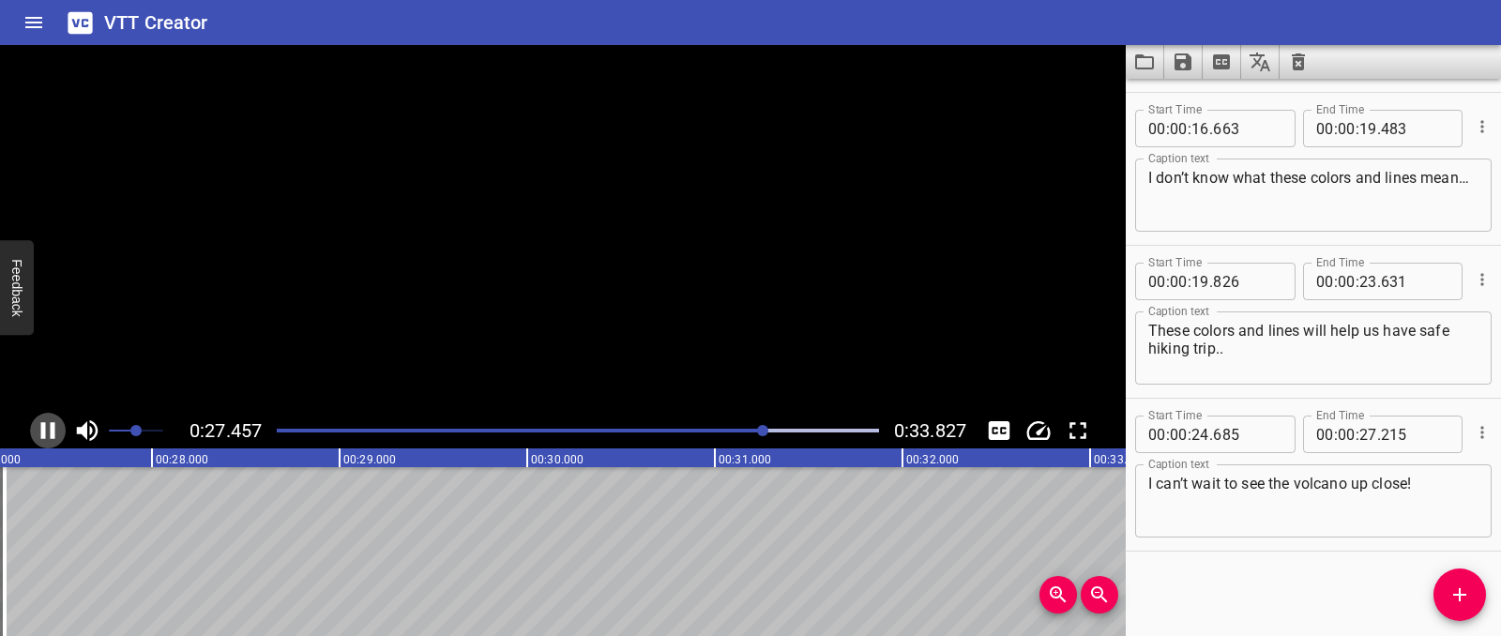
click at [41, 433] on icon "Play/Pause" at bounding box center [48, 430] width 14 height 17
click at [42, 446] on button "Play/Pause" at bounding box center [48, 431] width 36 height 36
click at [30, 429] on button "Play/Pause" at bounding box center [48, 431] width 36 height 36
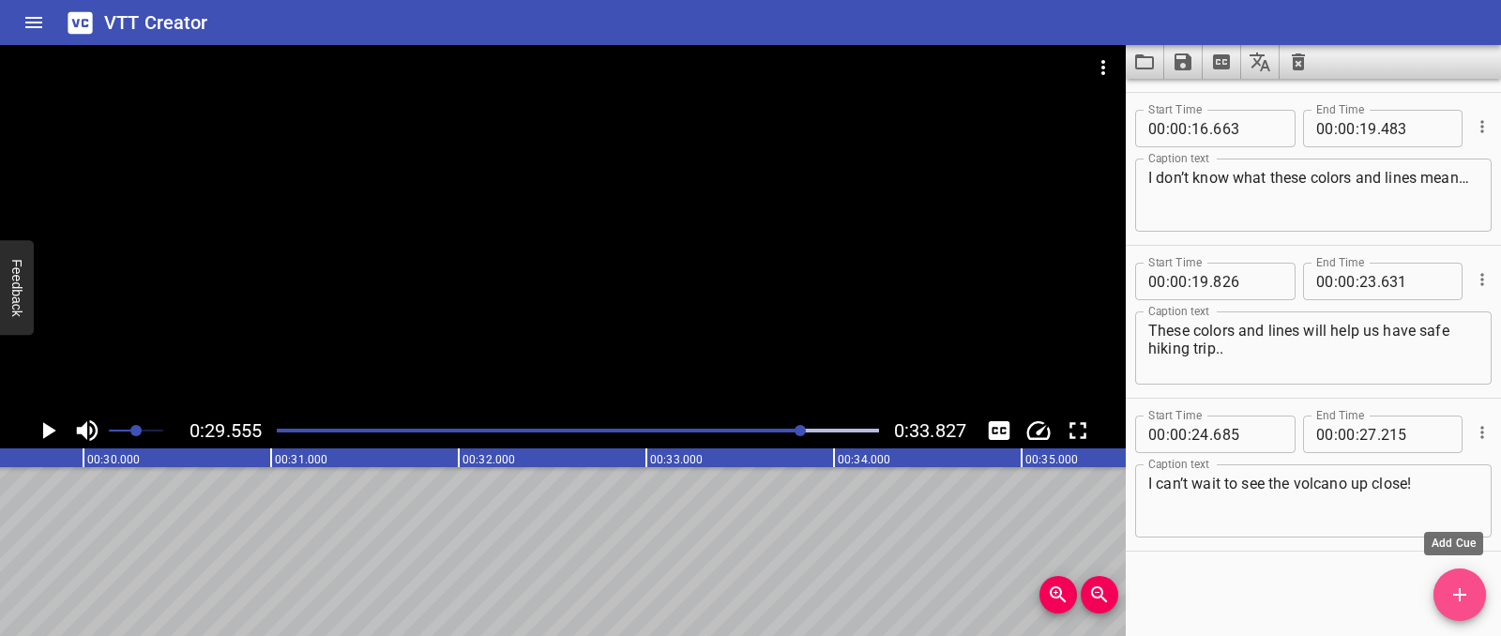
click at [1475, 596] on span "Add Cue" at bounding box center [1460, 595] width 53 height 23
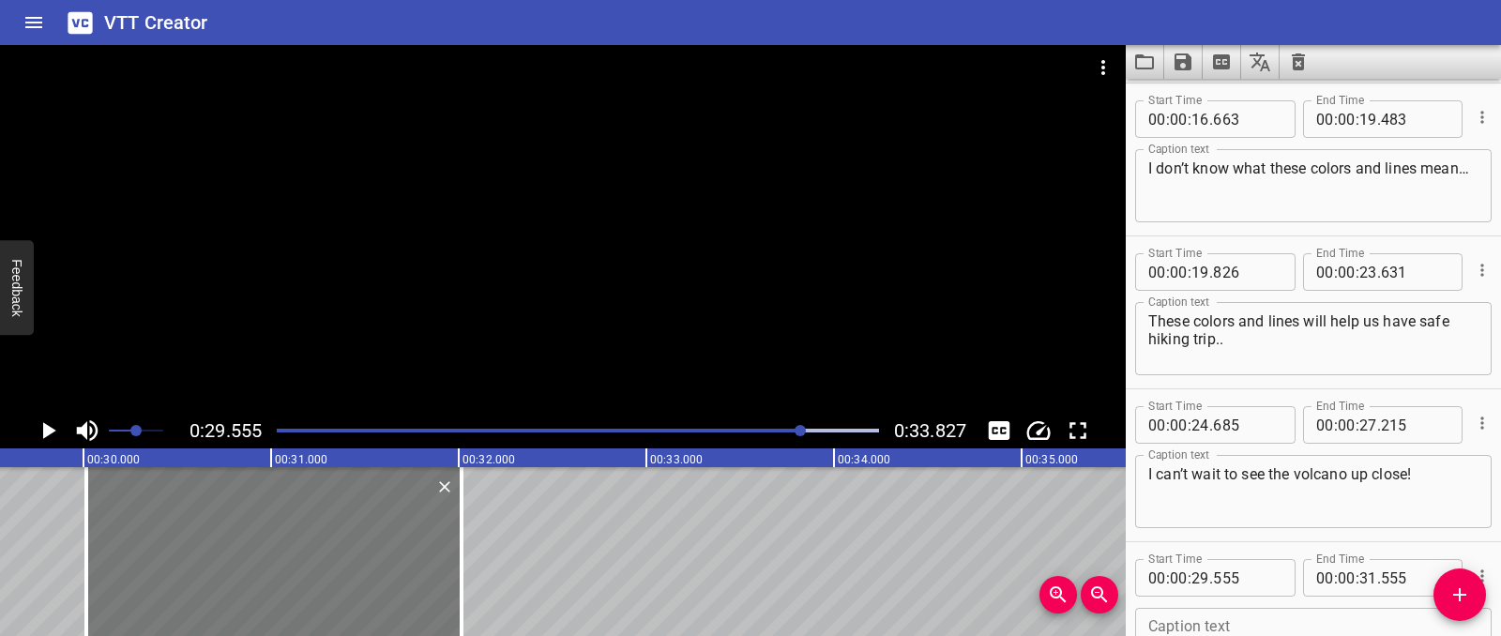
drag, startPoint x: 131, startPoint y: 558, endPoint x: 218, endPoint y: 555, distance: 86.4
click at [218, 555] on div at bounding box center [273, 551] width 375 height 169
type input "30"
type input "015"
type input "32"
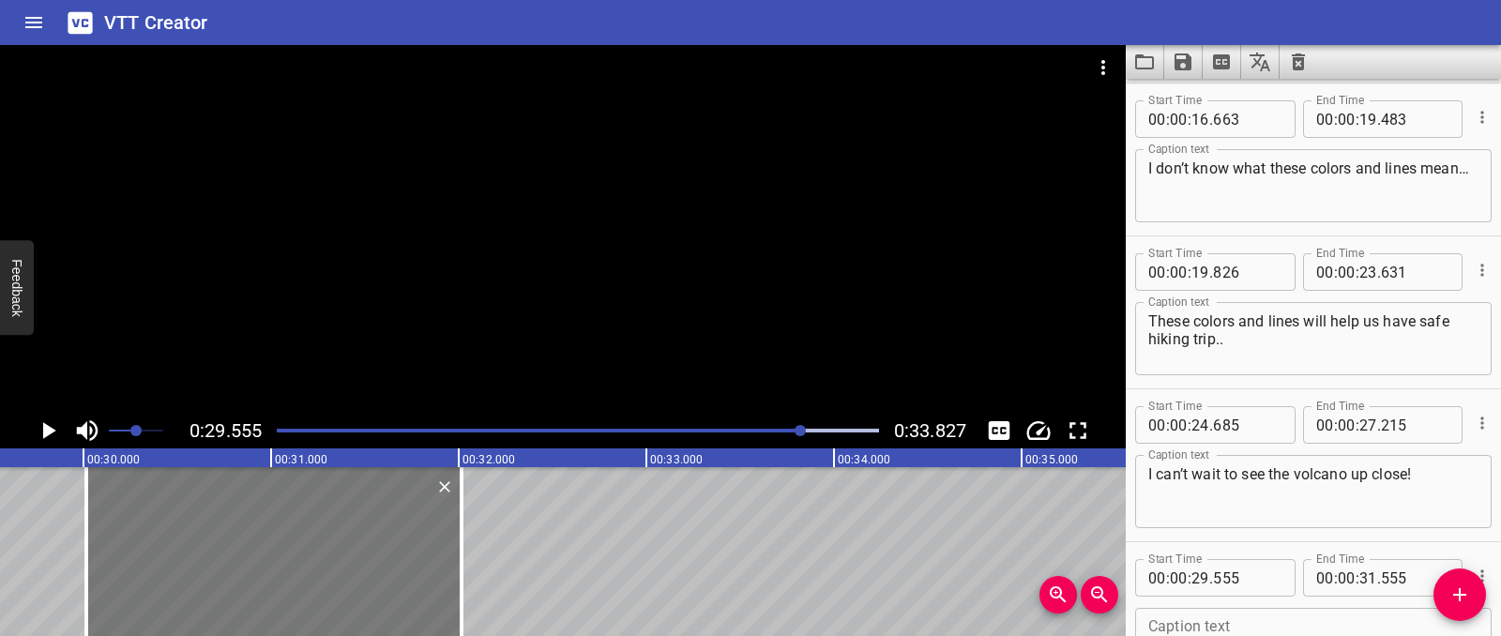
type input "015"
drag, startPoint x: 280, startPoint y: 549, endPoint x: 297, endPoint y: 548, distance: 17.9
click at [297, 548] on div at bounding box center [291, 551] width 375 height 169
type input "110"
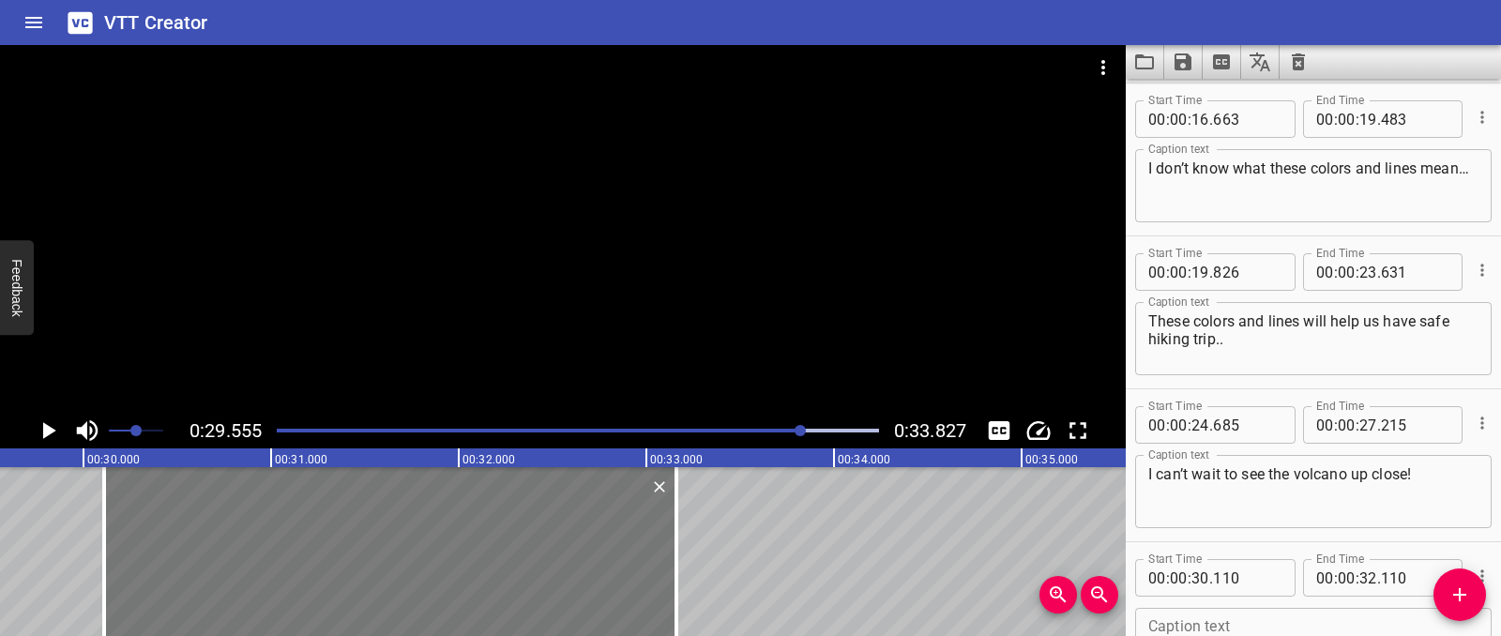
drag, startPoint x: 476, startPoint y: 561, endPoint x: 660, endPoint y: 555, distance: 184.0
click at [682, 570] on div at bounding box center [676, 551] width 19 height 169
type input "33"
type input "210"
click at [51, 433] on icon "Play/Pause" at bounding box center [49, 430] width 13 height 17
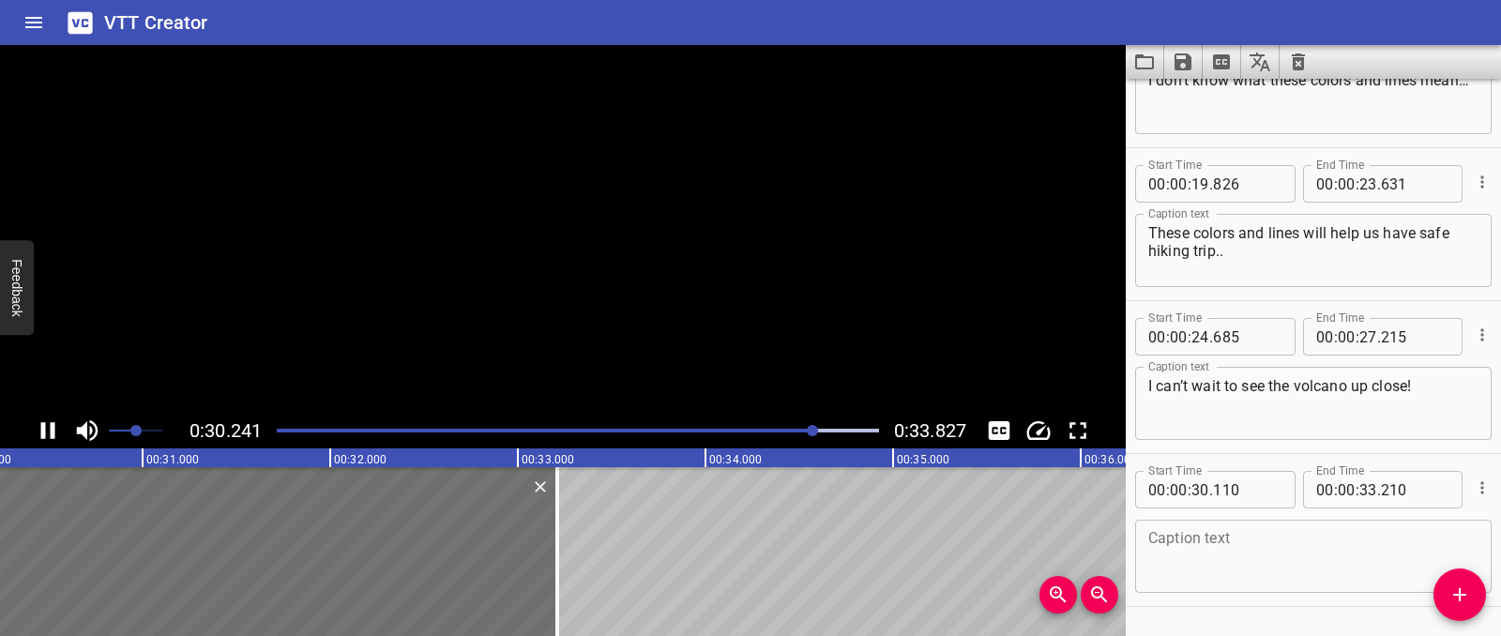
scroll to position [754, 0]
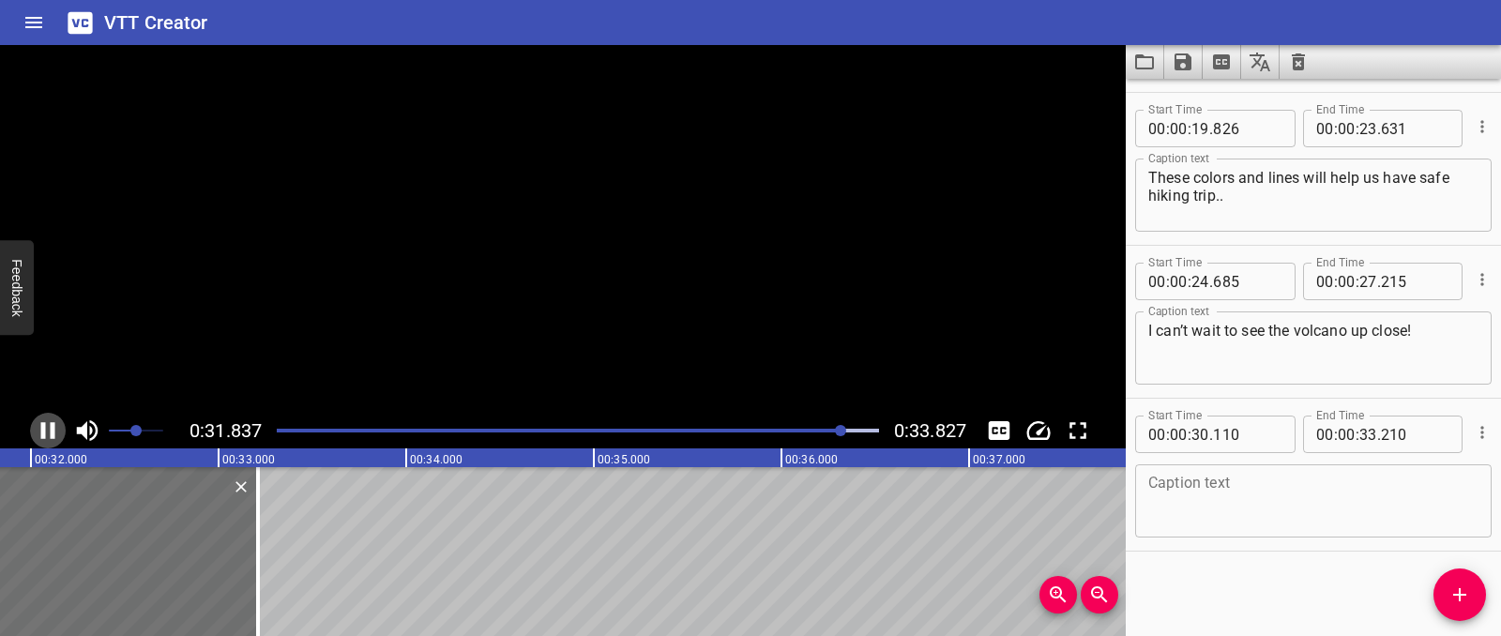
click at [51, 433] on icon "Play/Pause" at bounding box center [48, 430] width 14 height 17
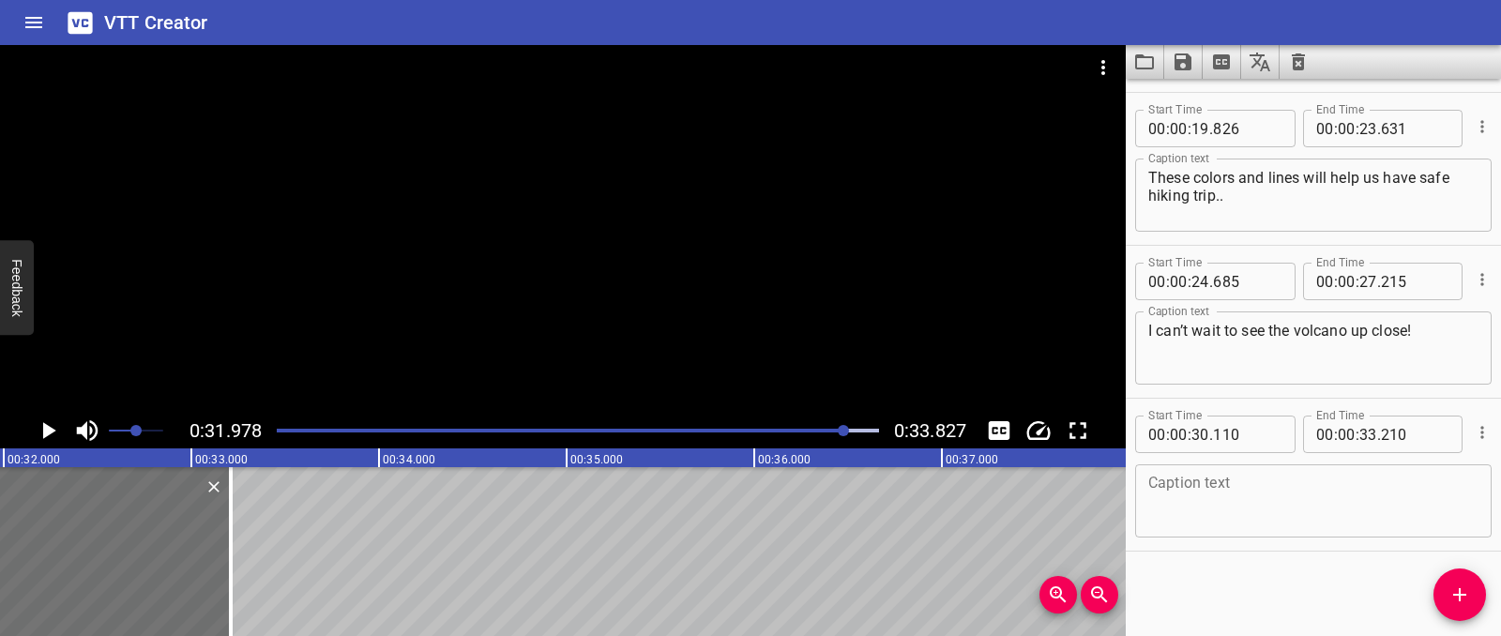
click at [1239, 494] on textarea at bounding box center [1313, 501] width 330 height 53
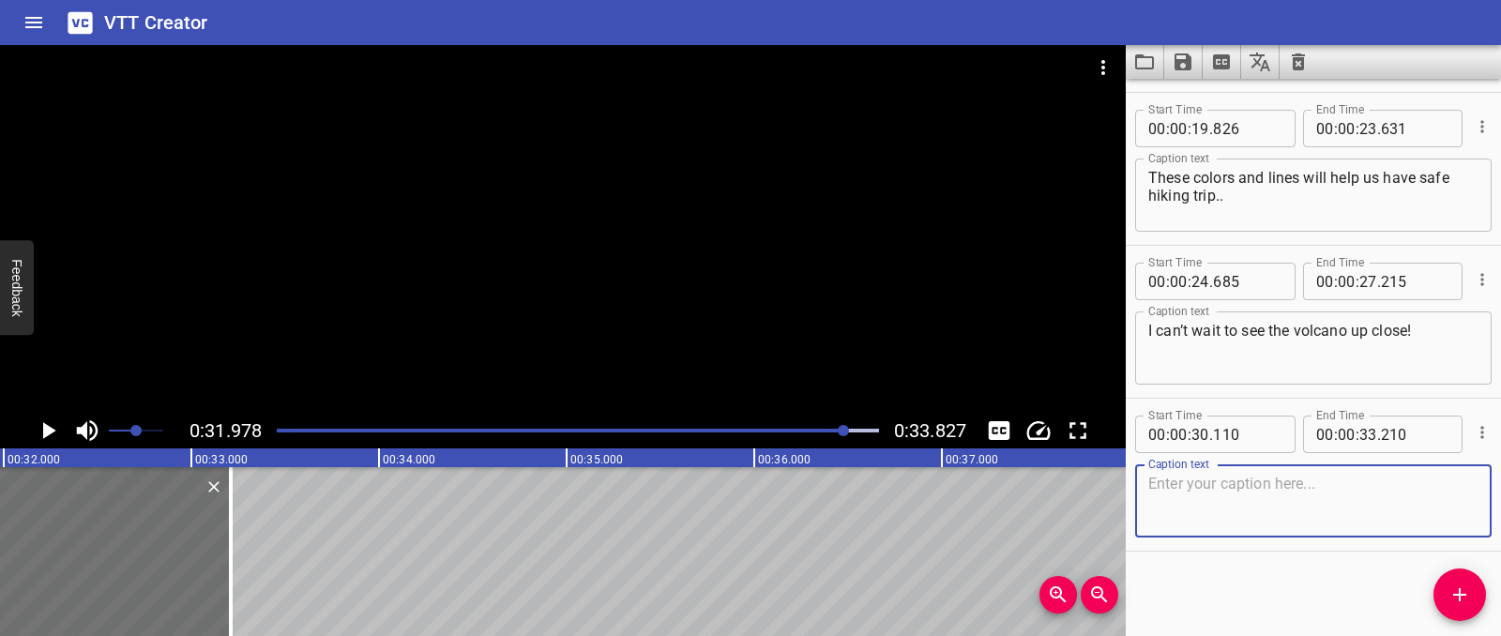
paste textarea "We’ll follow the city map to get there safely."
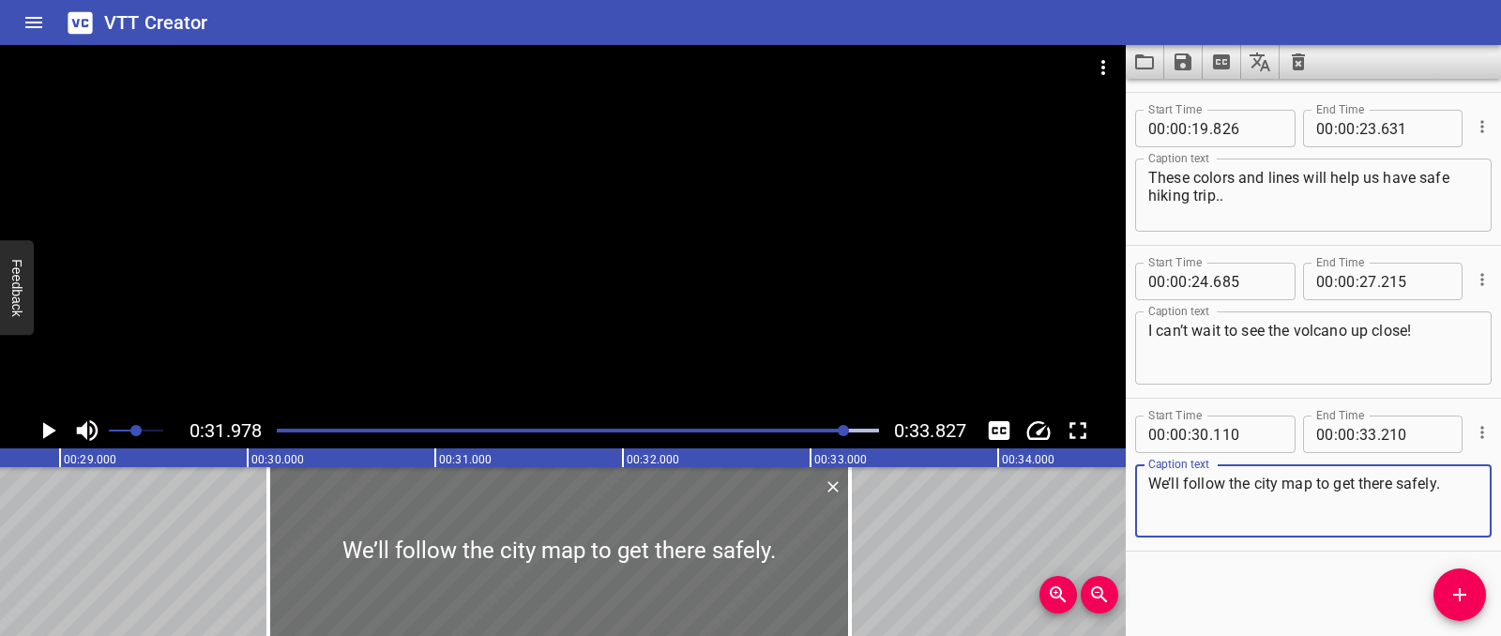
type textarea "We’ll follow the city map to get there safely."
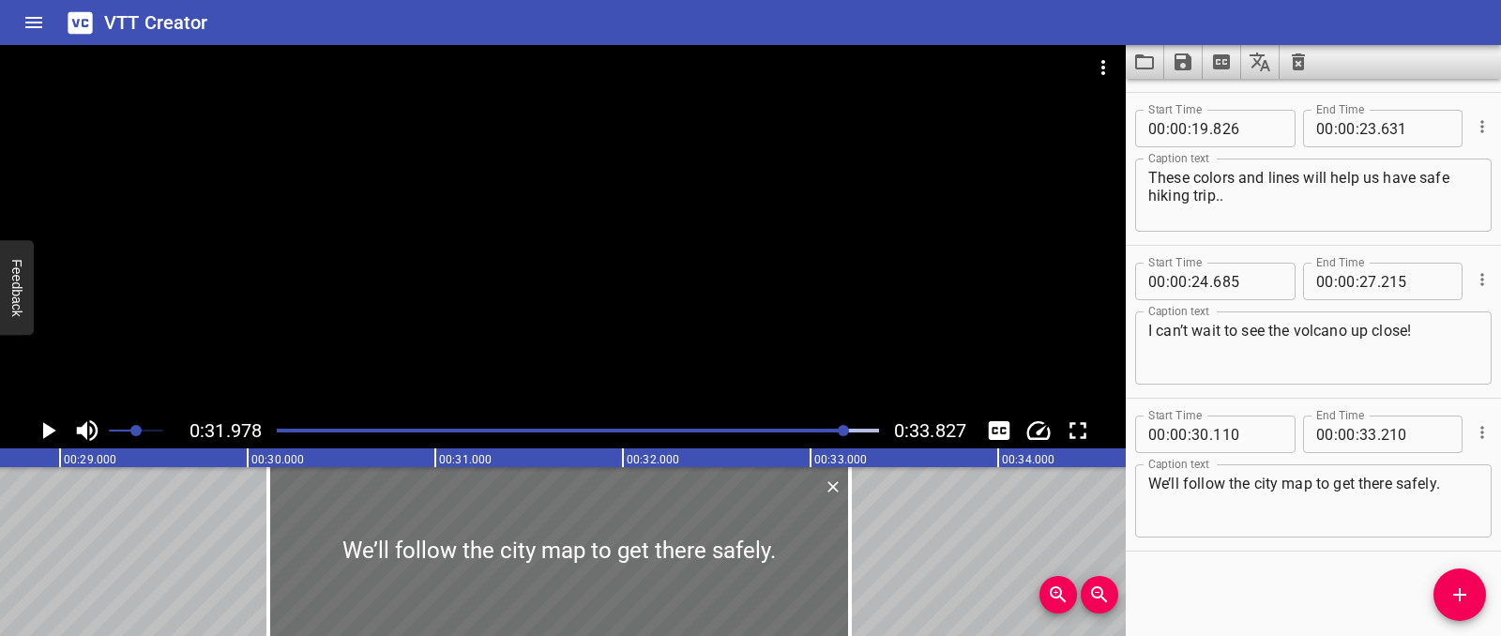
click at [163, 515] on div "Maps Do we have everything we need for the hike? I took care of the maps! And I…" at bounding box center [247, 551] width 11259 height 169
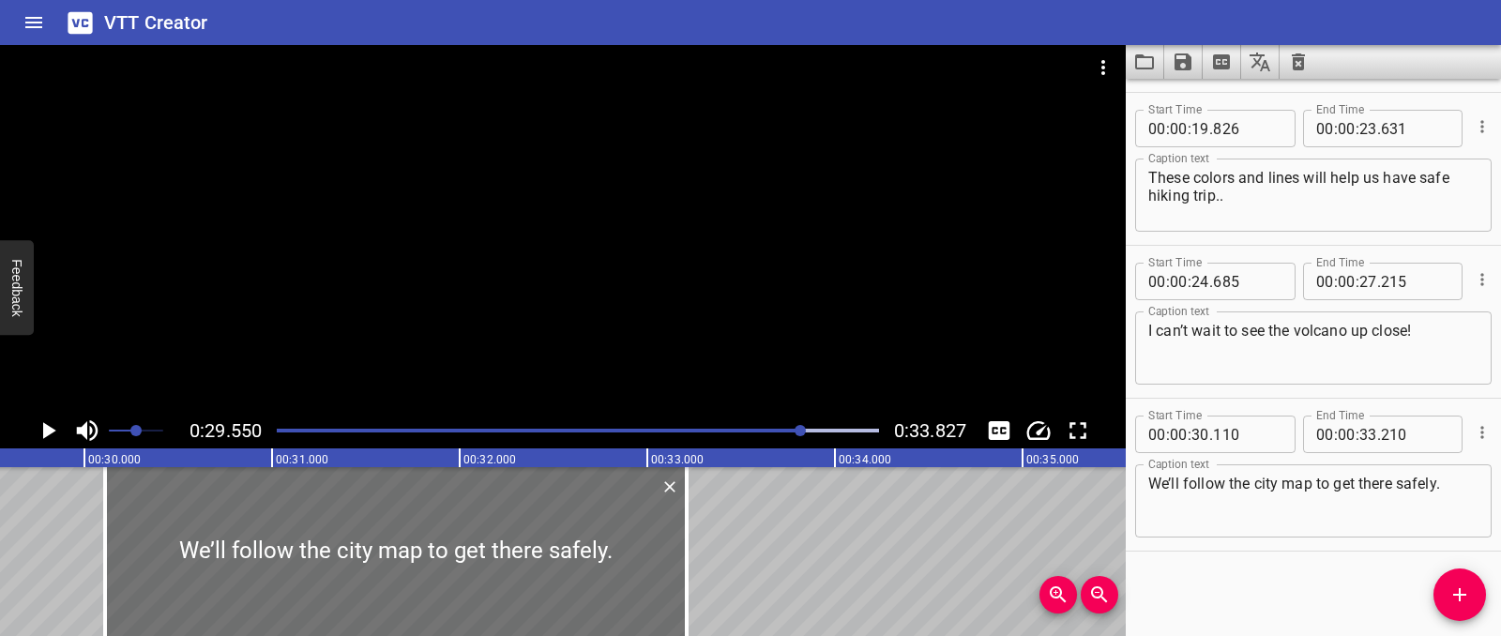
click at [43, 428] on icon "Play/Pause" at bounding box center [49, 430] width 13 height 17
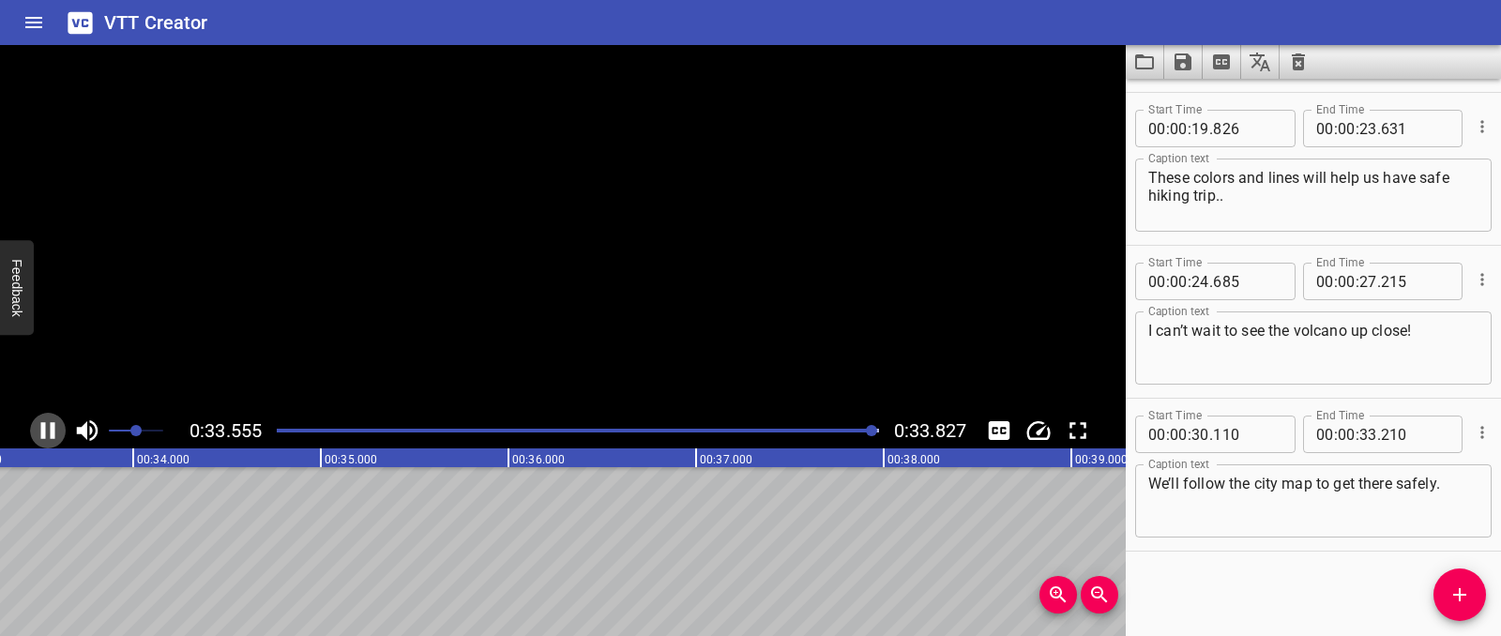
click at [43, 428] on icon "Play/Pause" at bounding box center [48, 430] width 14 height 17
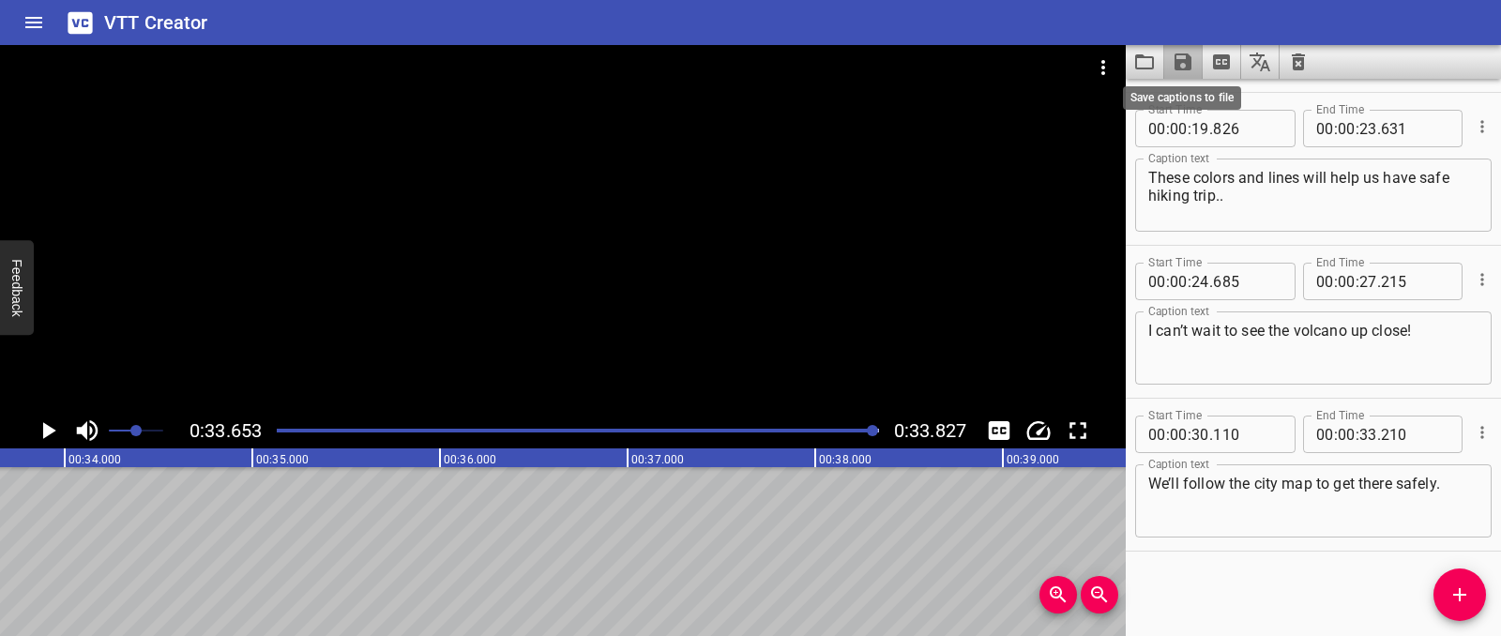
click at [1174, 67] on icon "Save captions to file" at bounding box center [1183, 62] width 23 height 23
click at [1197, 102] on li "Save to VTT file" at bounding box center [1233, 103] width 138 height 34
